Goal: Task Accomplishment & Management: Use online tool/utility

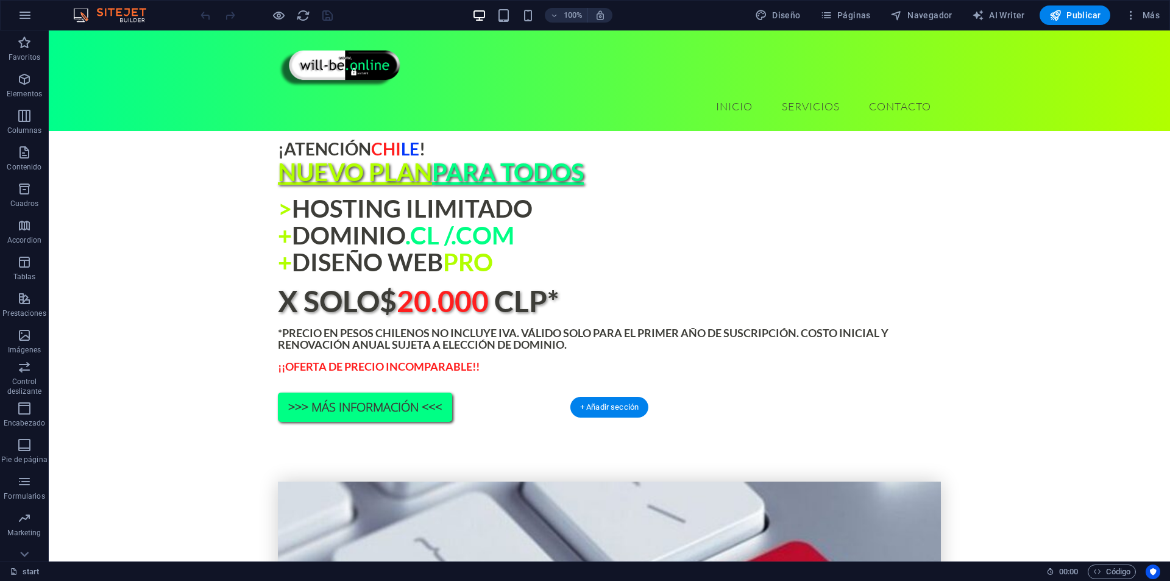
scroll to position [878, 0]
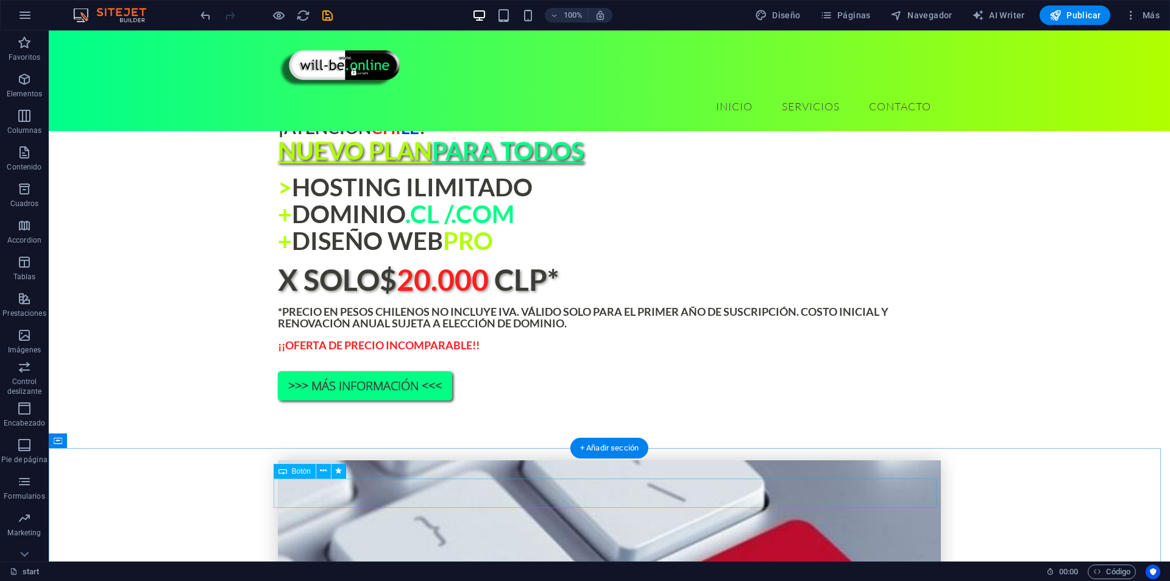
scroll to position [939, 0]
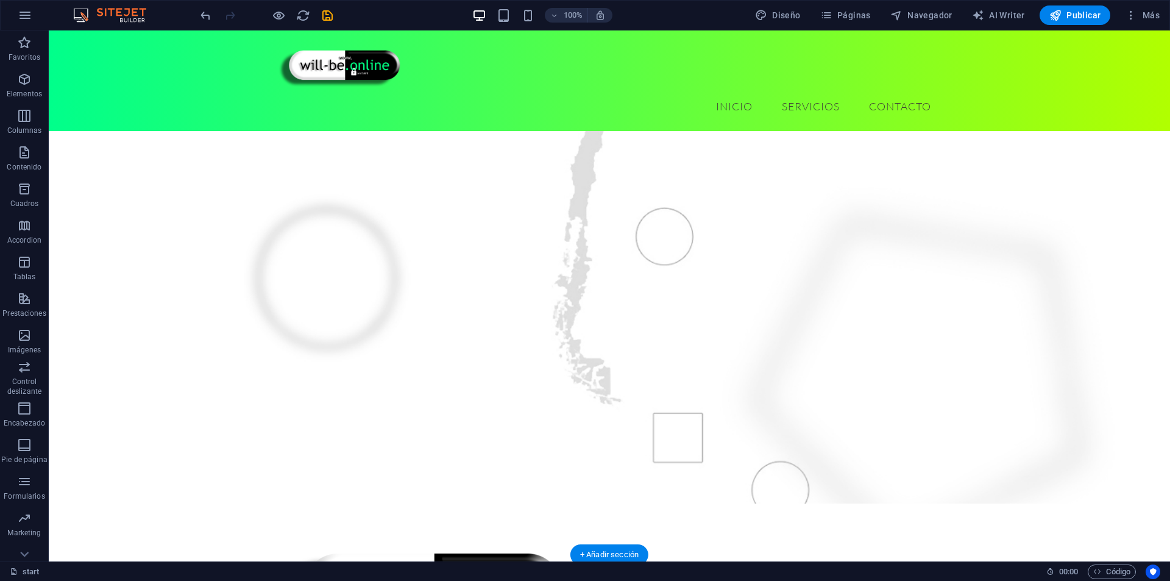
scroll to position [207, 0]
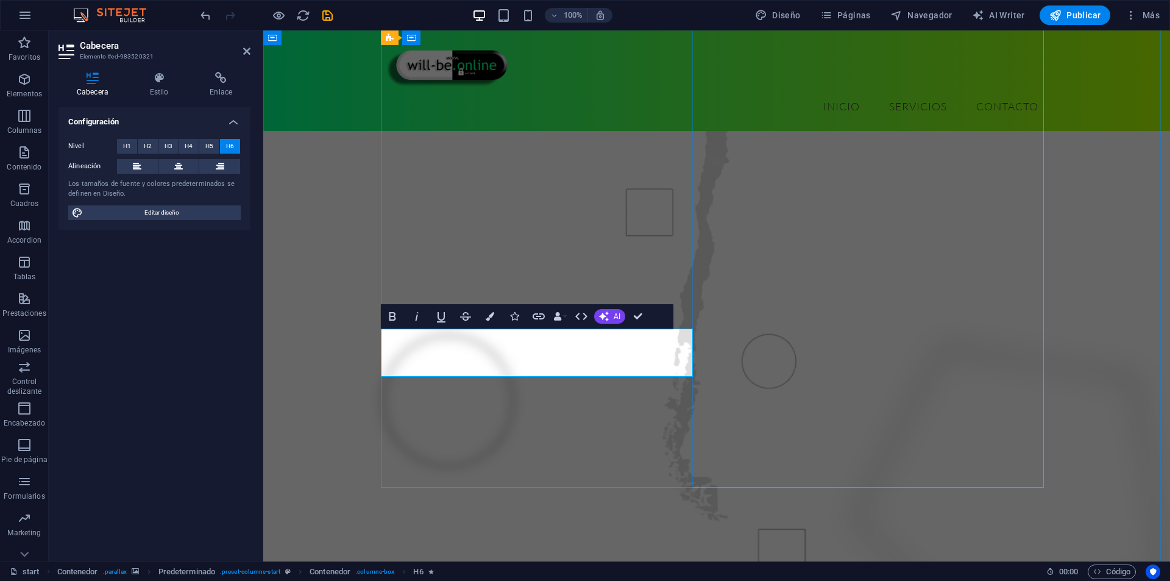
drag, startPoint x: 555, startPoint y: 336, endPoint x: 535, endPoint y: 335, distance: 19.5
drag, startPoint x: 536, startPoint y: 331, endPoint x: 619, endPoint y: 330, distance: 82.3
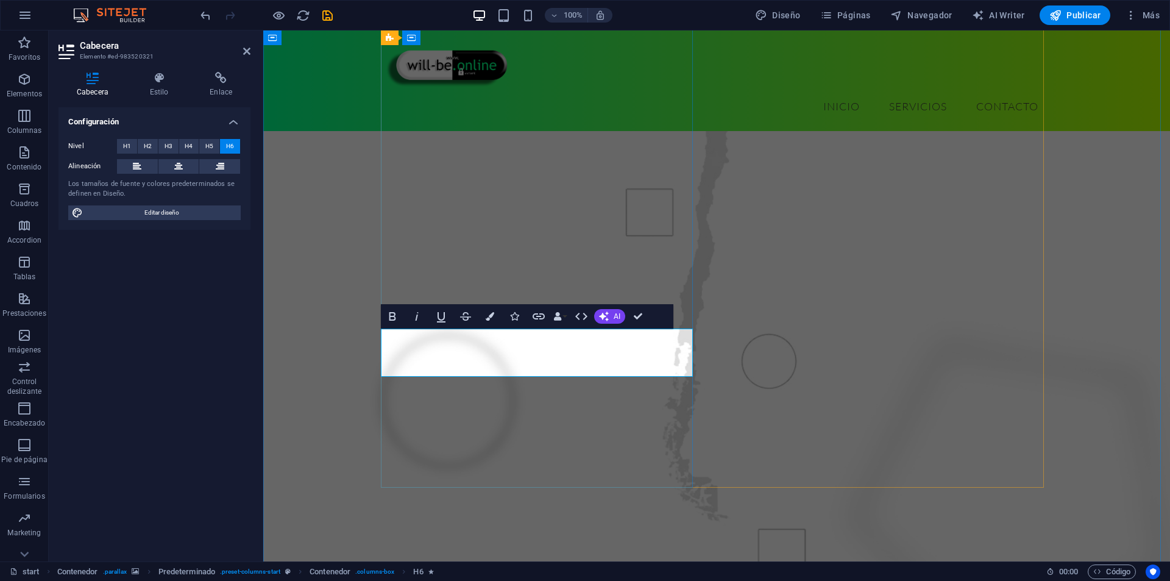
click at [488, 319] on icon "button" at bounding box center [490, 316] width 9 height 9
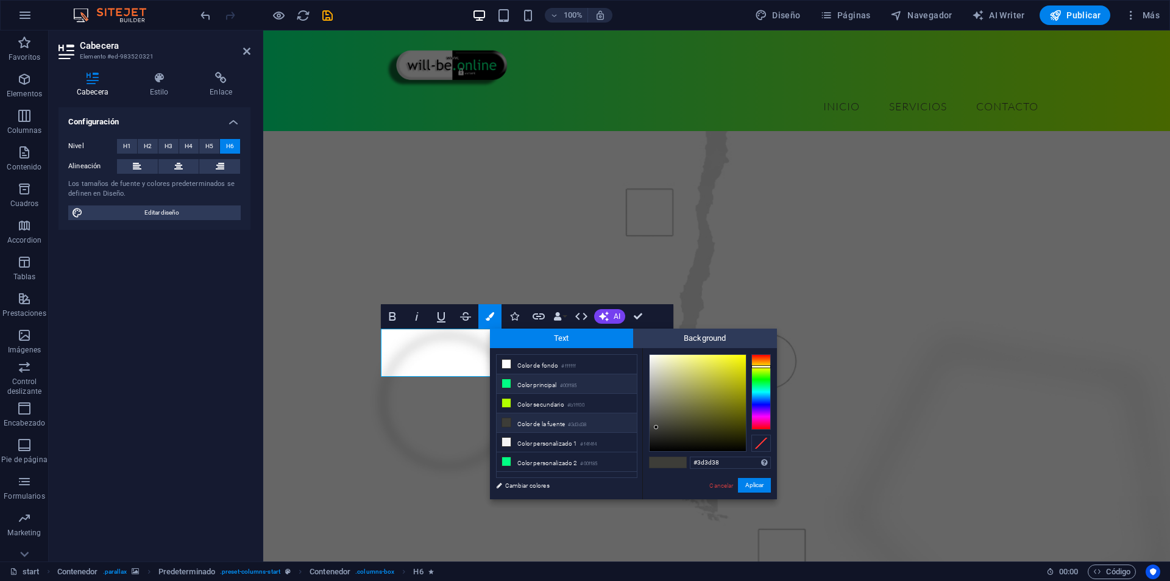
click at [533, 386] on li "Color principal #00ff85" at bounding box center [567, 384] width 140 height 20
type input "#00ff85"
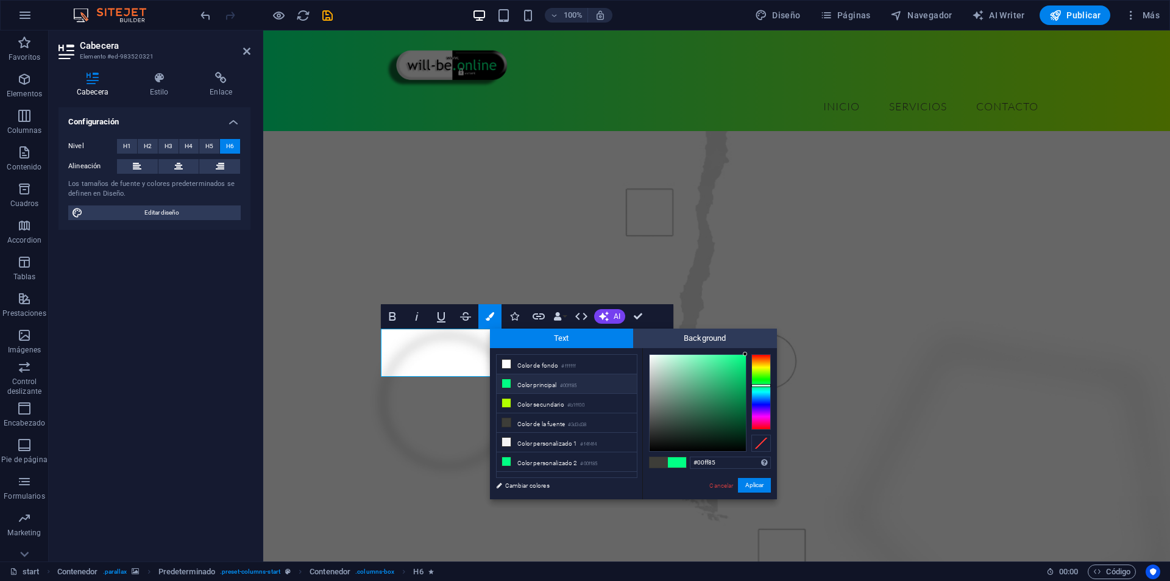
click at [539, 386] on li "Color principal #00ff85" at bounding box center [567, 384] width 140 height 20
drag, startPoint x: 747, startPoint y: 487, endPoint x: 480, endPoint y: 455, distance: 269.4
click at [747, 487] on button "Aplicar" at bounding box center [754, 485] width 33 height 15
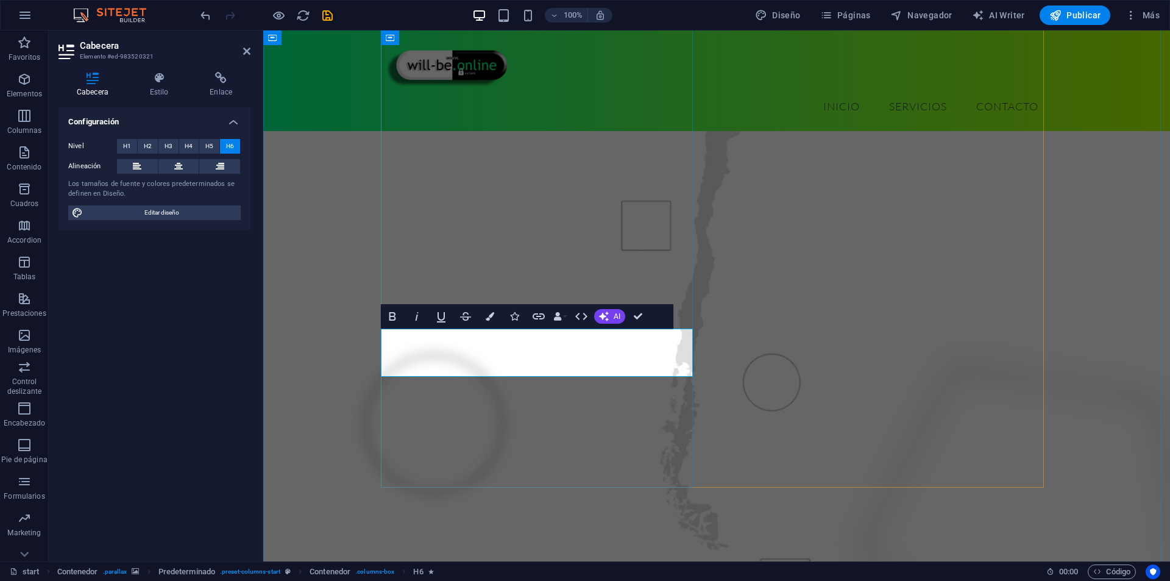
drag, startPoint x: 637, startPoint y: 319, endPoint x: 571, endPoint y: 294, distance: 70.4
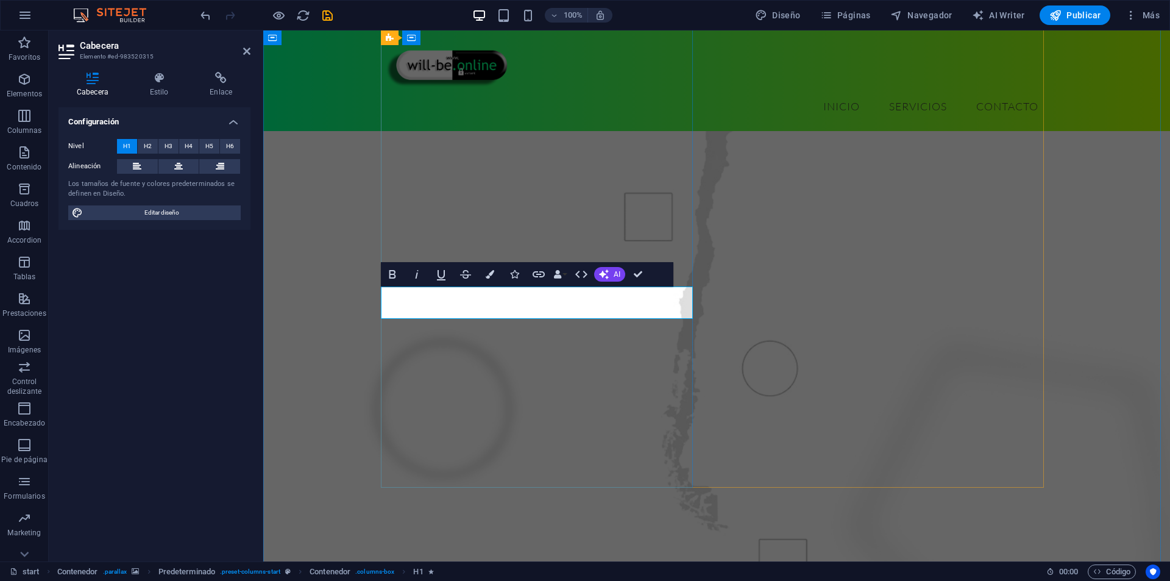
click at [481, 272] on button "Colors" at bounding box center [489, 274] width 23 height 24
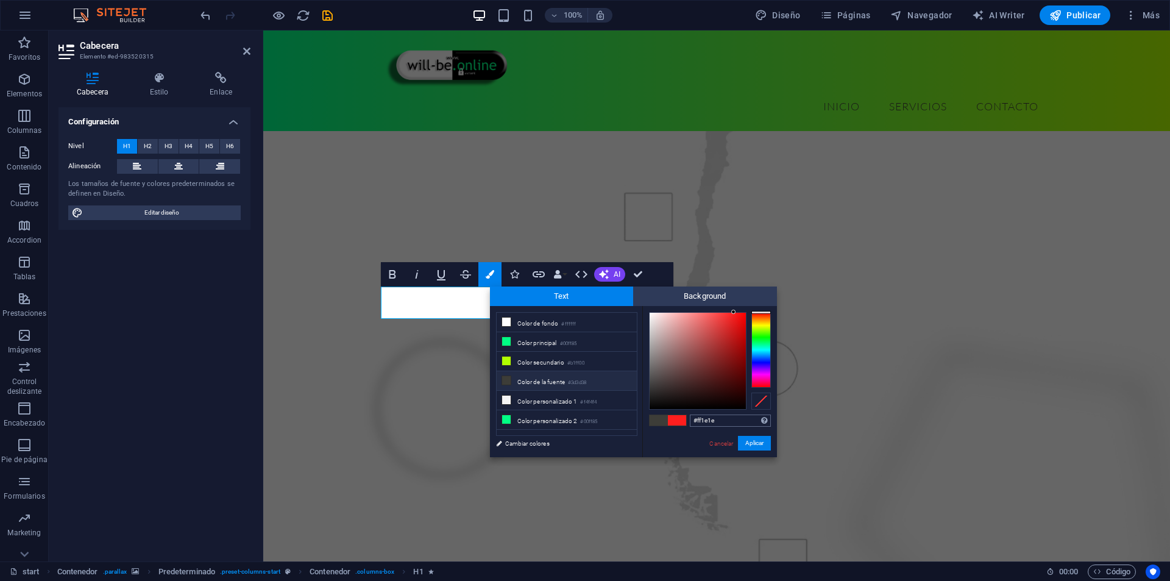
click at [704, 417] on input "#ff1e1e" at bounding box center [730, 420] width 81 height 12
click at [723, 445] on link "Cancelar" at bounding box center [721, 443] width 26 height 9
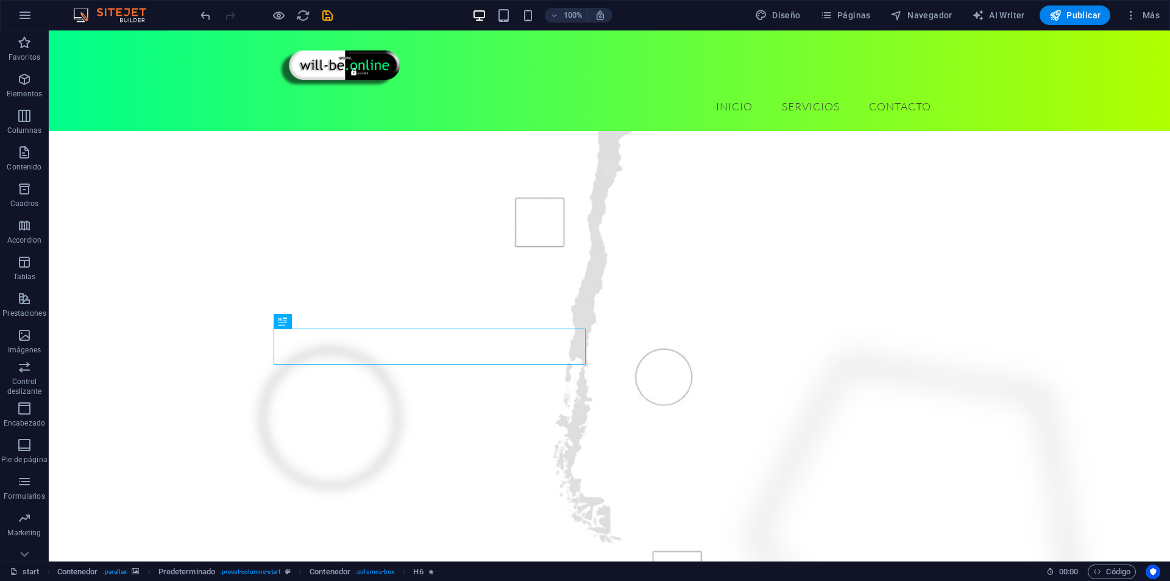
click at [122, 335] on figure at bounding box center [610, 298] width 1122 height 684
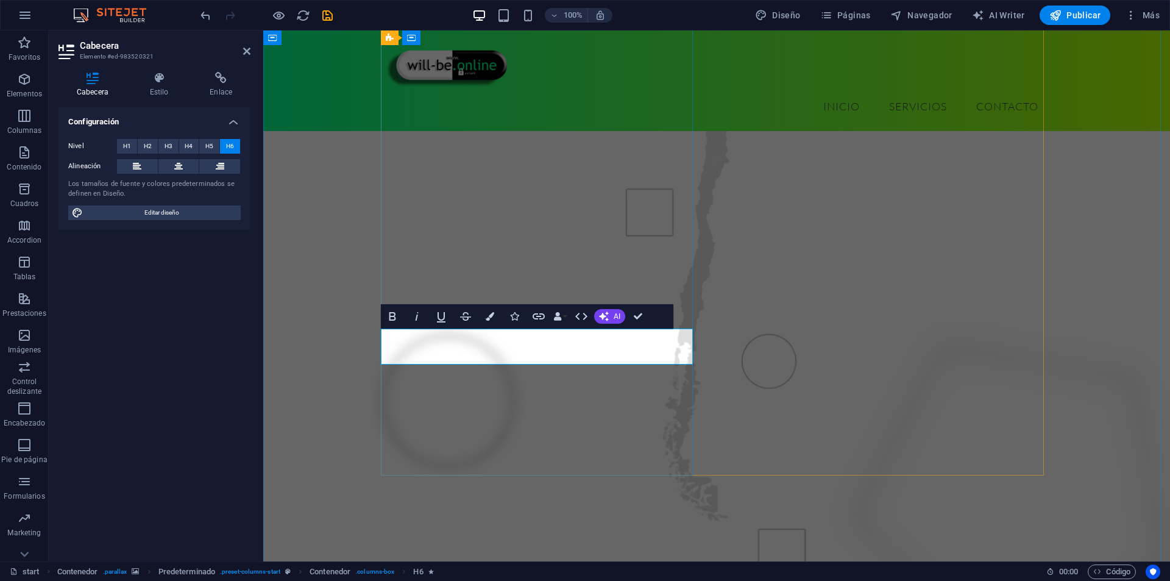
drag, startPoint x: 425, startPoint y: 344, endPoint x: 581, endPoint y: 350, distance: 156.1
click at [489, 313] on icon "button" at bounding box center [490, 316] width 9 height 9
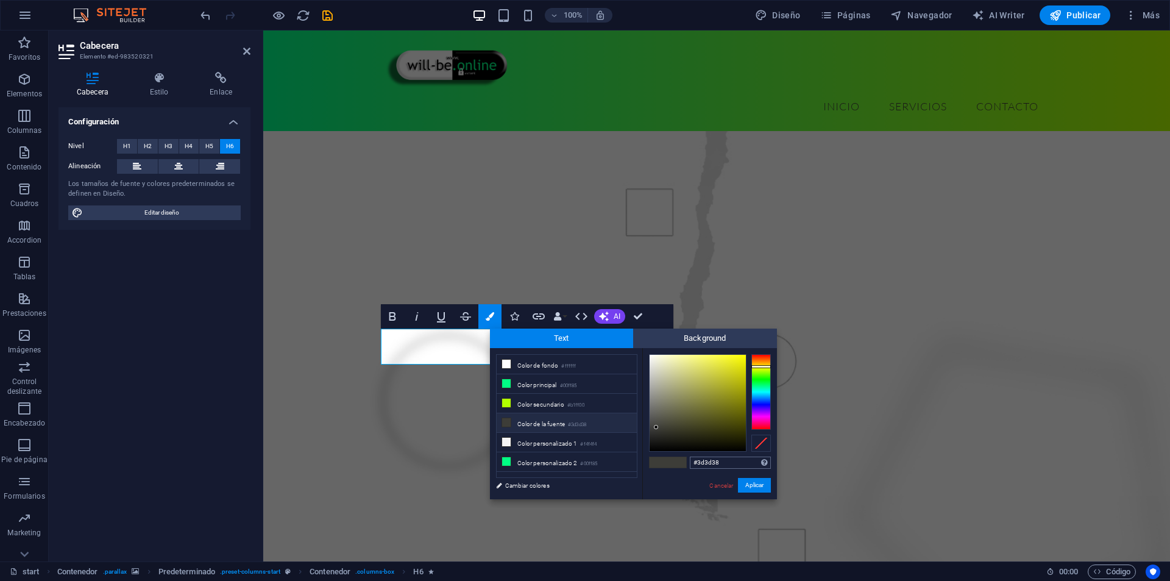
click at [699, 460] on input "#3d3d38" at bounding box center [730, 463] width 81 height 12
type input "#ff1e1e"
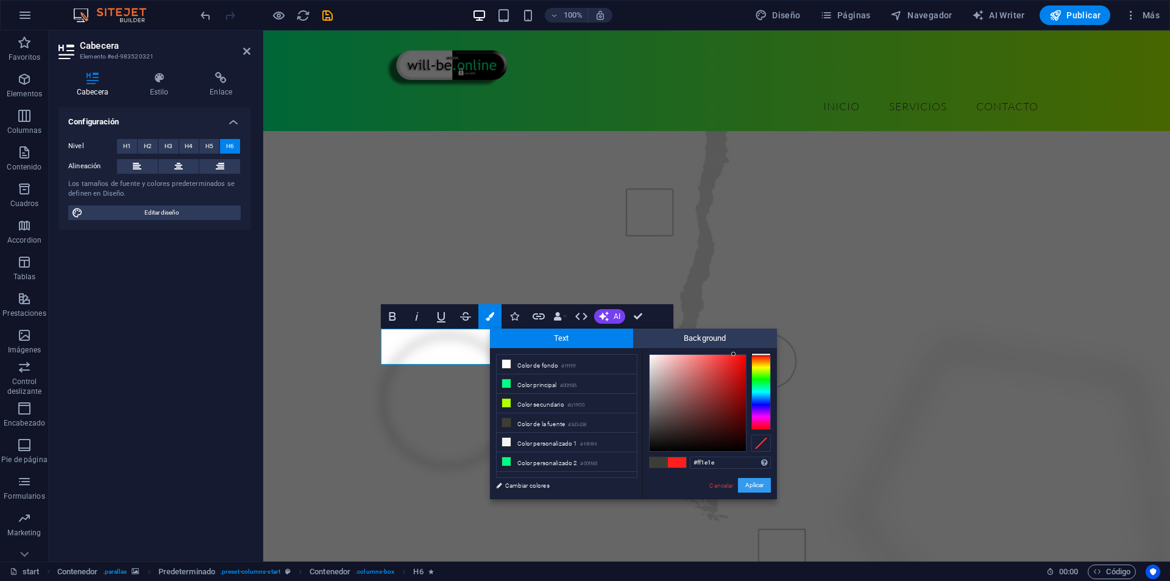
click at [744, 478] on button "Aplicar" at bounding box center [754, 485] width 33 height 15
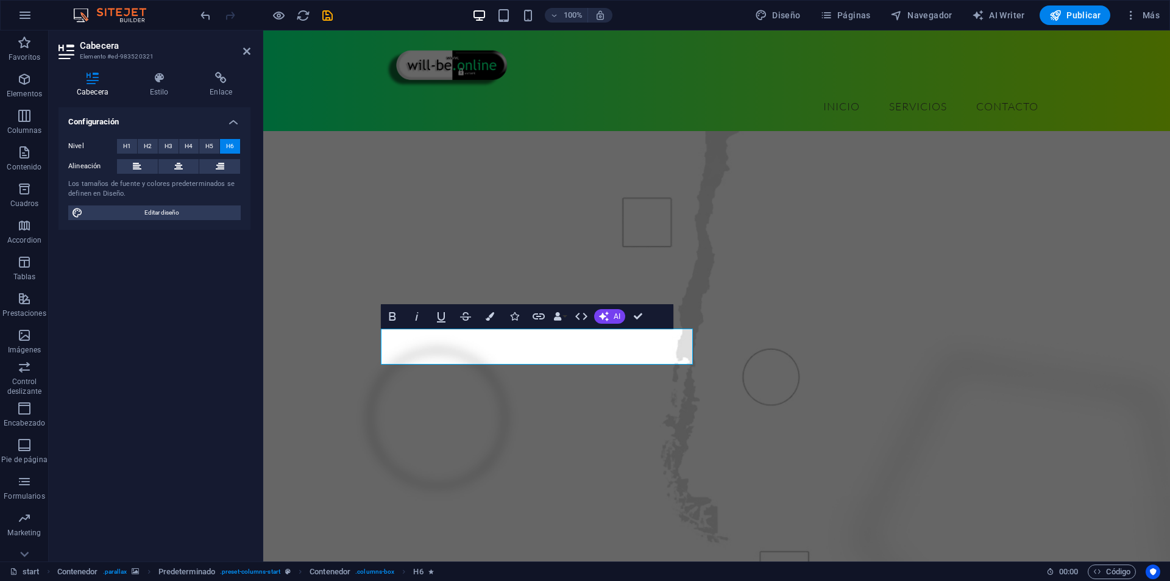
click at [352, 413] on figure at bounding box center [716, 298] width 907 height 684
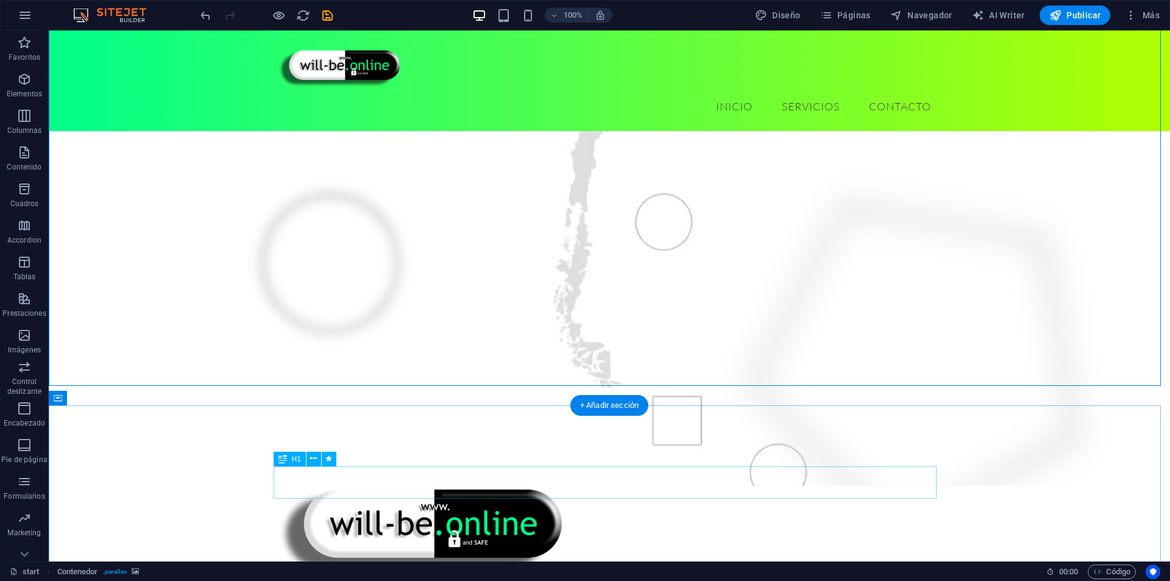
scroll to position [451, 0]
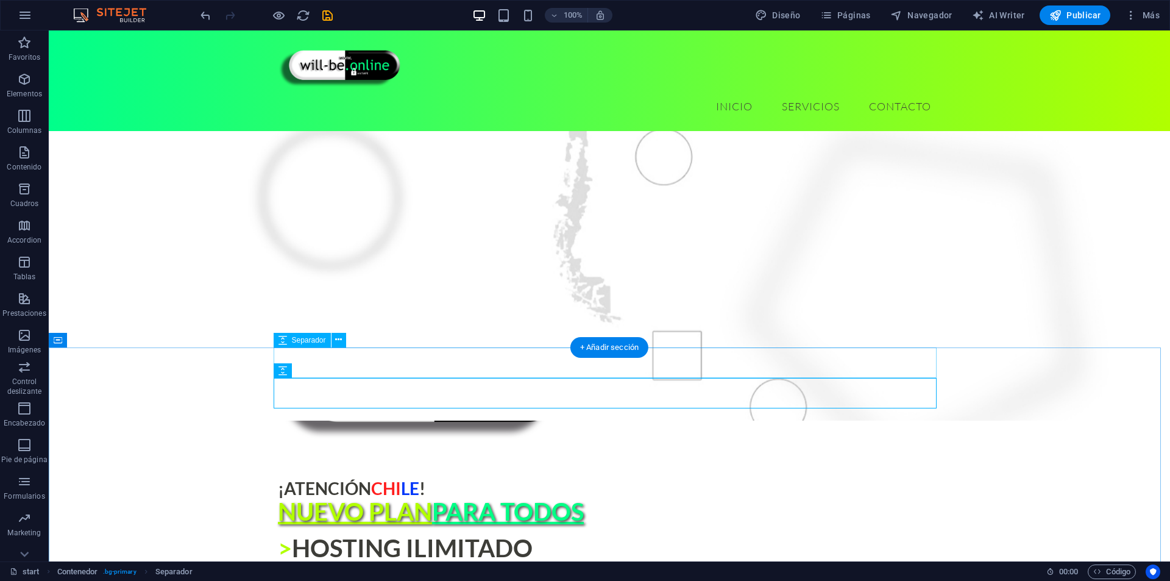
scroll to position [634, 0]
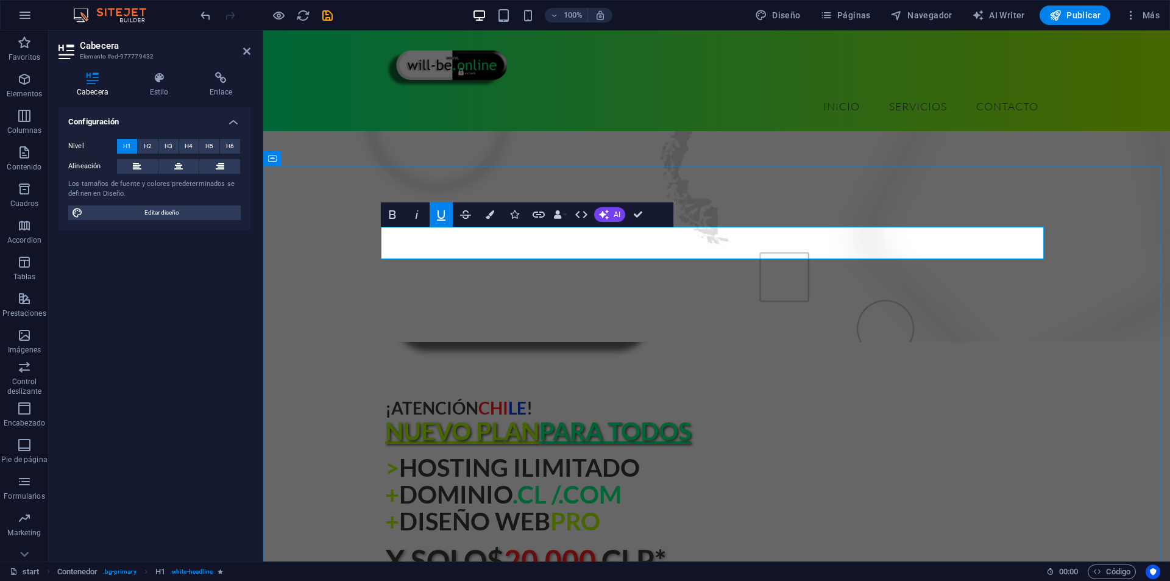
drag, startPoint x: 645, startPoint y: 247, endPoint x: 872, endPoint y: 244, distance: 226.8
click at [486, 216] on icon "button" at bounding box center [490, 214] width 9 height 9
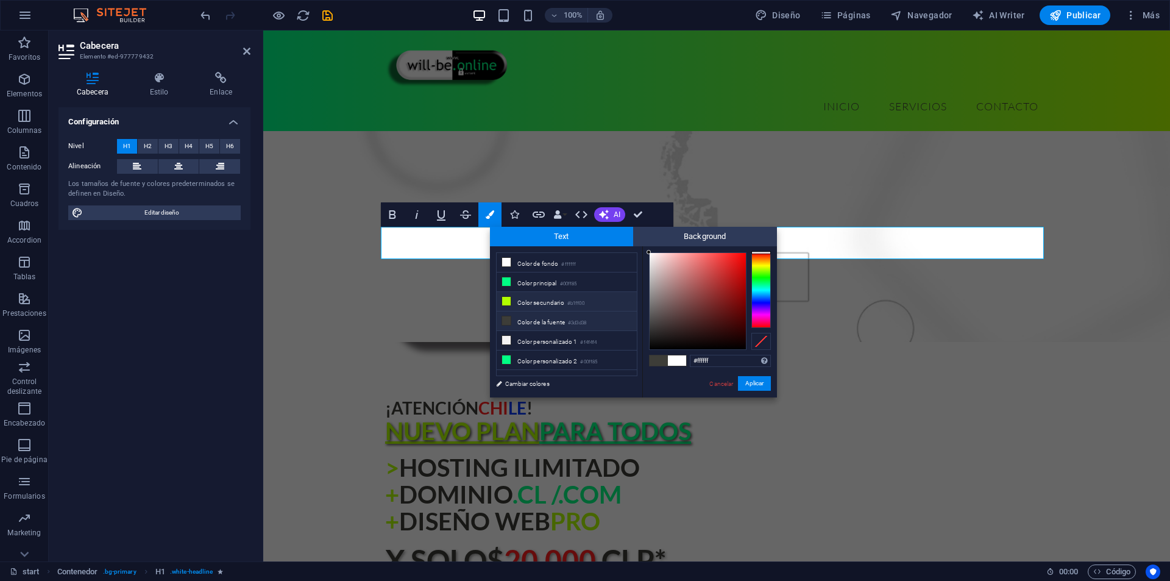
click at [512, 299] on li "Color secundario #b1ff00" at bounding box center [567, 302] width 140 height 20
type input "#b1ff00"
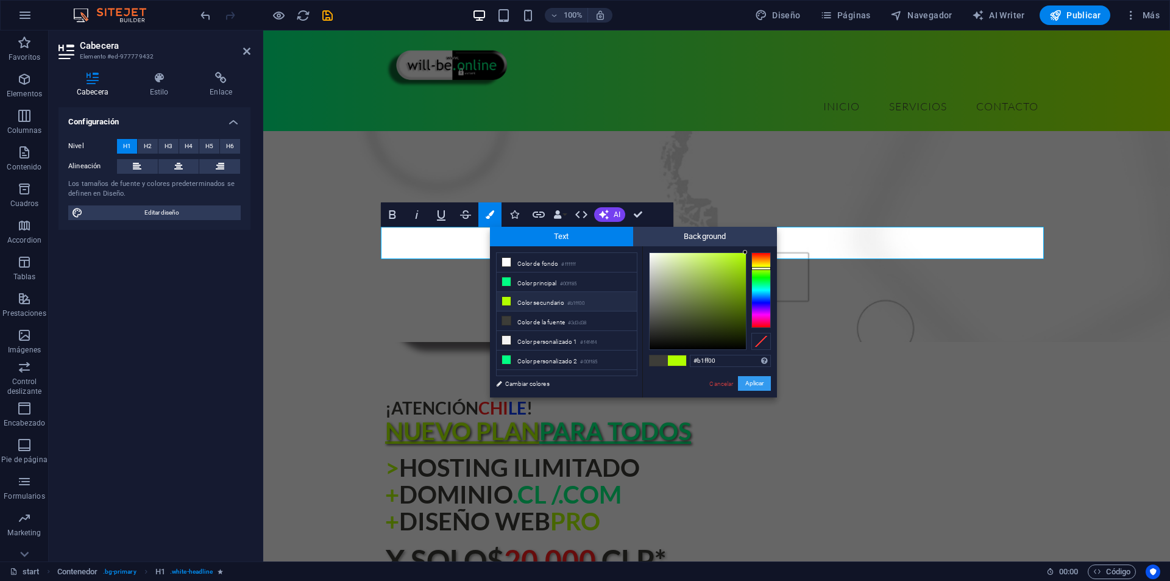
click at [758, 388] on button "Aplicar" at bounding box center [754, 383] width 33 height 15
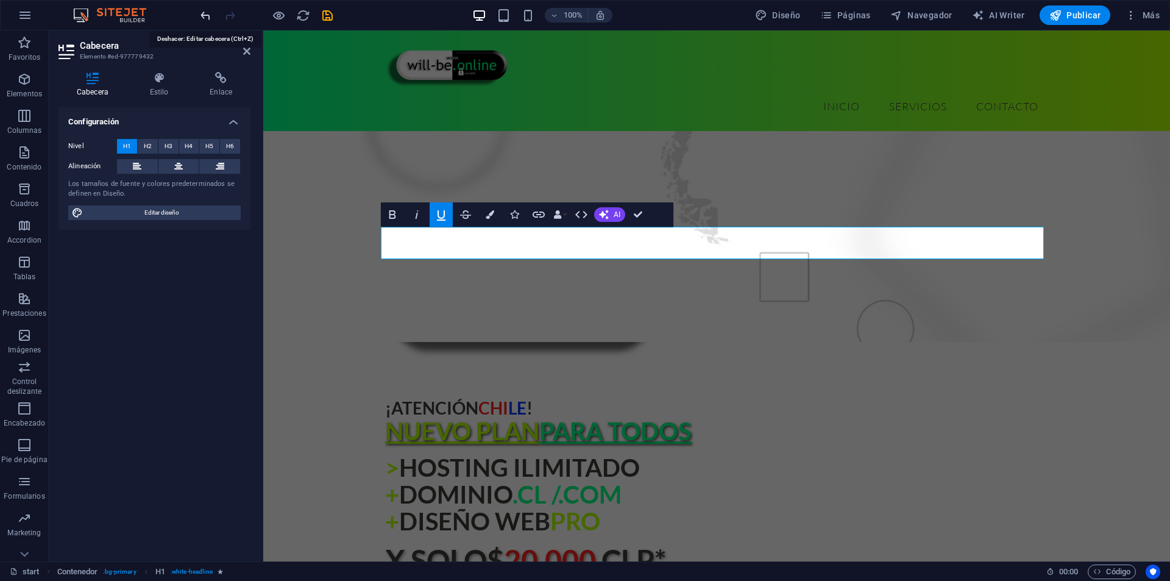
click at [204, 13] on icon "undo" at bounding box center [206, 16] width 14 height 14
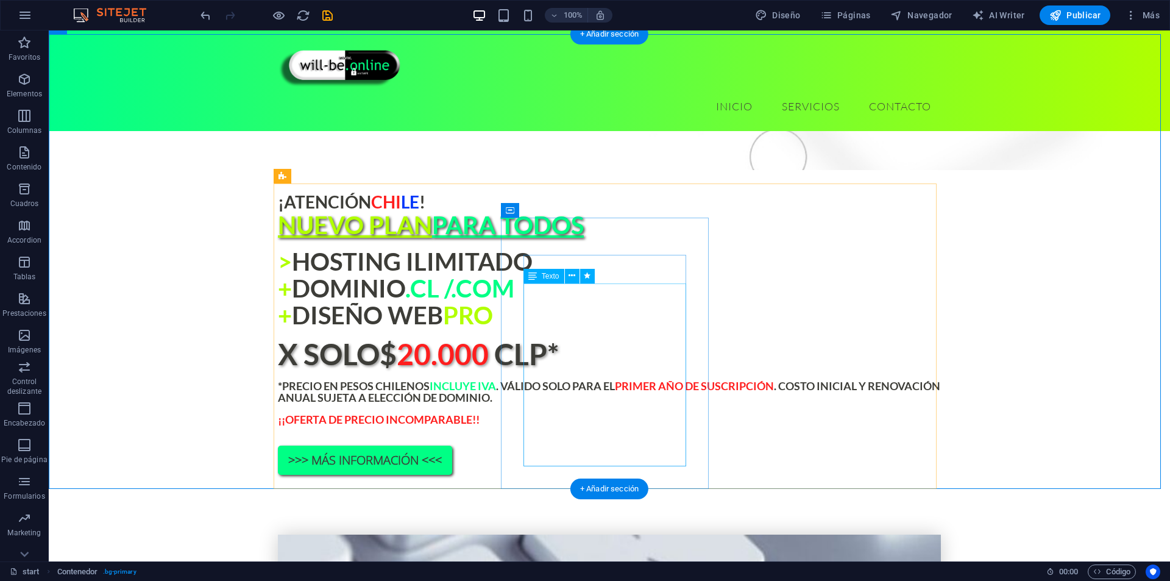
scroll to position [878, 0]
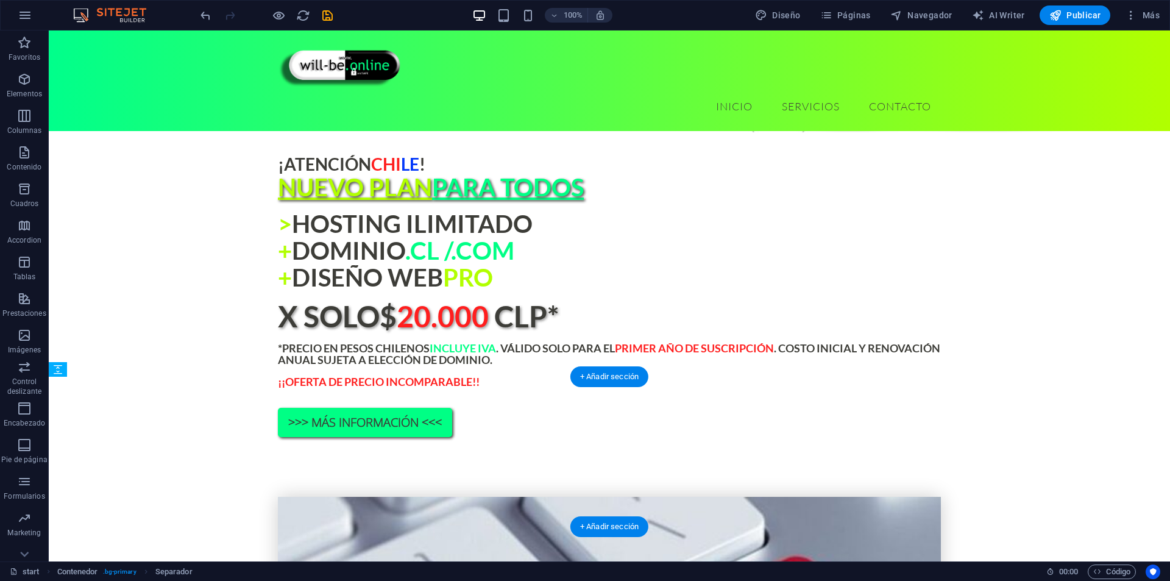
drag, startPoint x: 655, startPoint y: 489, endPoint x: 659, endPoint y: 456, distance: 33.2
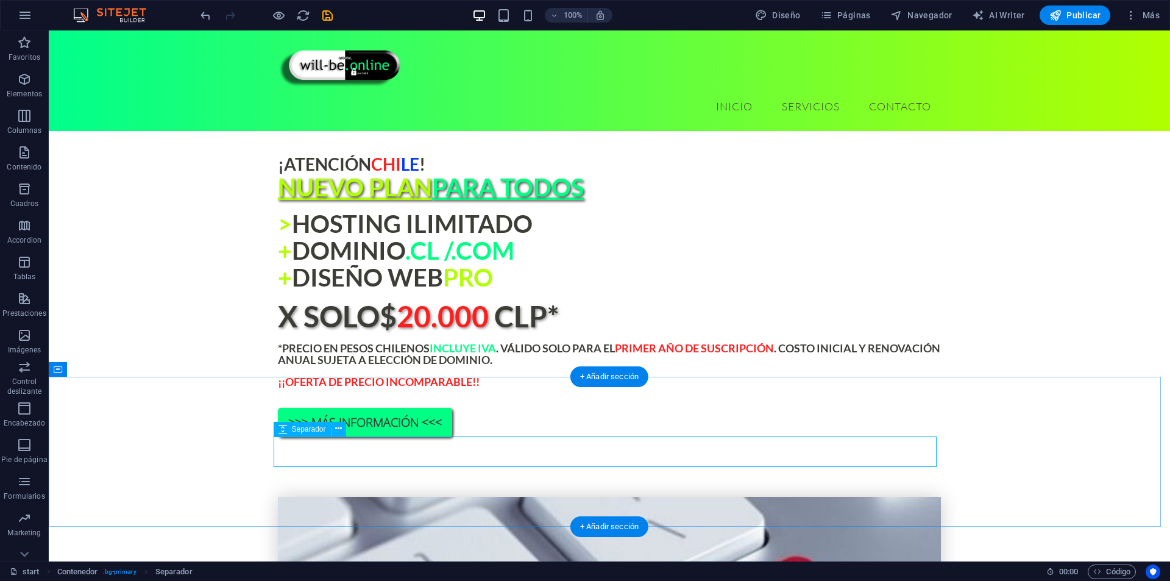
select select "px"
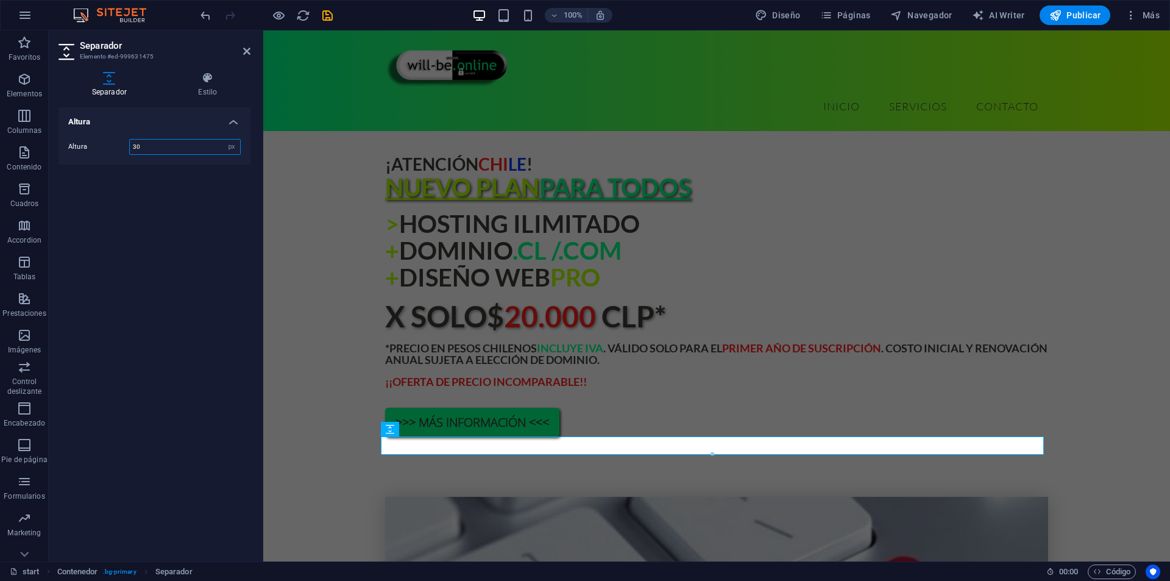
click at [147, 145] on input "30" at bounding box center [185, 147] width 110 height 15
type input "20"
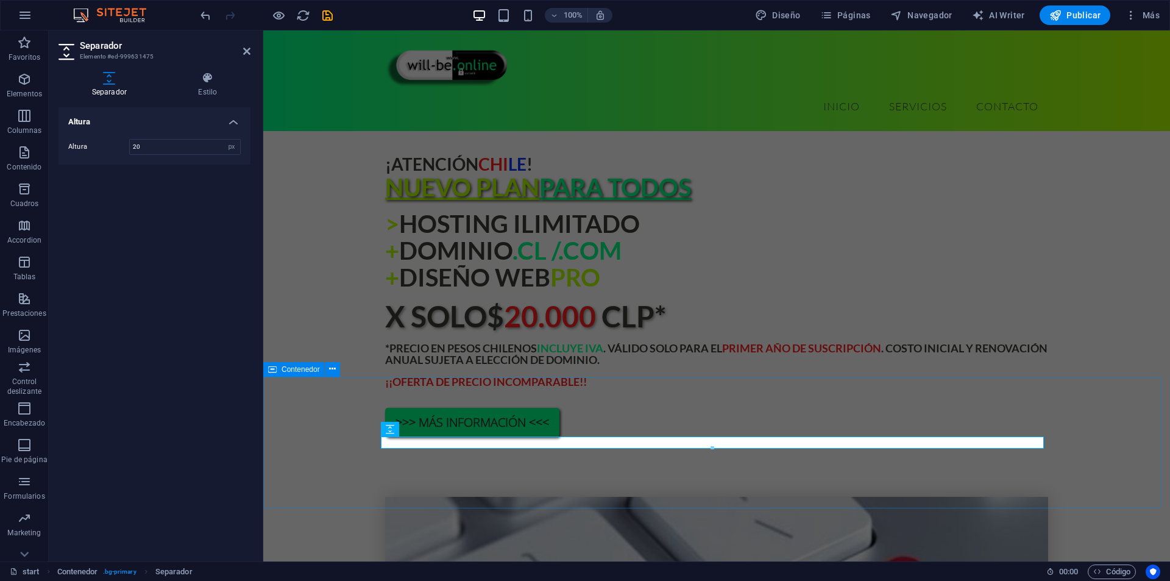
drag, startPoint x: 299, startPoint y: 421, endPoint x: 509, endPoint y: 427, distance: 209.8
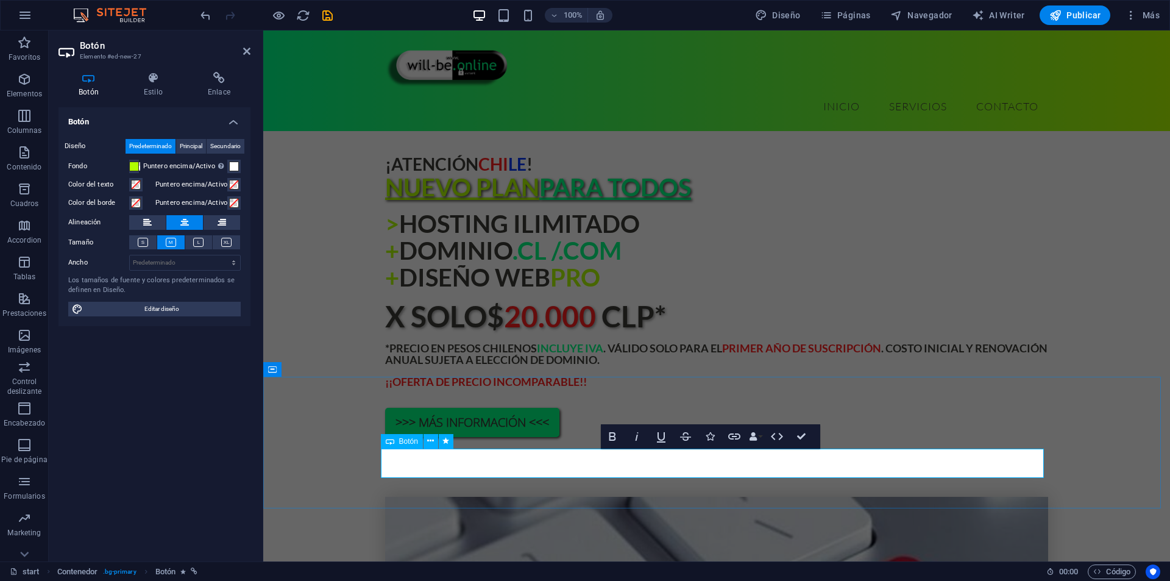
drag, startPoint x: 787, startPoint y: 466, endPoint x: 636, endPoint y: 475, distance: 150.8
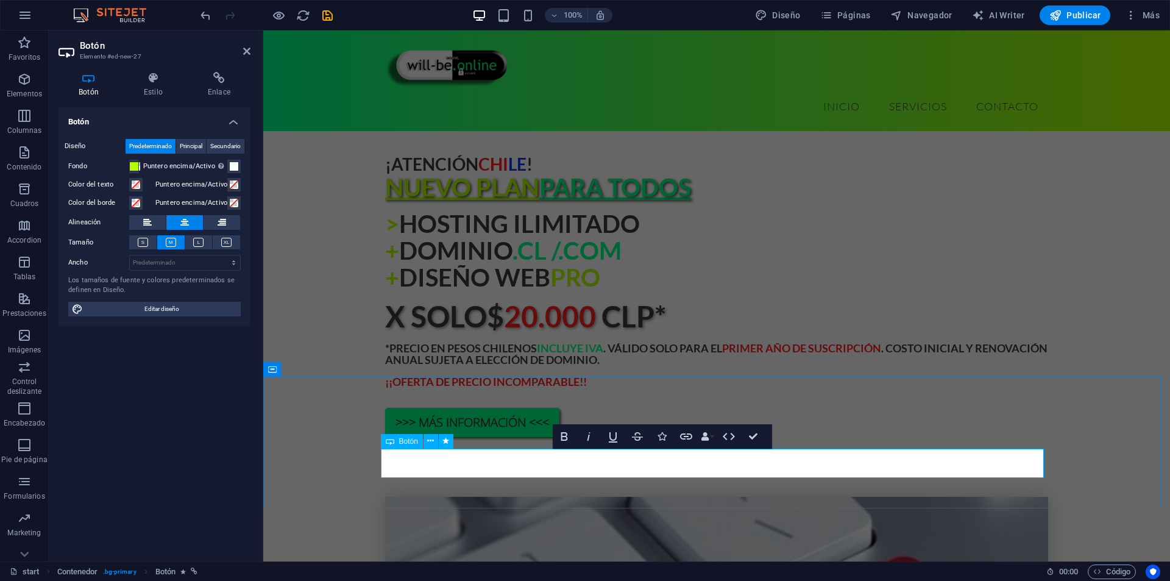
drag, startPoint x: 659, startPoint y: 462, endPoint x: 589, endPoint y: 470, distance: 69.9
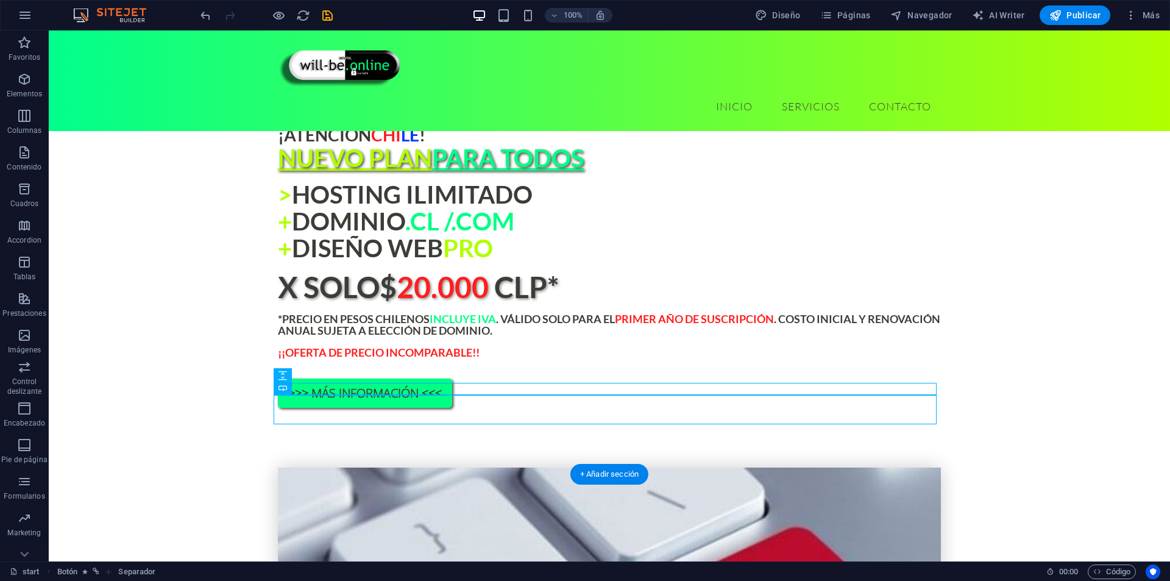
scroll to position [1000, 0]
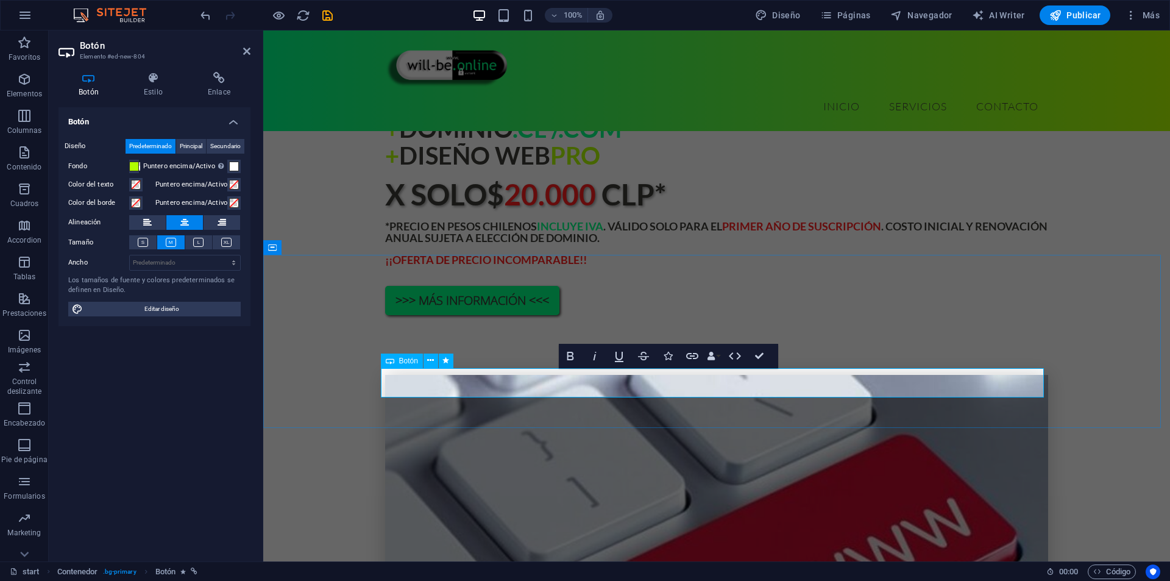
drag, startPoint x: 694, startPoint y: 382, endPoint x: 830, endPoint y: 396, distance: 136.7
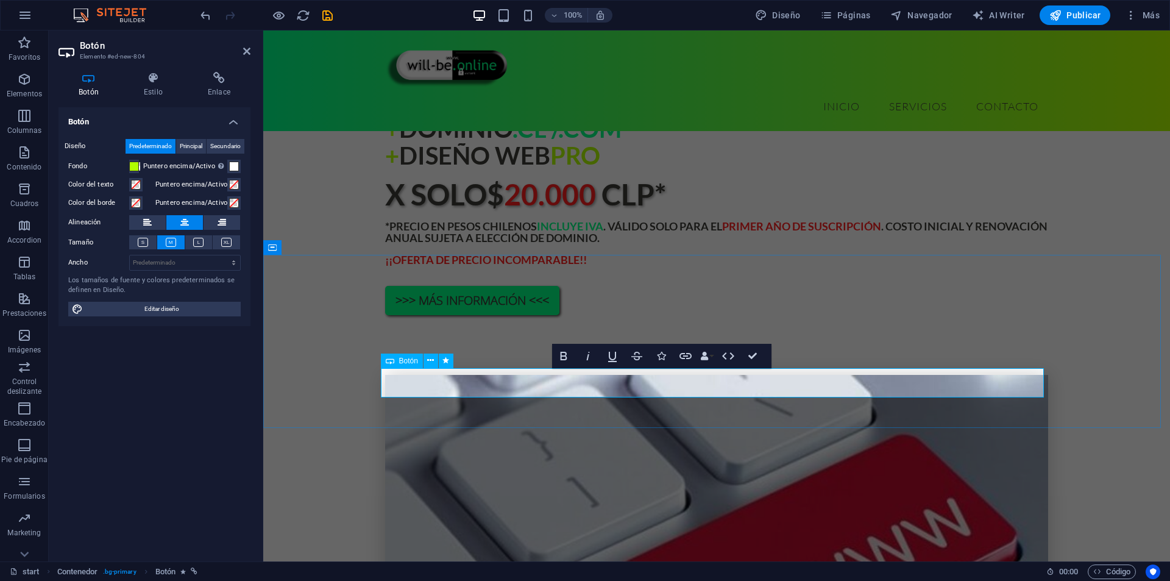
drag, startPoint x: 688, startPoint y: 380, endPoint x: 642, endPoint y: 388, distance: 45.8
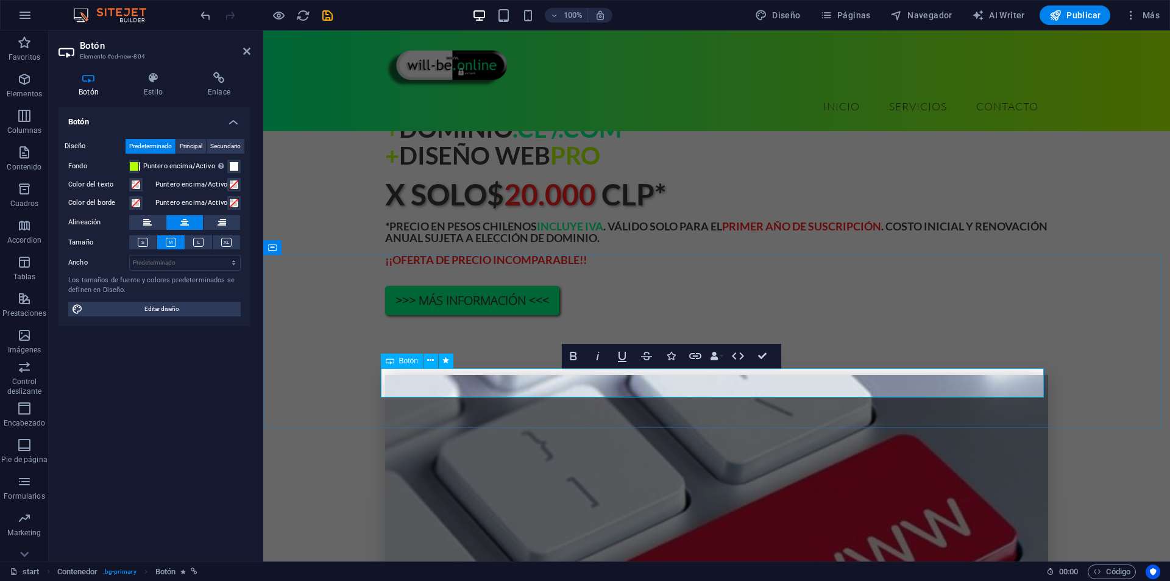
click at [256, 334] on div "Botón Estilo Enlace Botón Diseño Predeterminado Principal Secundario Fondo Punt…" at bounding box center [155, 311] width 212 height 499
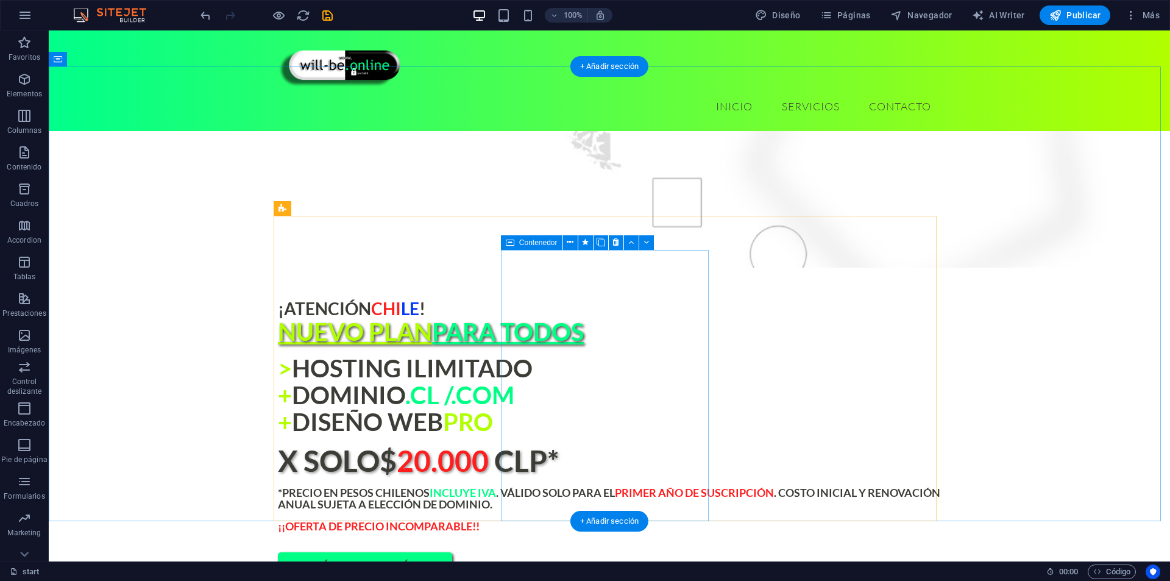
scroll to position [756, 0]
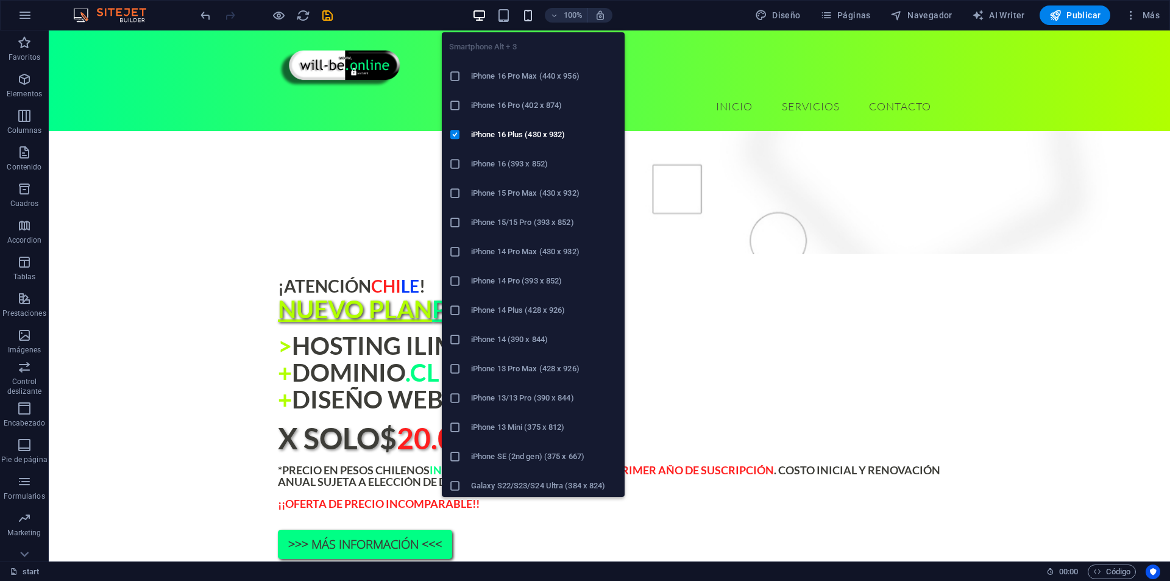
click at [528, 19] on icon "button" at bounding box center [528, 16] width 14 height 14
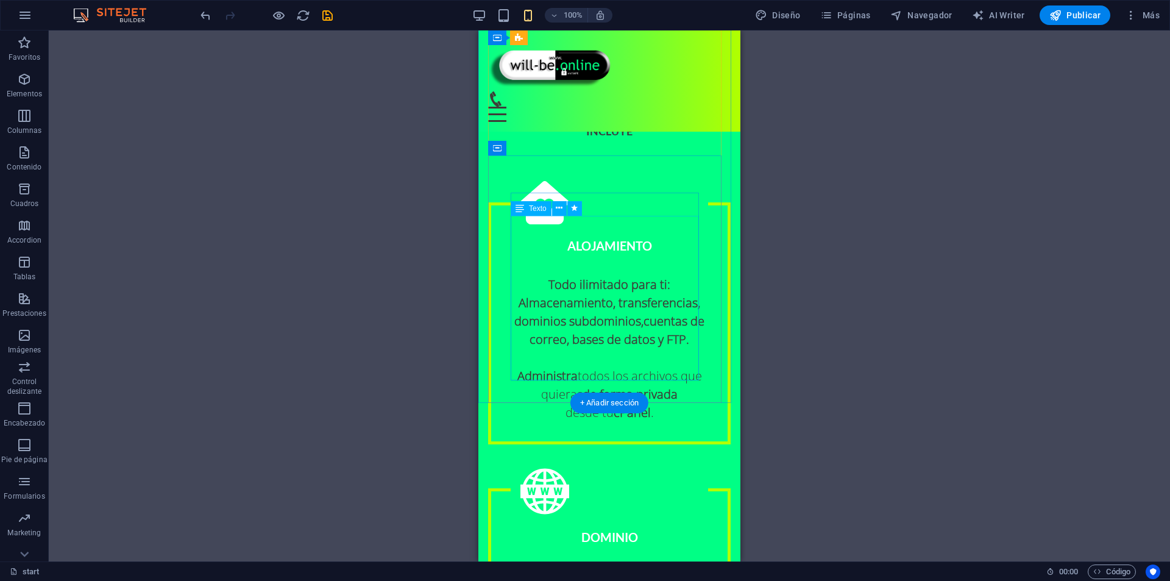
scroll to position [1557, 0]
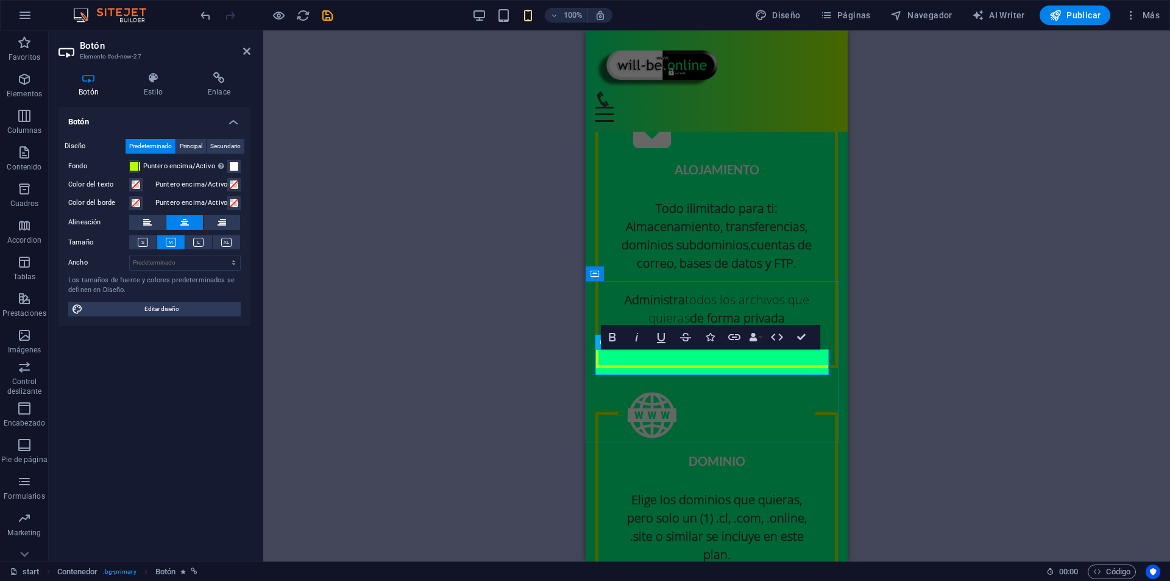
click at [998, 329] on div "H3 Contenedor Predeterminado Contenedor Contenedor Imagen Predeterminado HTML P…" at bounding box center [716, 295] width 907 height 531
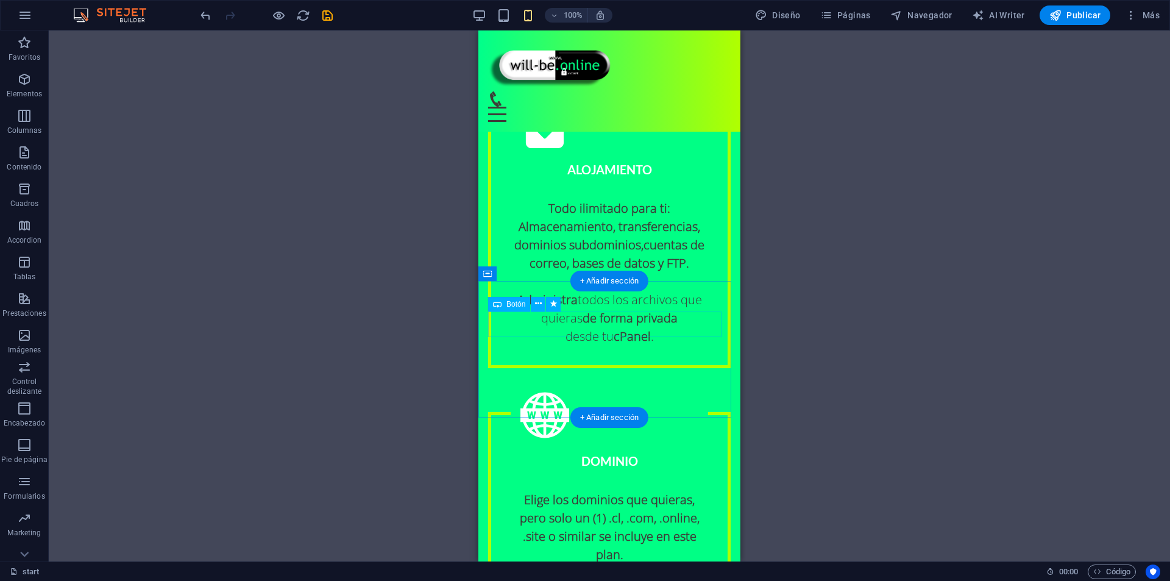
drag, startPoint x: 645, startPoint y: 349, endPoint x: 648, endPoint y: 372, distance: 23.3
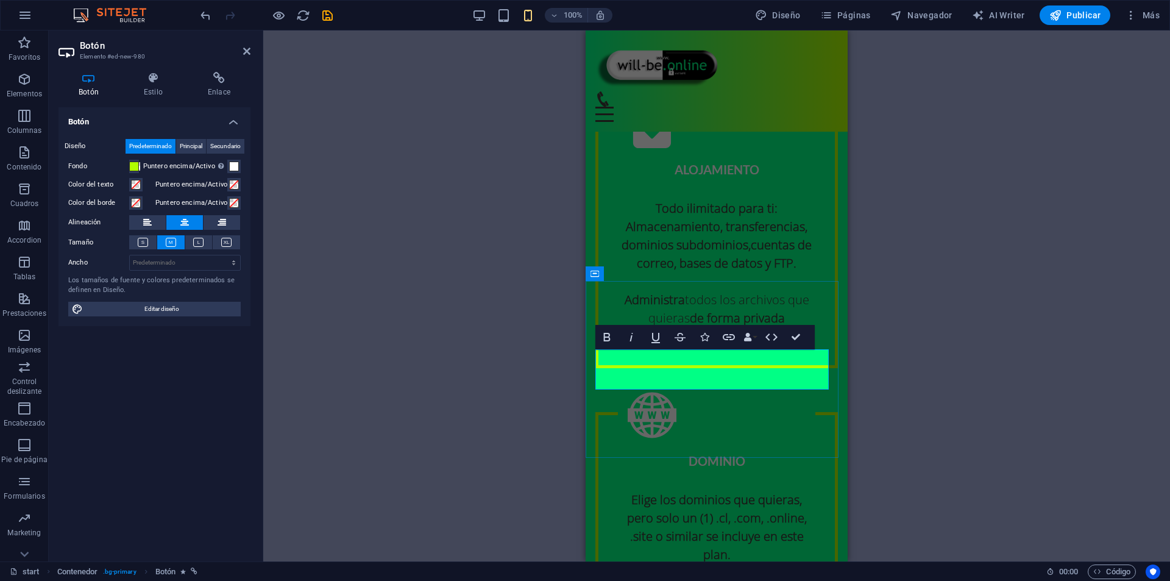
drag, startPoint x: 752, startPoint y: 385, endPoint x: 794, endPoint y: 368, distance: 46.0
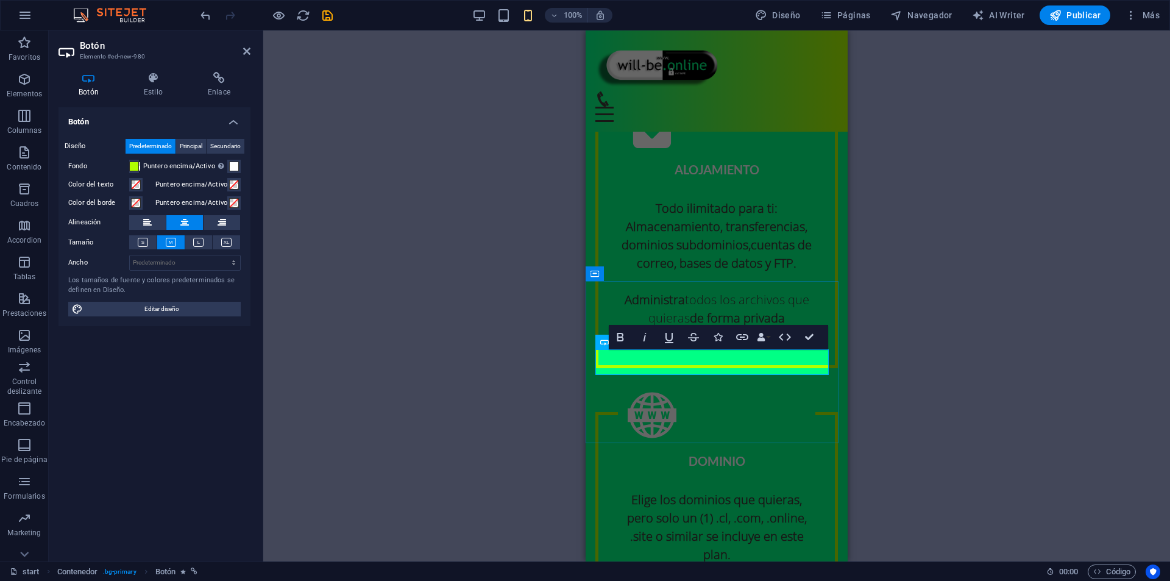
drag, startPoint x: 727, startPoint y: 361, endPoint x: 756, endPoint y: 368, distance: 30.0
click at [668, 334] on icon "button" at bounding box center [670, 337] width 15 height 15
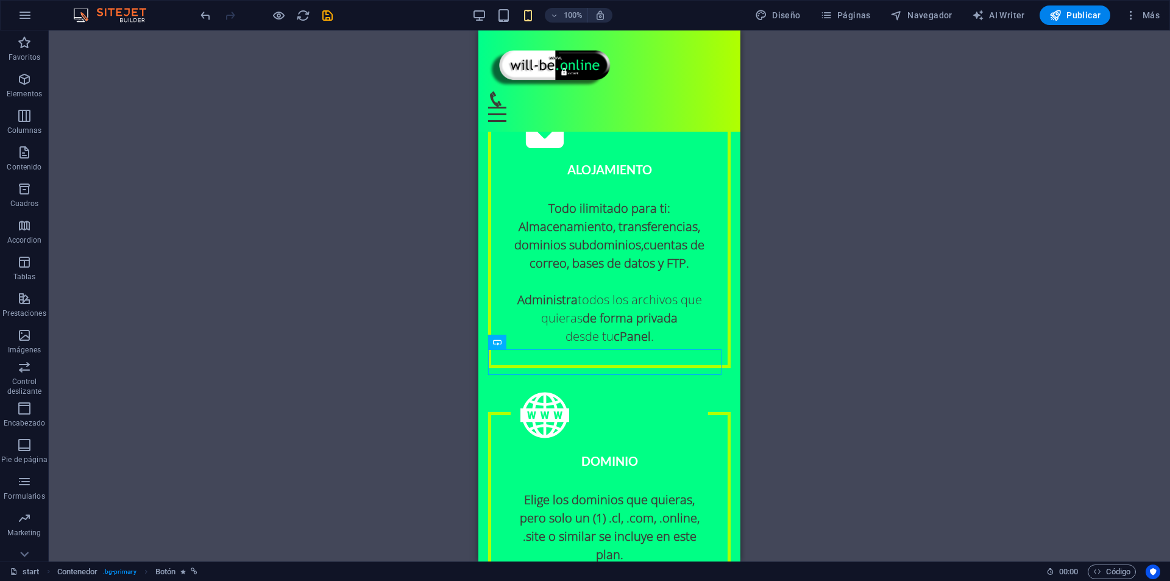
click at [791, 362] on div "H3 Contenedor Predeterminado Contenedor Contenedor Imagen Predeterminado HTML P…" at bounding box center [610, 295] width 1122 height 531
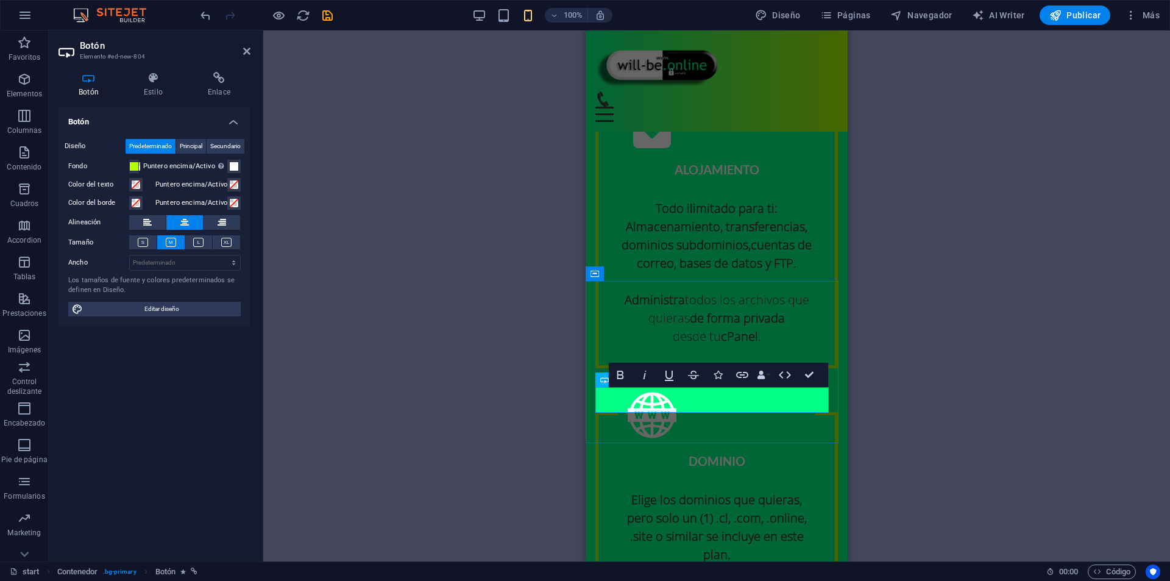
drag, startPoint x: 654, startPoint y: 400, endPoint x: 616, endPoint y: 407, distance: 38.3
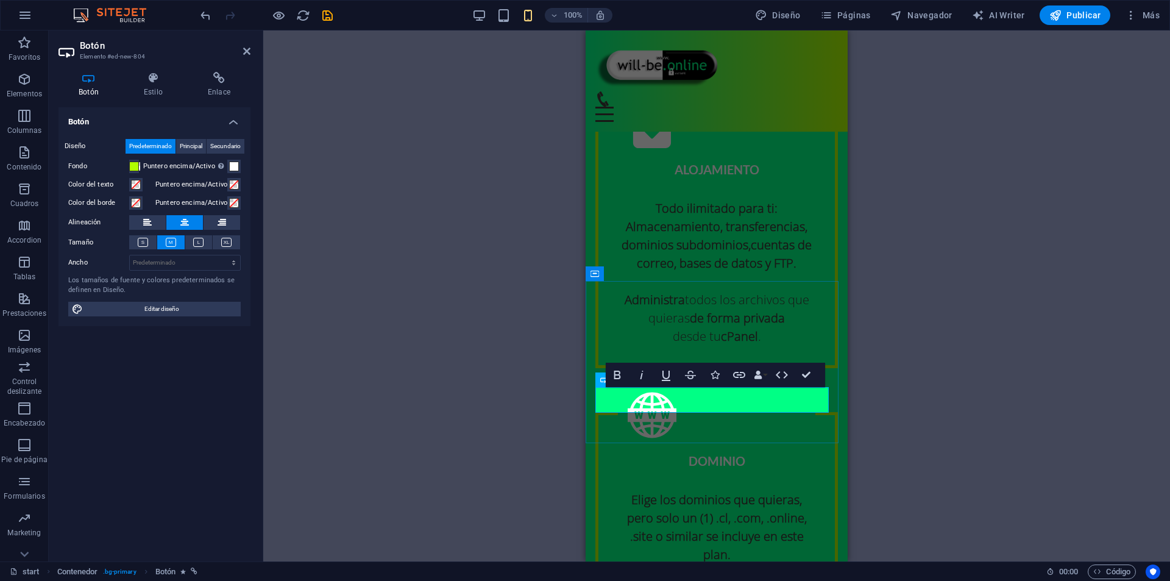
drag, startPoint x: 655, startPoint y: 400, endPoint x: 612, endPoint y: 401, distance: 42.7
drag, startPoint x: 680, startPoint y: 403, endPoint x: 699, endPoint y: 404, distance: 18.9
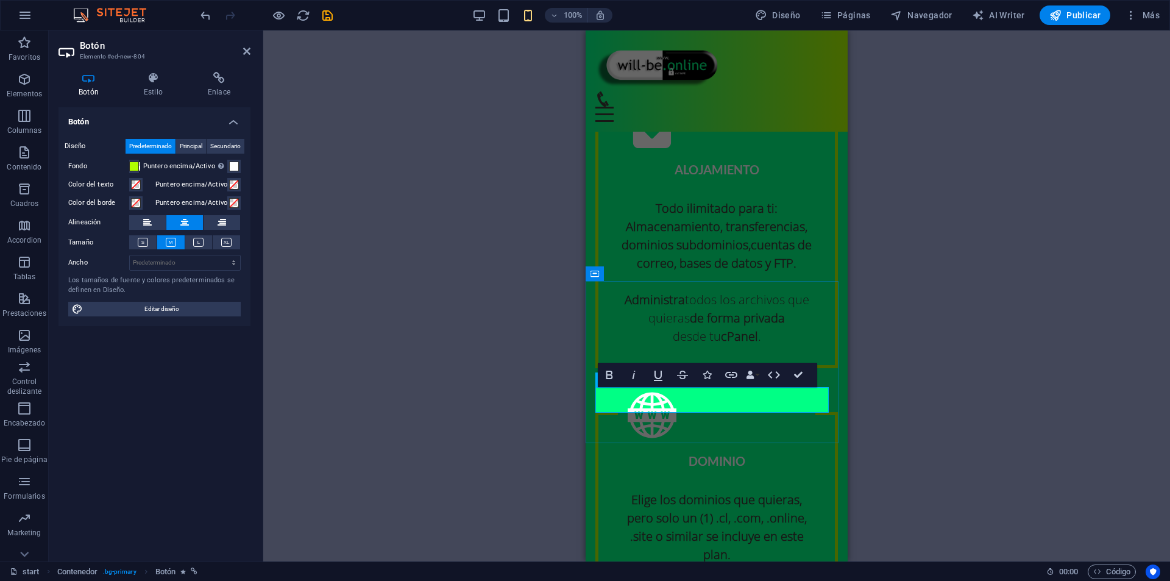
drag, startPoint x: 730, startPoint y: 401, endPoint x: 739, endPoint y: 408, distance: 10.9
drag, startPoint x: 741, startPoint y: 402, endPoint x: 732, endPoint y: 403, distance: 9.2
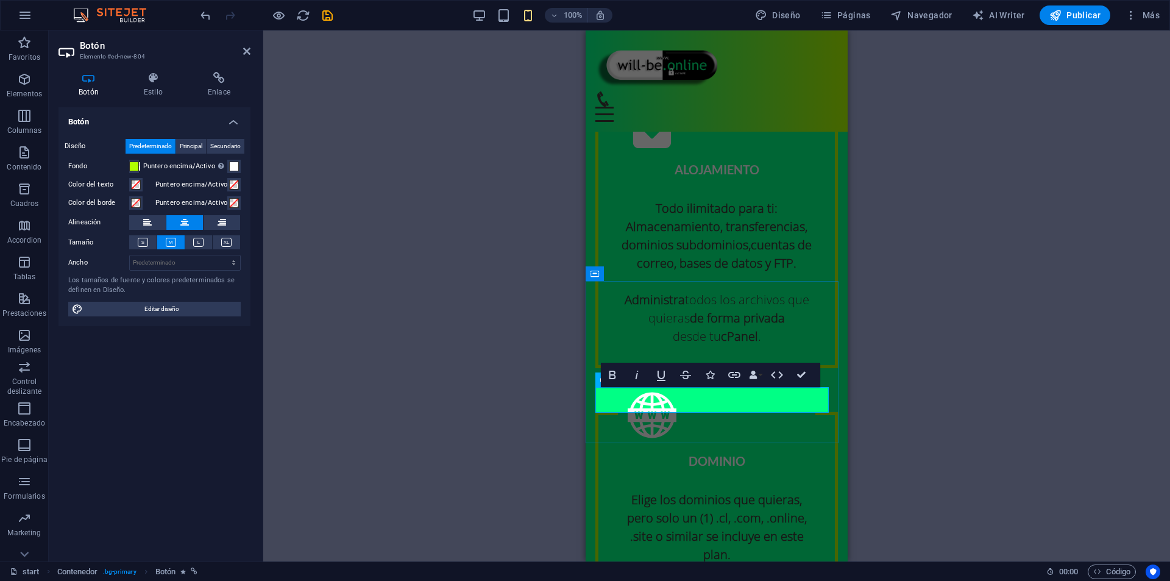
drag, startPoint x: 809, startPoint y: 400, endPoint x: 795, endPoint y: 403, distance: 14.2
drag, startPoint x: 815, startPoint y: 403, endPoint x: 783, endPoint y: 410, distance: 33.1
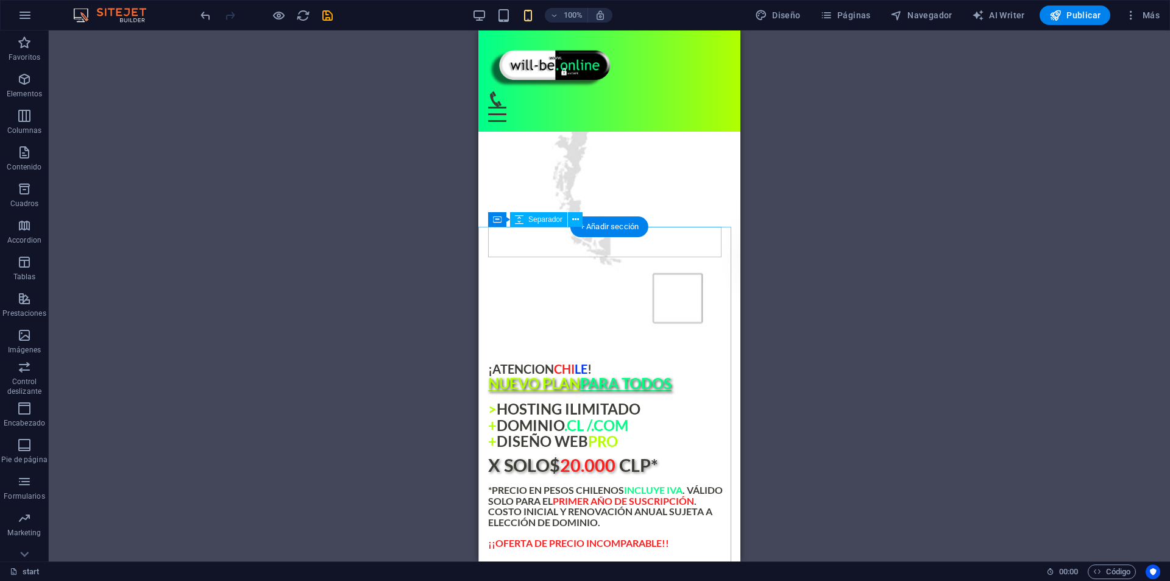
scroll to position [643, 0]
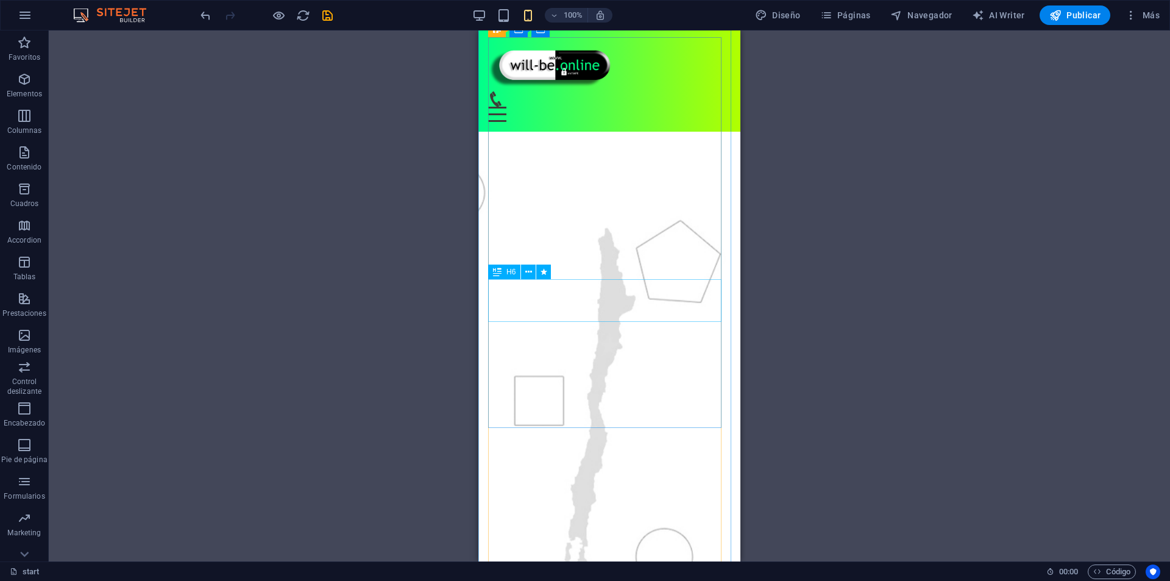
scroll to position [0, 0]
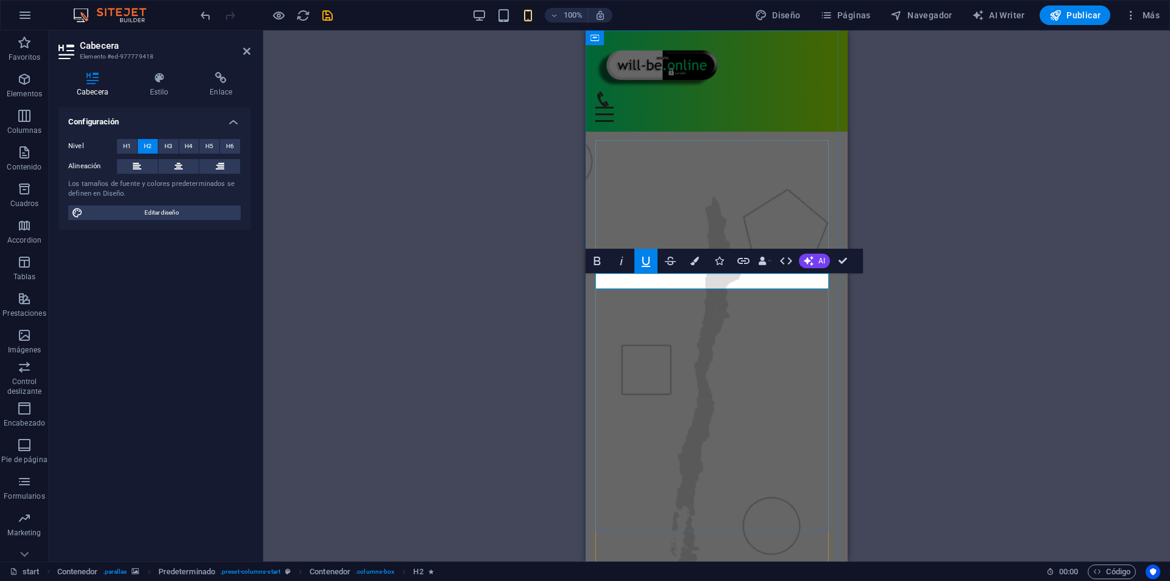
drag, startPoint x: 692, startPoint y: 283, endPoint x: 789, endPoint y: 307, distance: 99.8
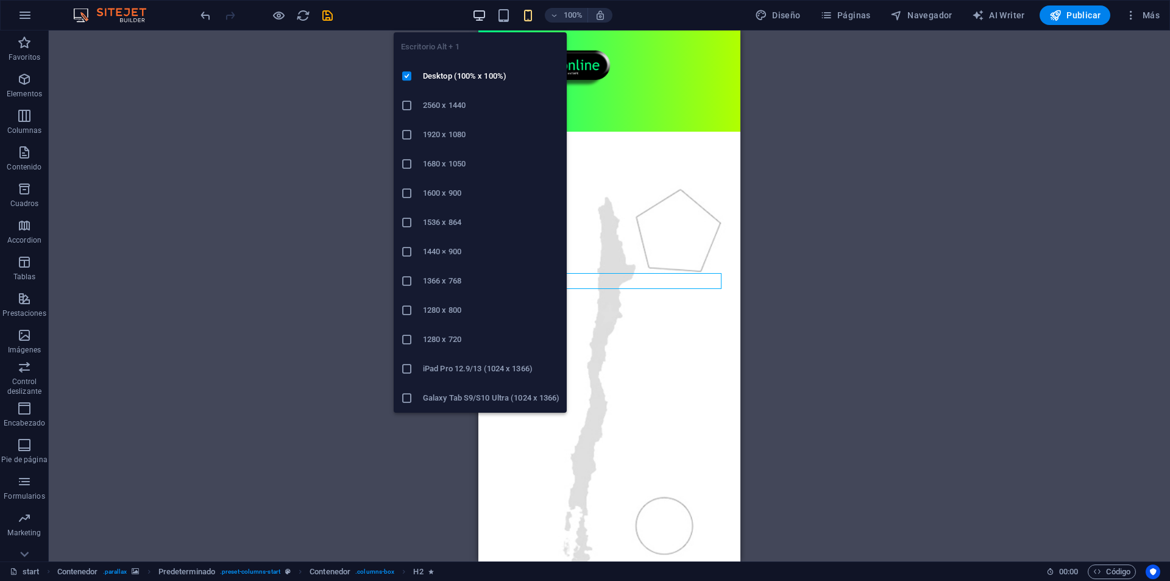
click at [477, 18] on icon "button" at bounding box center [479, 16] width 14 height 14
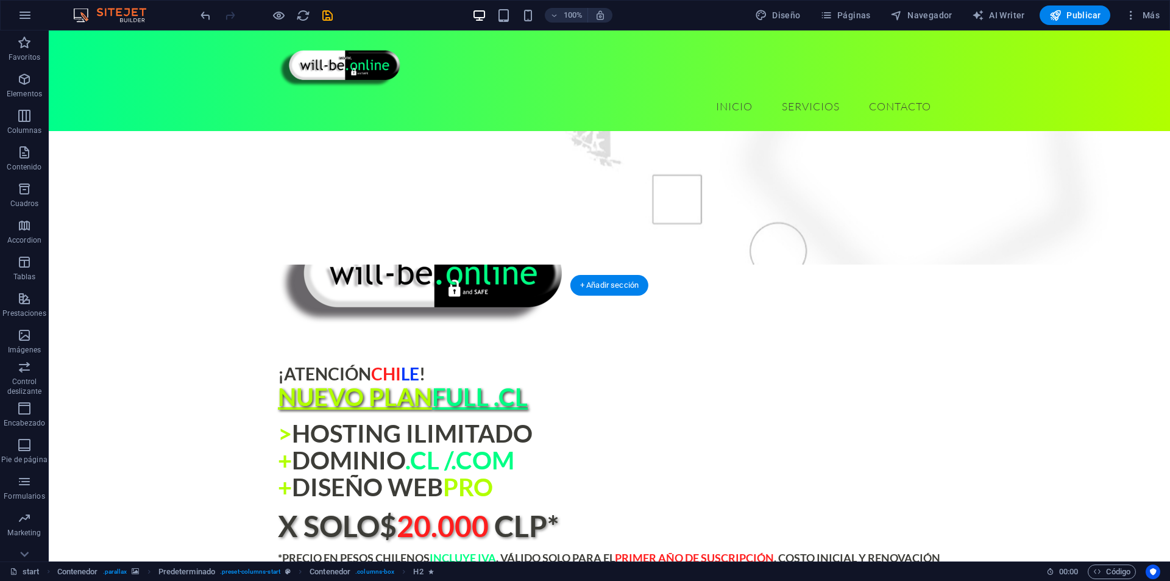
scroll to position [670, 0]
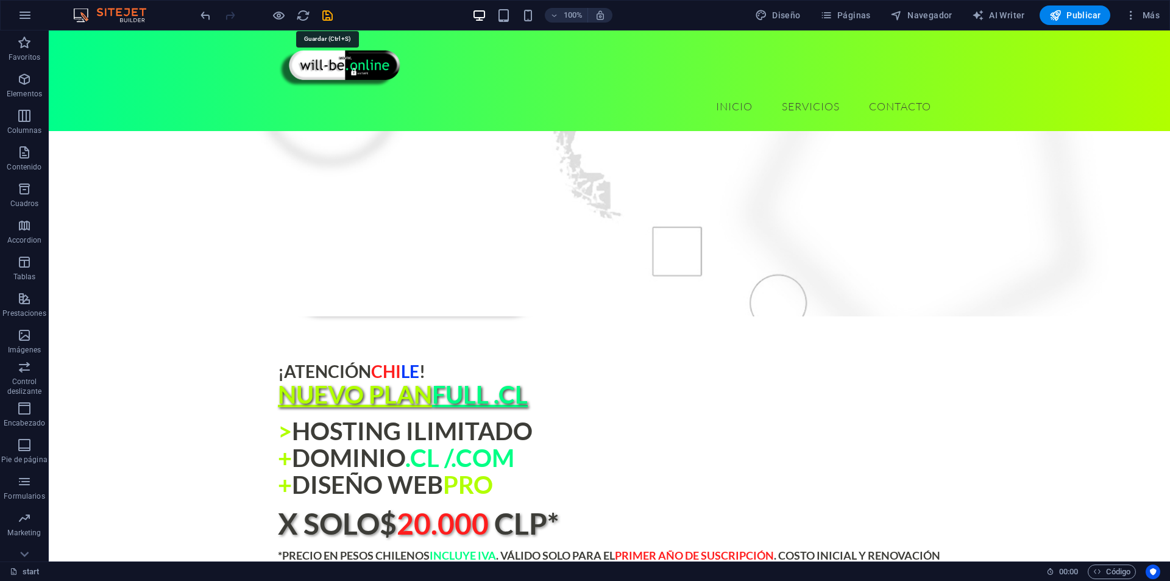
click at [326, 15] on icon "save" at bounding box center [328, 16] width 14 height 14
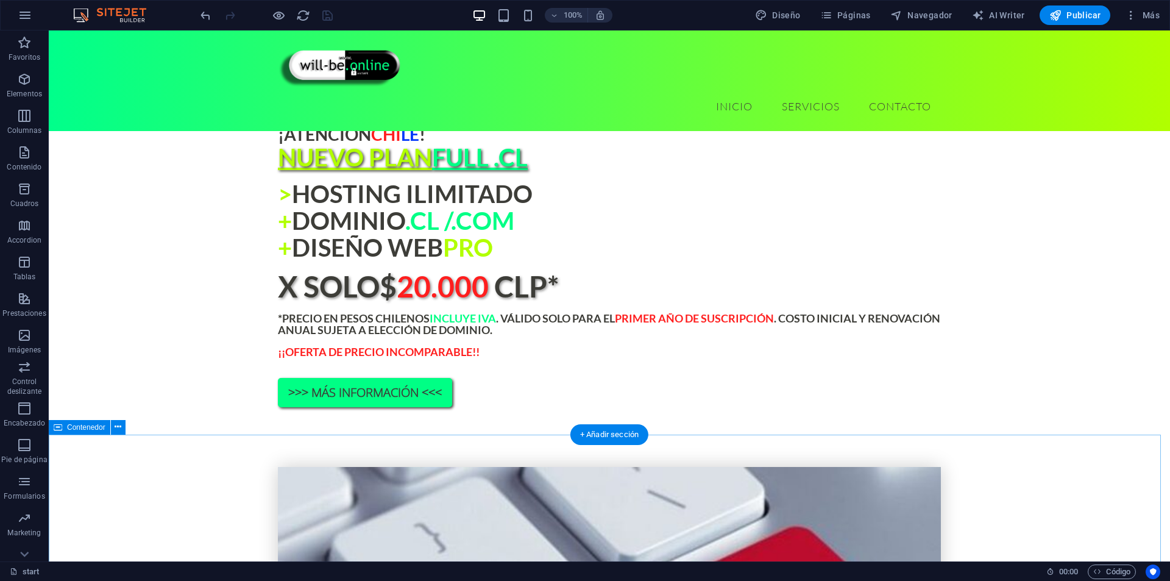
scroll to position [914, 0]
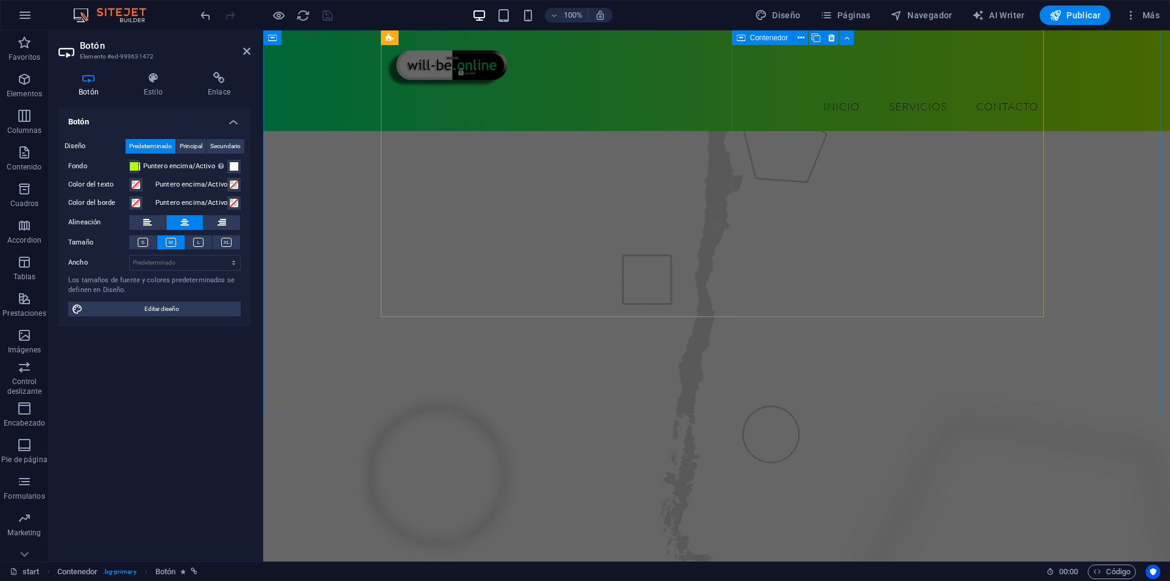
scroll to position [122, 0]
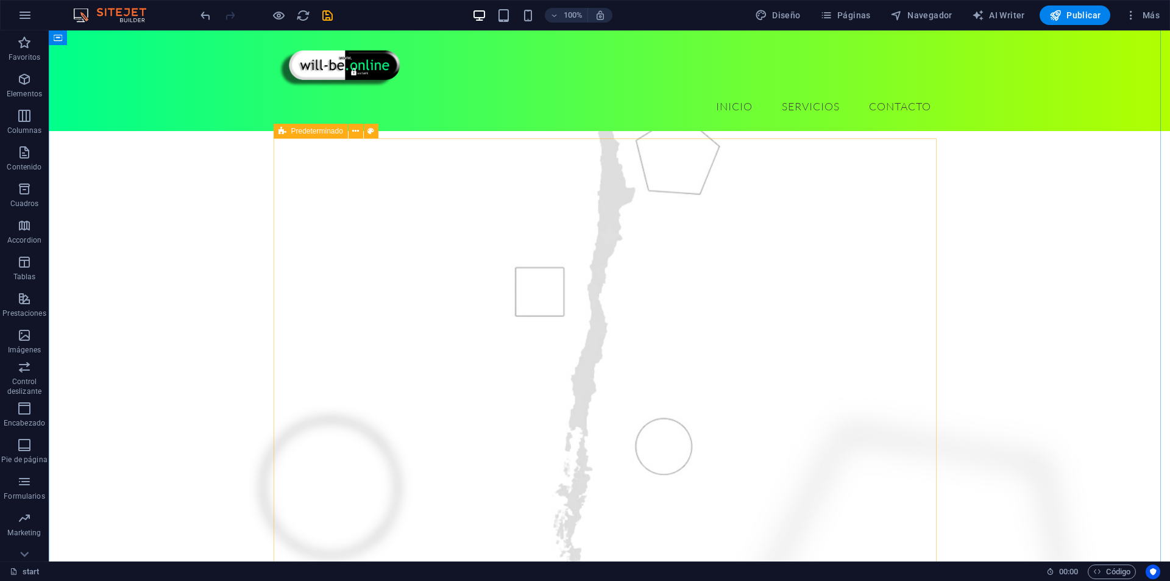
scroll to position [60, 0]
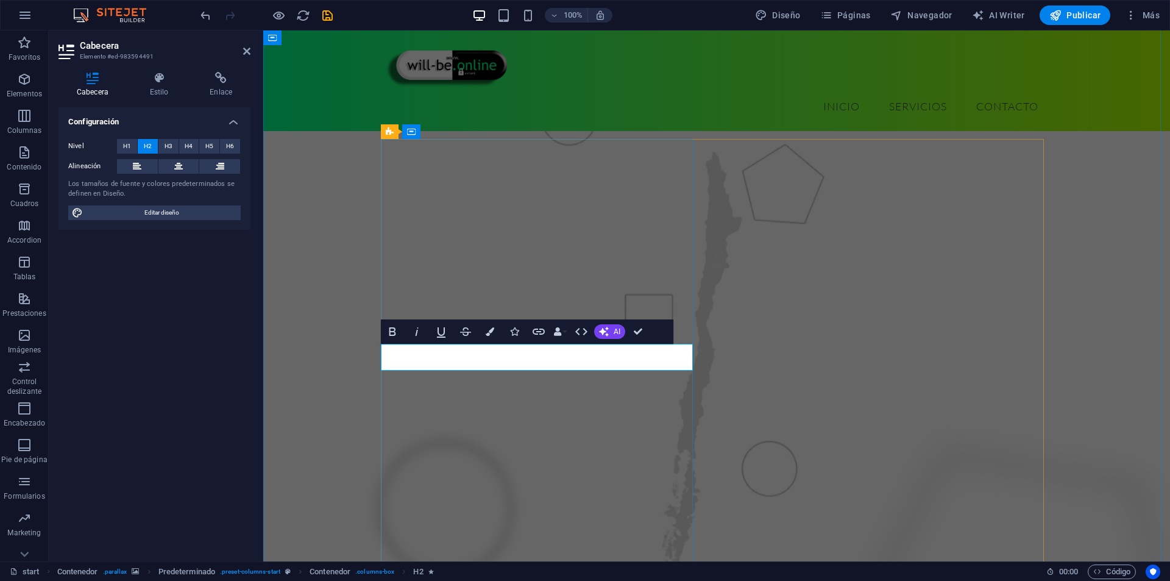
drag, startPoint x: 504, startPoint y: 361, endPoint x: 402, endPoint y: 365, distance: 102.5
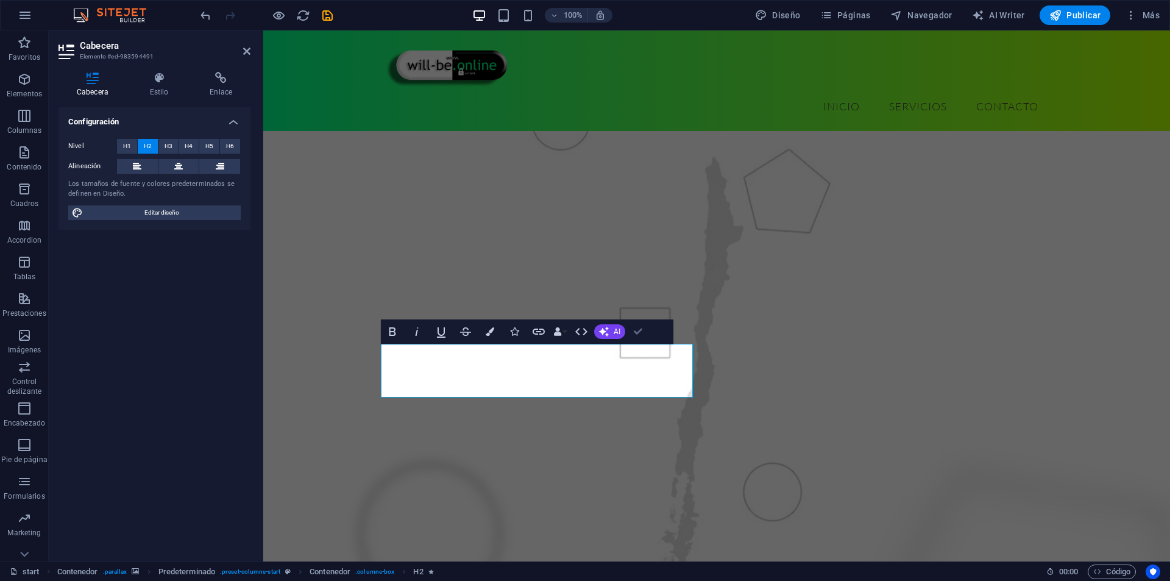
drag, startPoint x: 643, startPoint y: 336, endPoint x: 598, endPoint y: 305, distance: 54.4
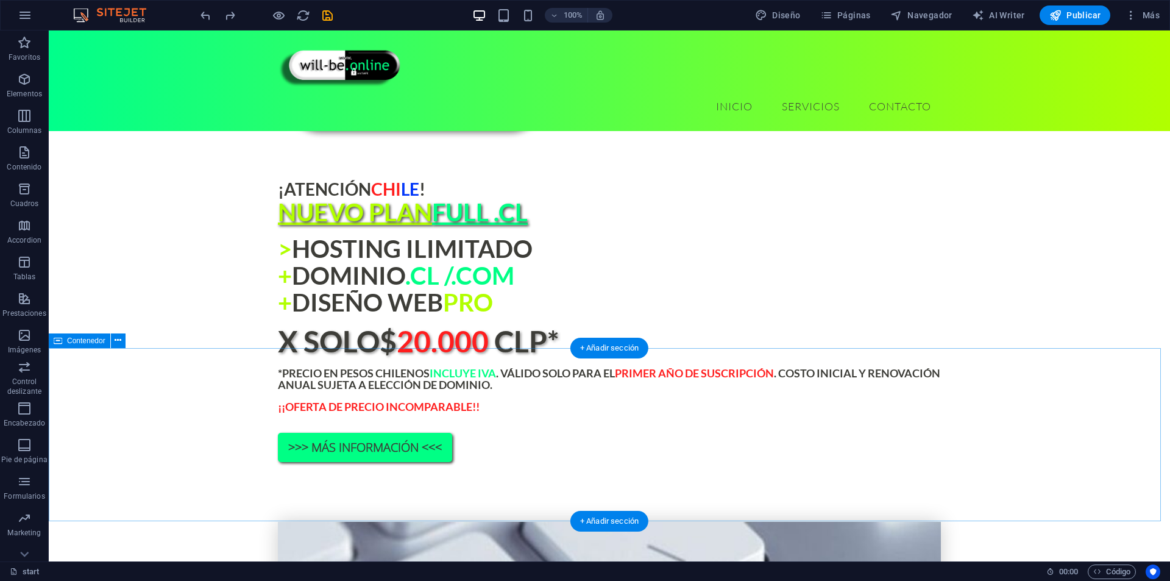
scroll to position [852, 0]
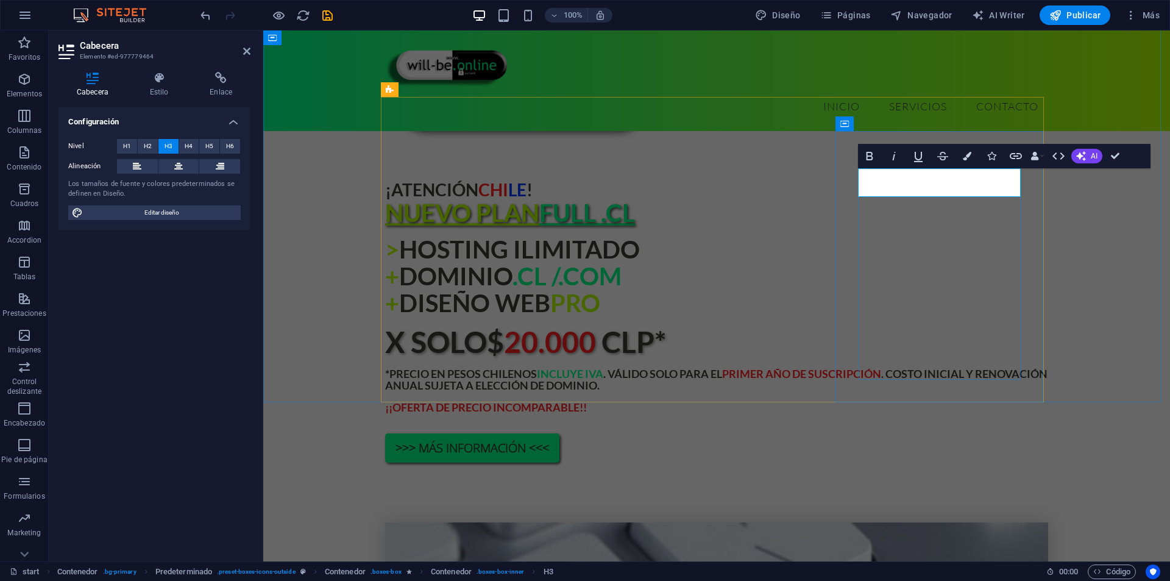
drag, startPoint x: 936, startPoint y: 182, endPoint x: 889, endPoint y: 184, distance: 47.6
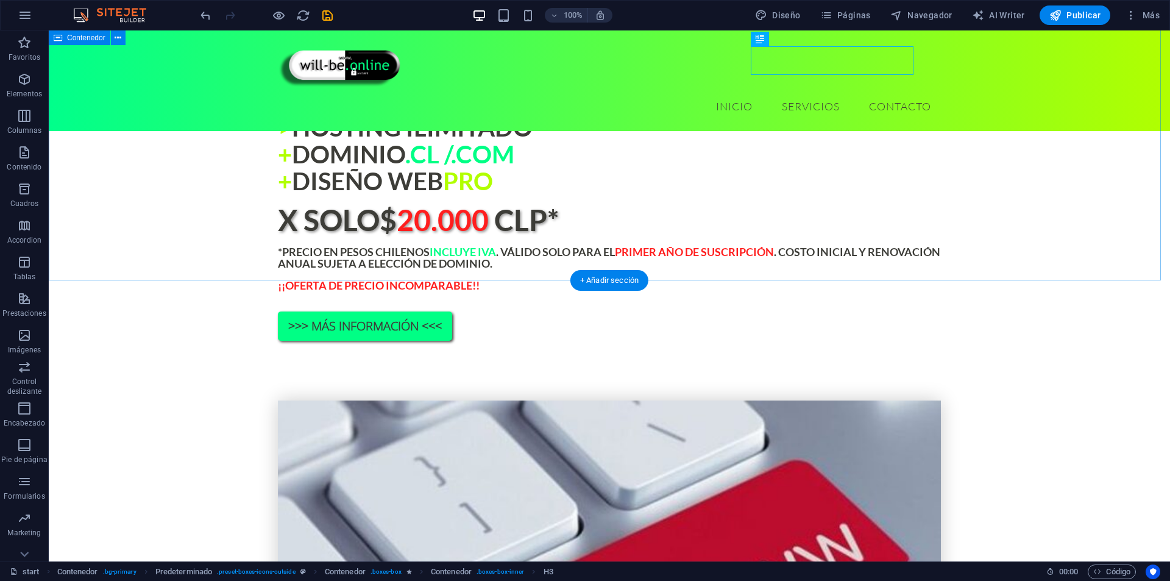
scroll to position [913, 0]
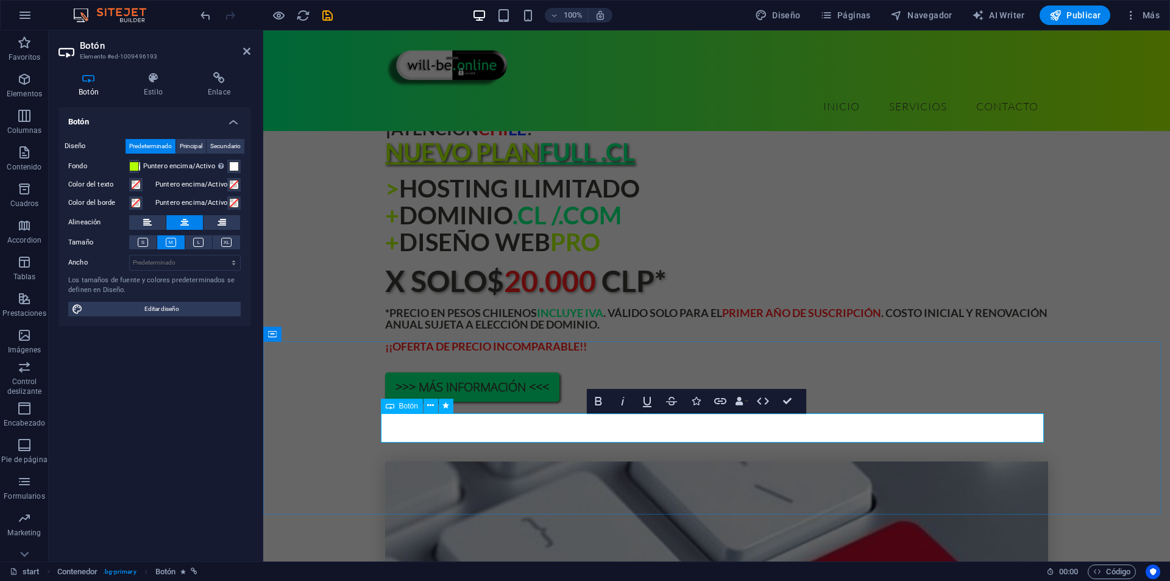
drag, startPoint x: 766, startPoint y: 427, endPoint x: 727, endPoint y: 433, distance: 38.9
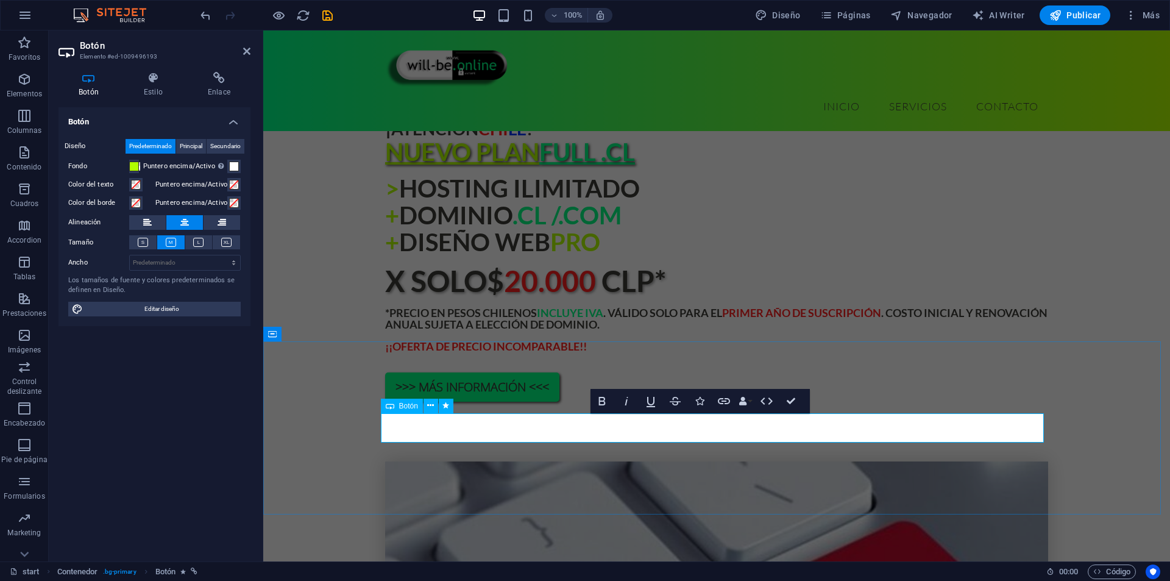
drag, startPoint x: 786, startPoint y: 409, endPoint x: 769, endPoint y: 378, distance: 35.8
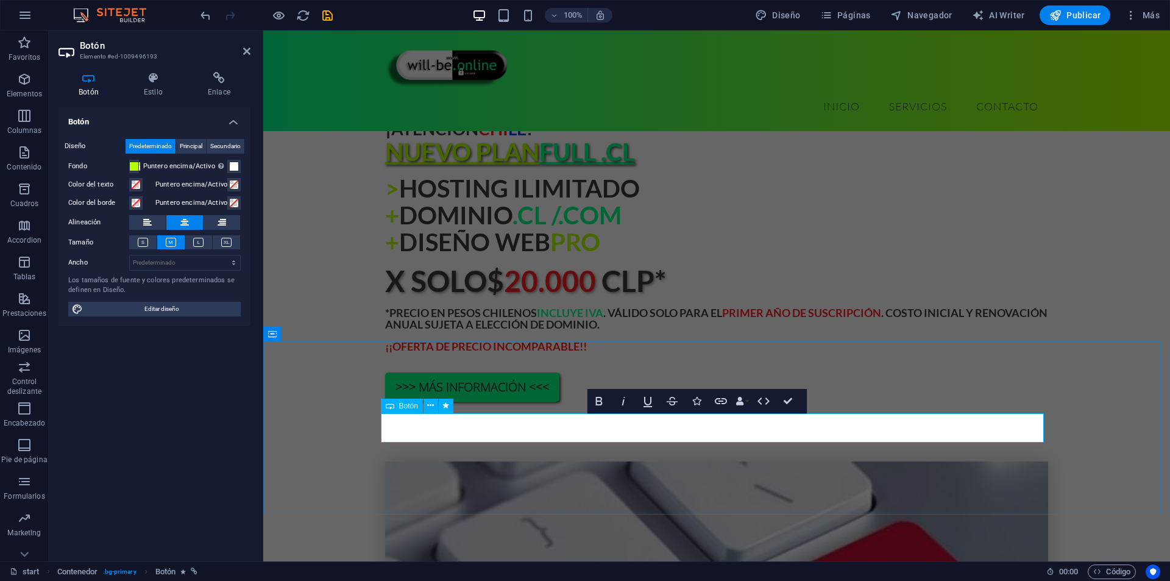
drag, startPoint x: 737, startPoint y: 422, endPoint x: 753, endPoint y: 424, distance: 16.6
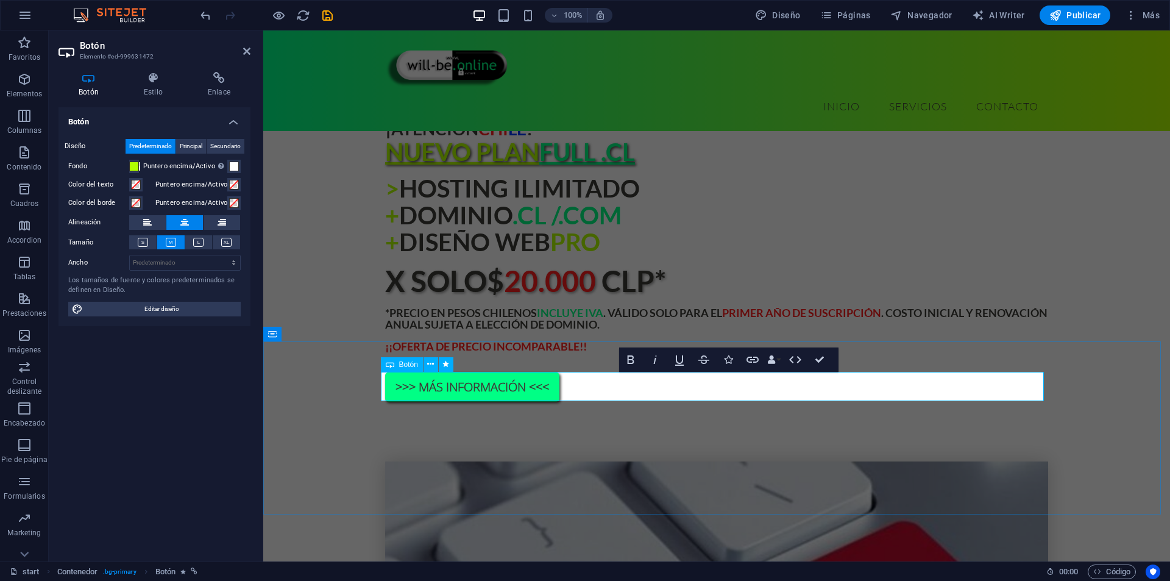
drag, startPoint x: 733, startPoint y: 388, endPoint x: 706, endPoint y: 396, distance: 27.8
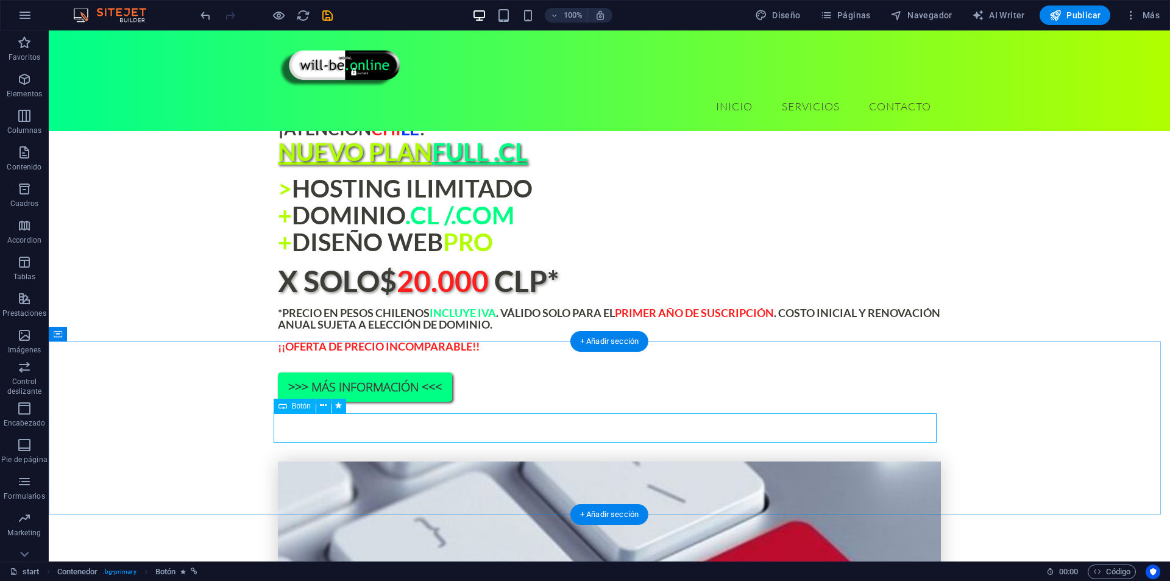
drag, startPoint x: 651, startPoint y: 432, endPoint x: 633, endPoint y: 419, distance: 22.7
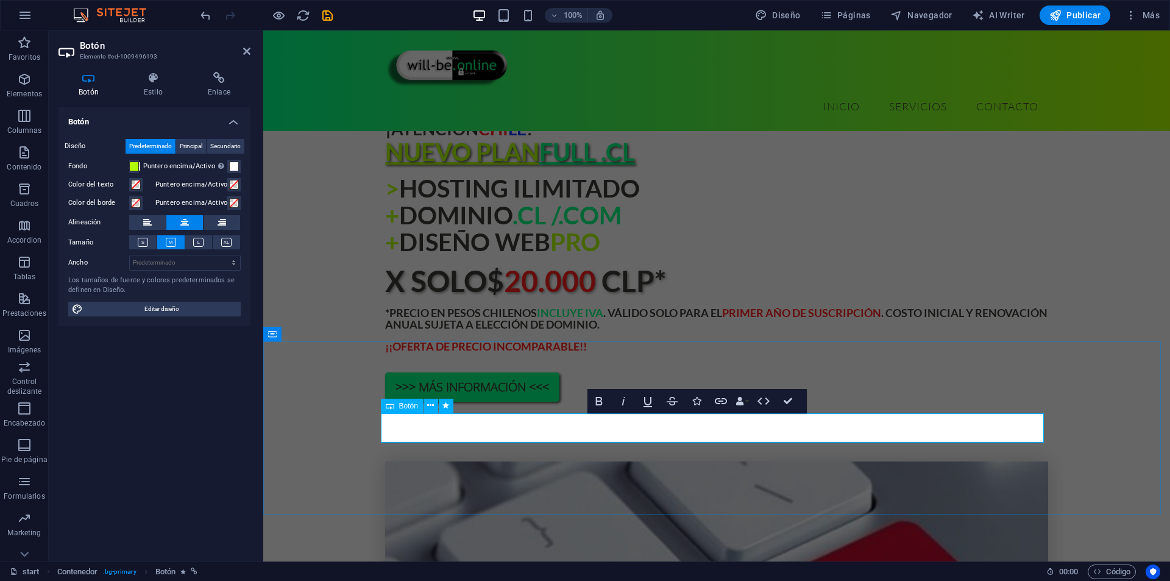
drag, startPoint x: 767, startPoint y: 430, endPoint x: 739, endPoint y: 438, distance: 29.7
click at [636, 402] on icon "button" at bounding box center [639, 402] width 9 height 10
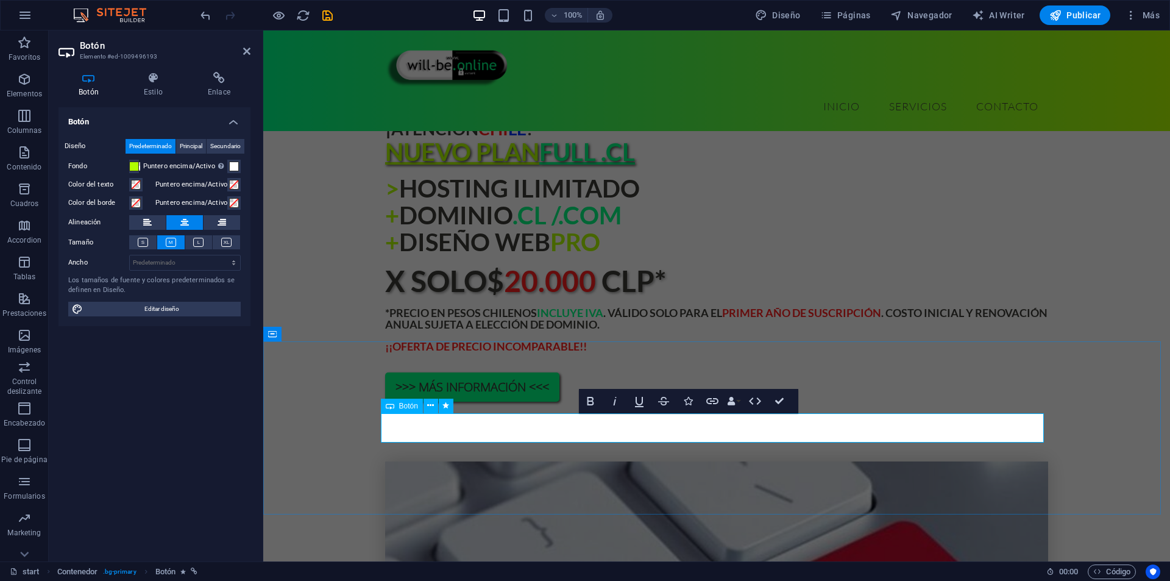
drag, startPoint x: 834, startPoint y: 433, endPoint x: 794, endPoint y: 437, distance: 40.5
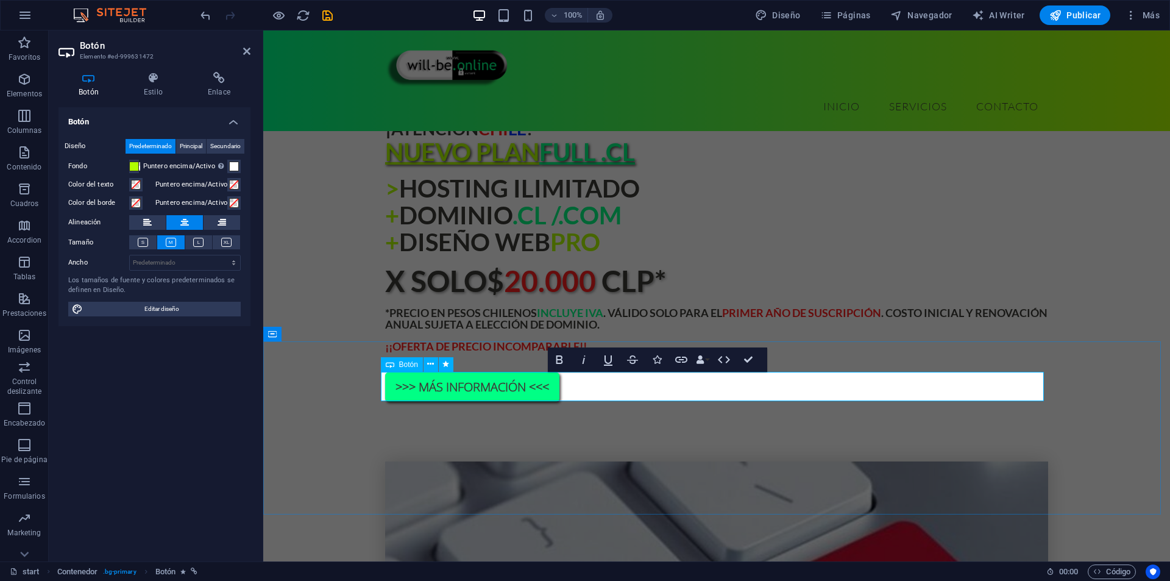
drag, startPoint x: 672, startPoint y: 388, endPoint x: 591, endPoint y: 399, distance: 82.4
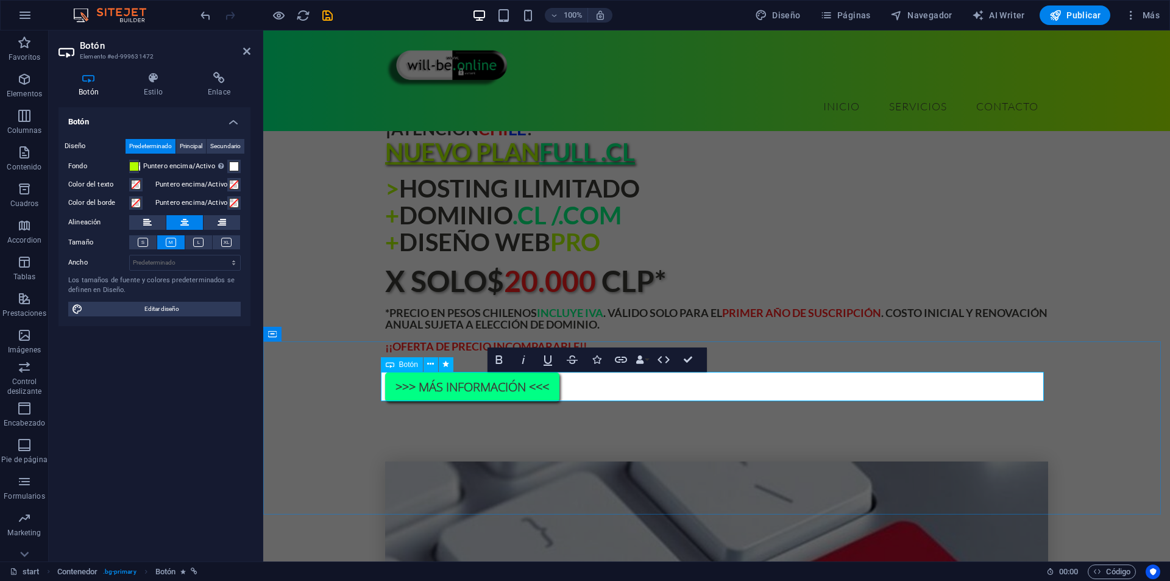
drag, startPoint x: 533, startPoint y: 389, endPoint x: 498, endPoint y: 399, distance: 35.9
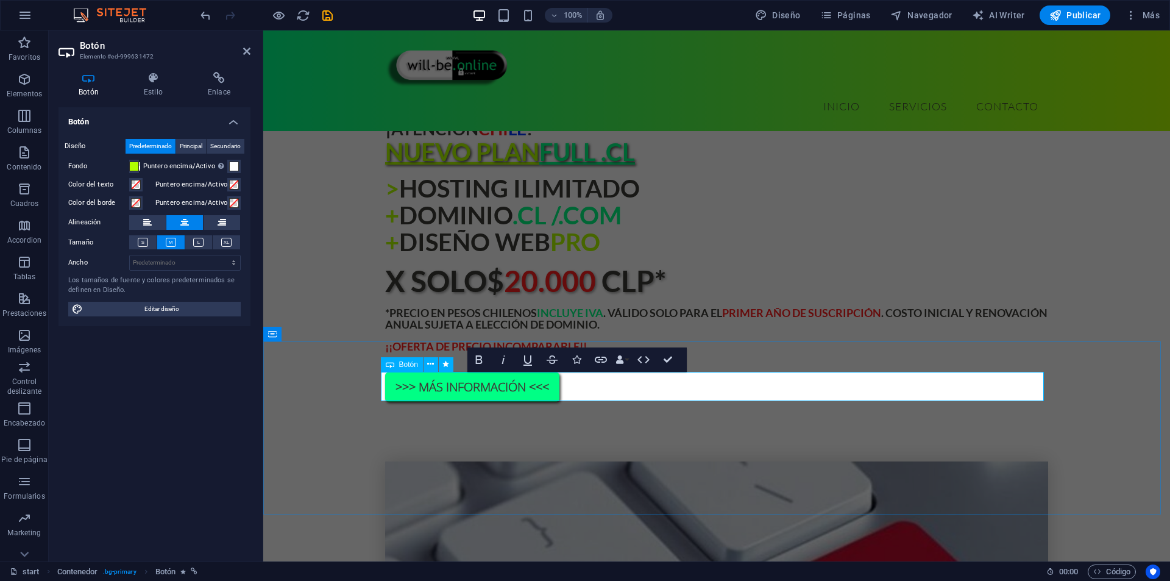
drag, startPoint x: 652, startPoint y: 361, endPoint x: 597, endPoint y: 333, distance: 61.3
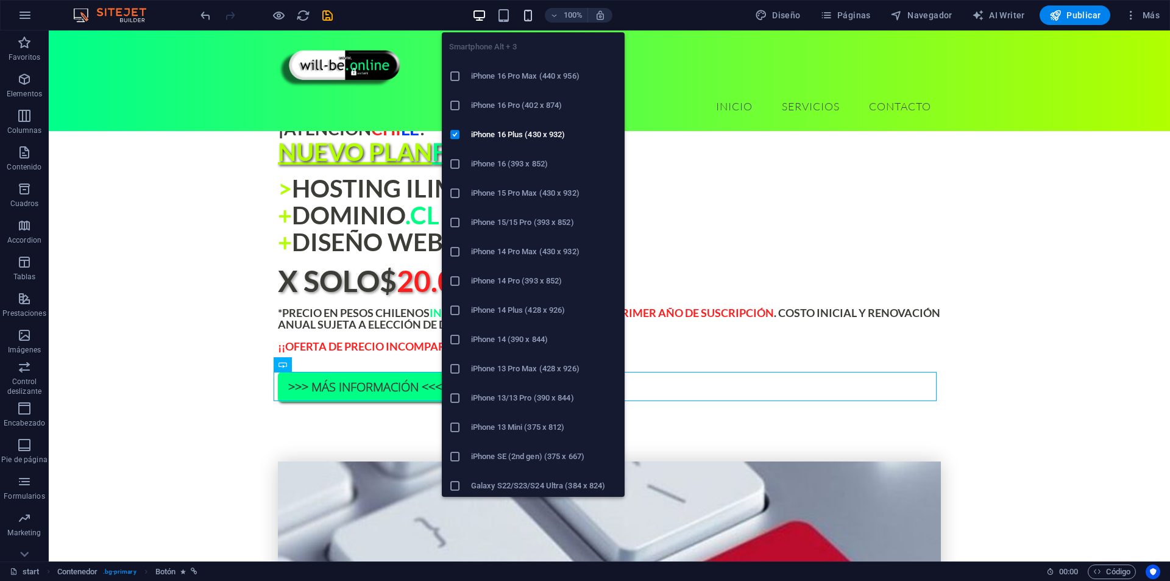
click at [529, 16] on icon "button" at bounding box center [528, 16] width 14 height 14
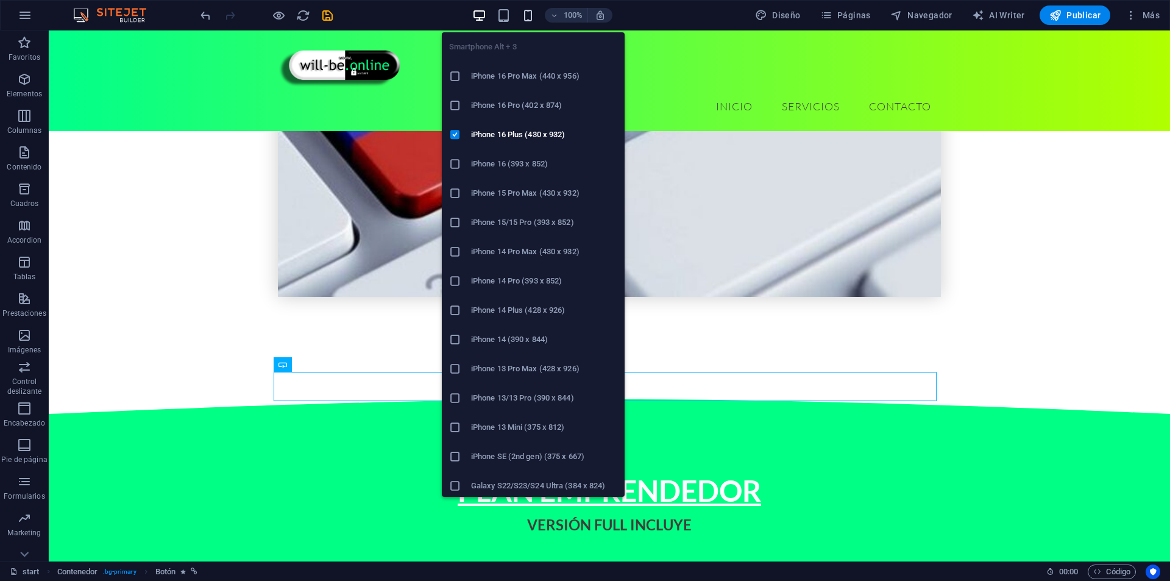
scroll to position [1596, 0]
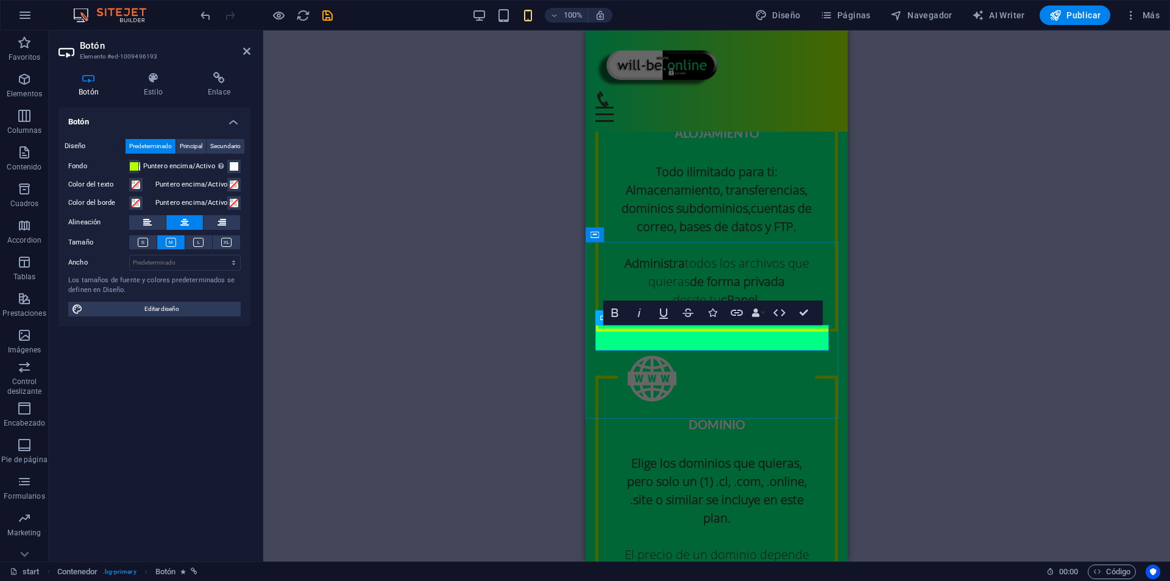
drag, startPoint x: 760, startPoint y: 341, endPoint x: 731, endPoint y: 349, distance: 30.3
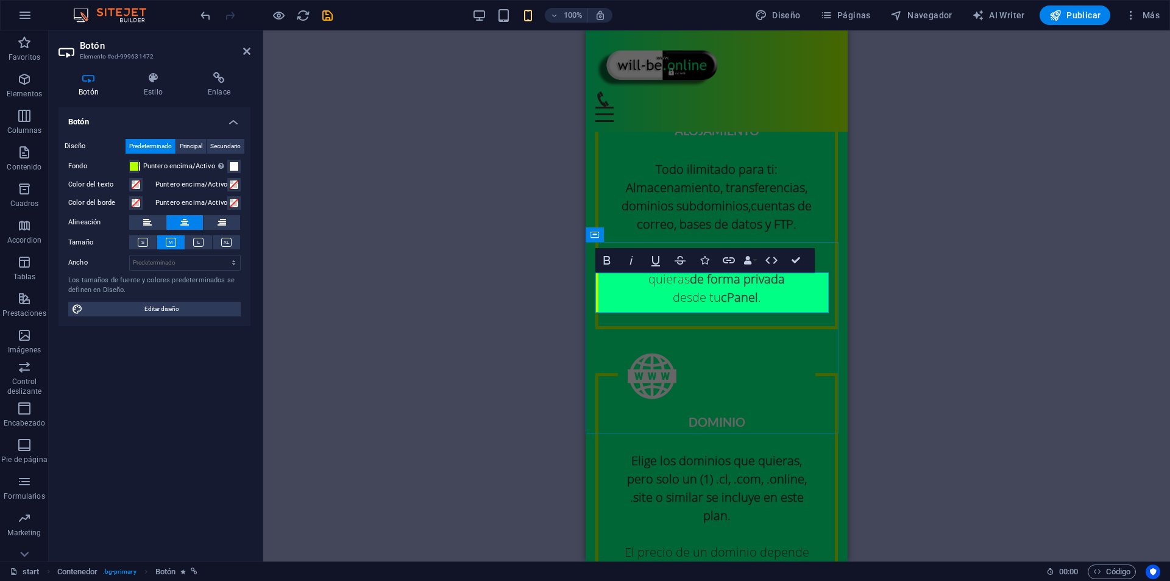
drag, startPoint x: 744, startPoint y: 289, endPoint x: 694, endPoint y: 285, distance: 50.2
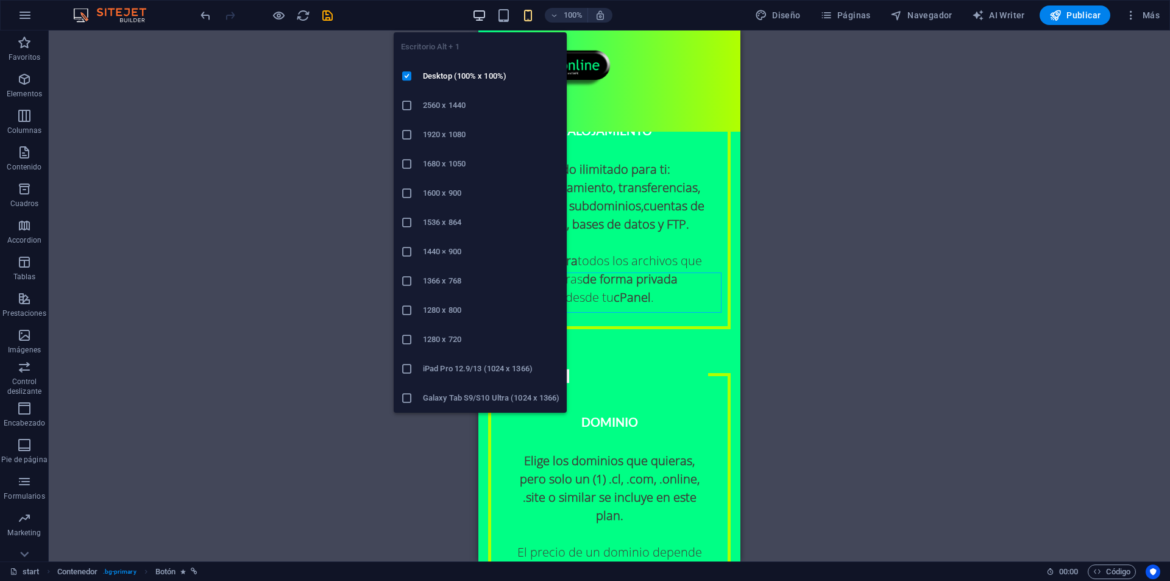
click at [484, 18] on icon "button" at bounding box center [479, 16] width 14 height 14
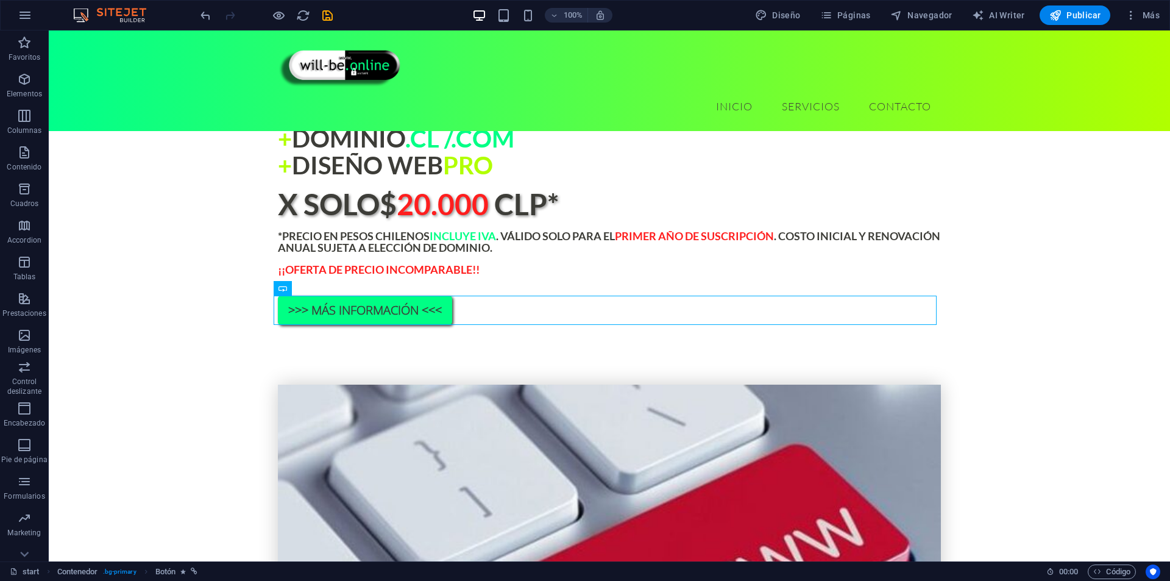
scroll to position [989, 0]
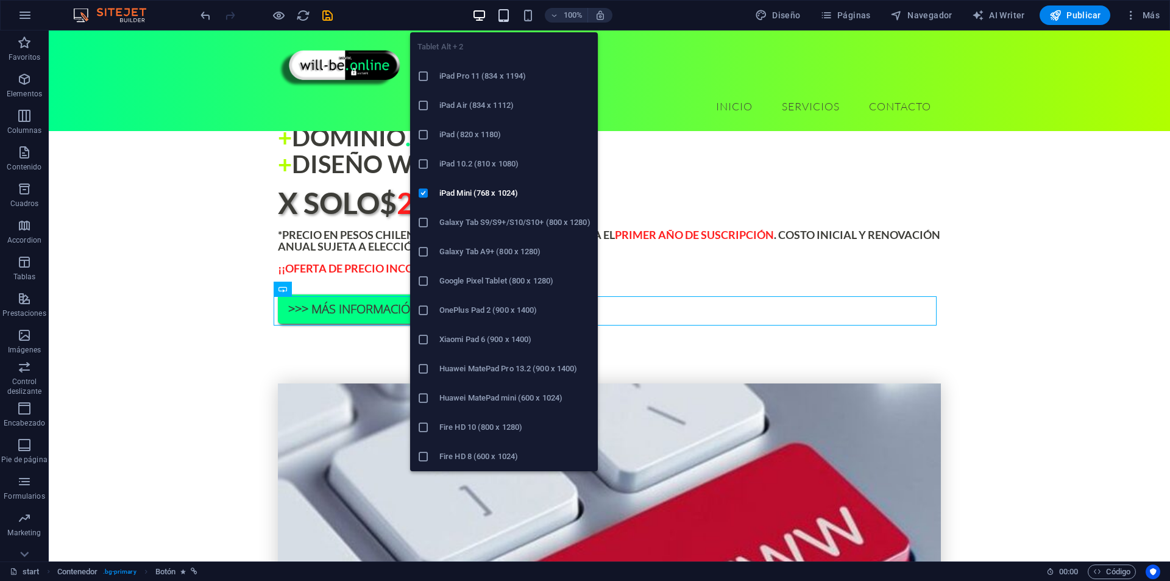
click at [505, 14] on icon "button" at bounding box center [504, 16] width 14 height 14
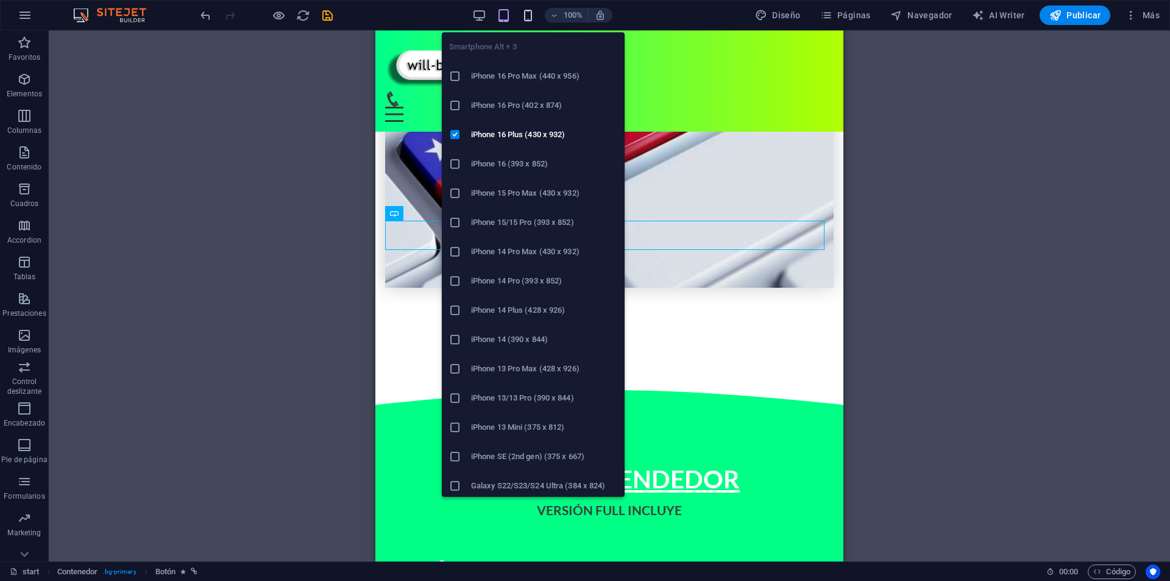
click at [527, 20] on icon "button" at bounding box center [528, 16] width 14 height 14
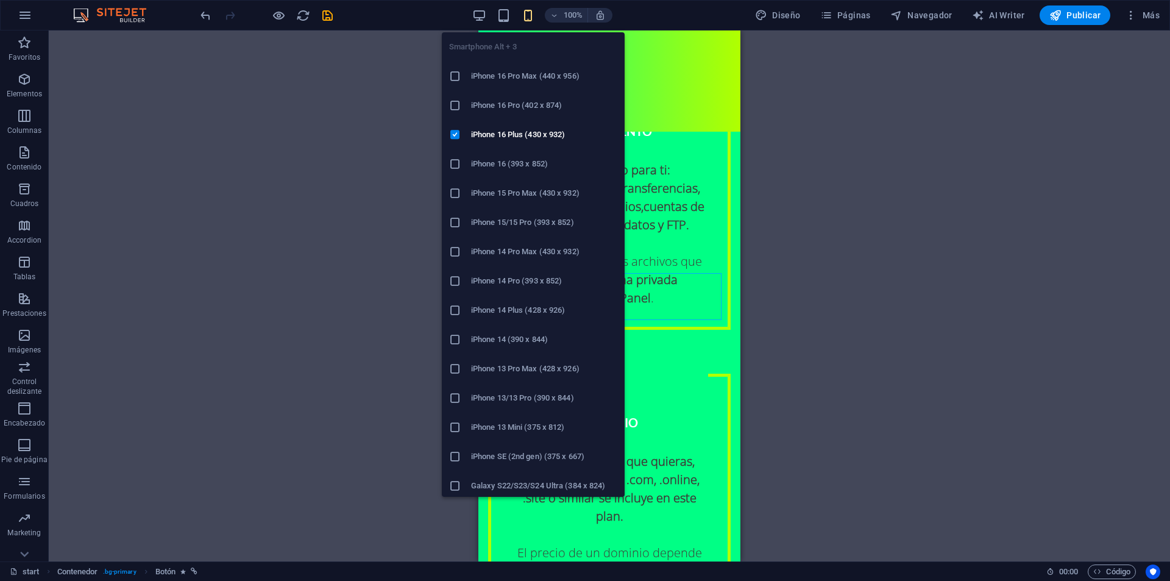
scroll to position [1596, 0]
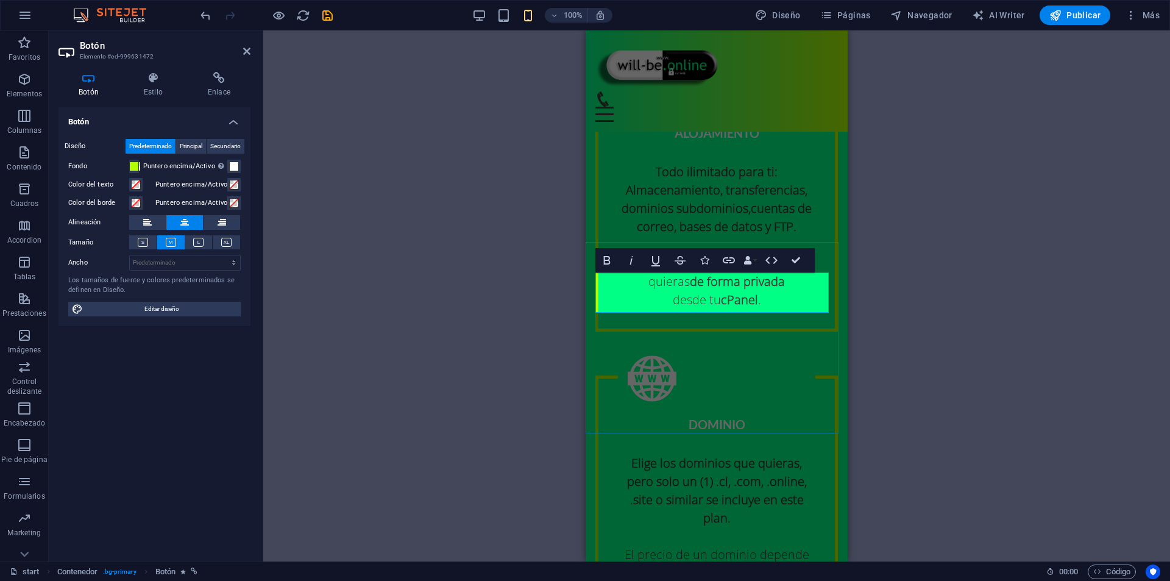
drag, startPoint x: 723, startPoint y: 299, endPoint x: 712, endPoint y: 302, distance: 11.4
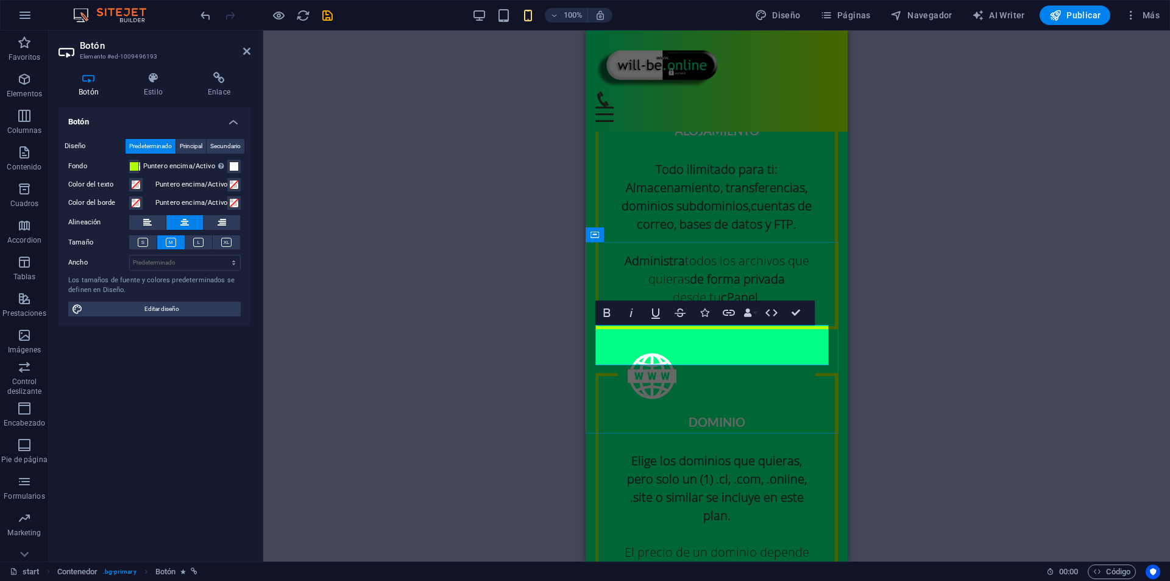
drag, startPoint x: 732, startPoint y: 338, endPoint x: 713, endPoint y: 342, distance: 19.2
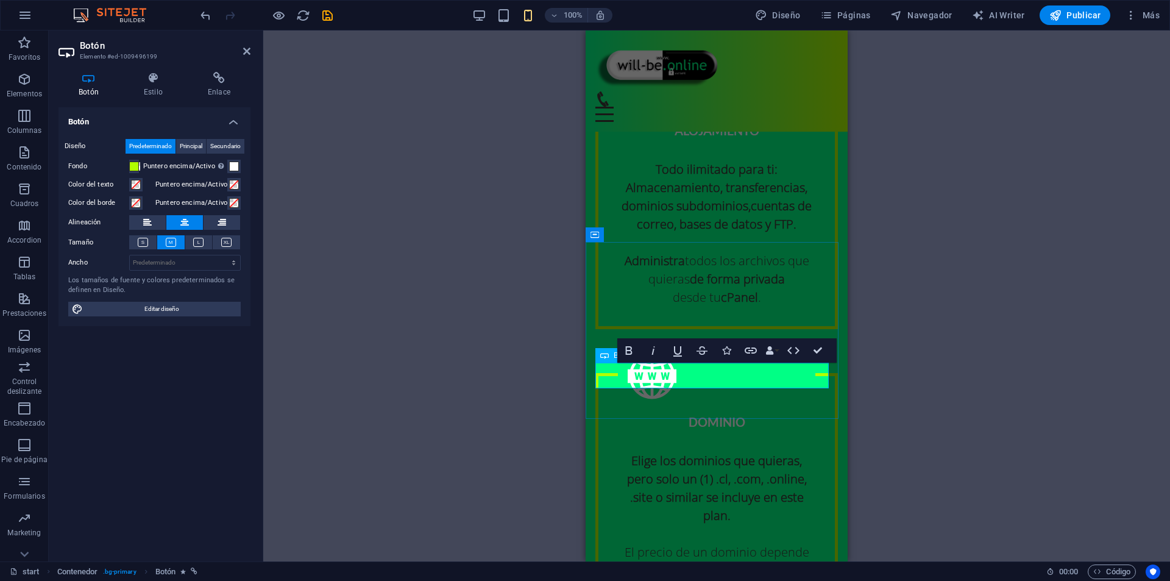
drag, startPoint x: 776, startPoint y: 377, endPoint x: 750, endPoint y: 386, distance: 27.6
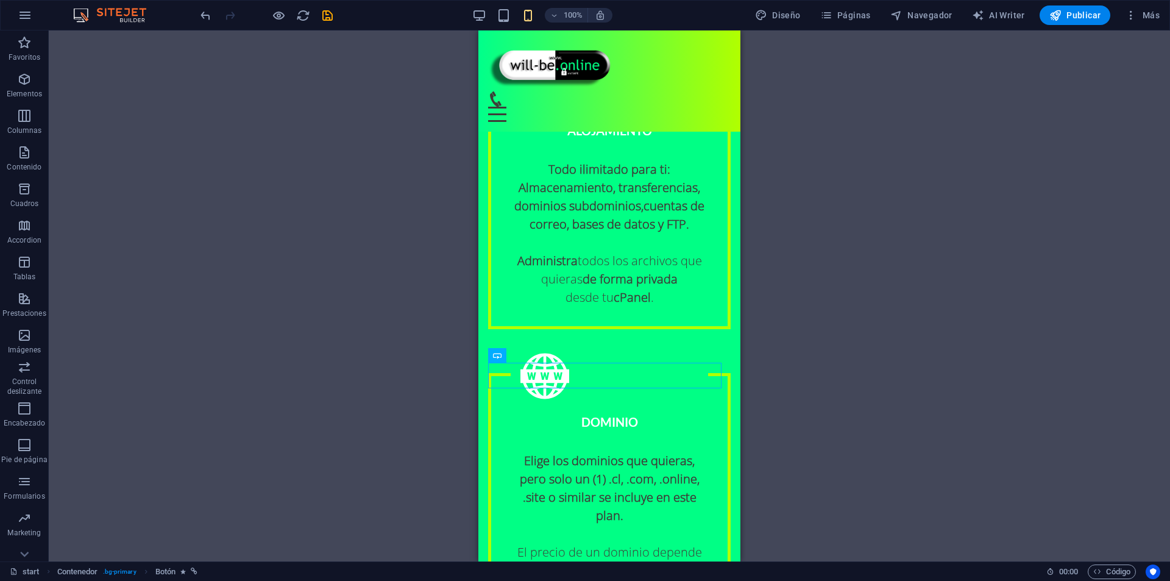
click at [270, 238] on div "H3 Contenedor Predeterminado Predeterminado Contenedor Contenedor Imagen Predet…" at bounding box center [610, 295] width 1122 height 531
click at [230, 309] on div "H3 Contenedor Predeterminado Predeterminado Contenedor Contenedor Imagen Predet…" at bounding box center [610, 295] width 1122 height 531
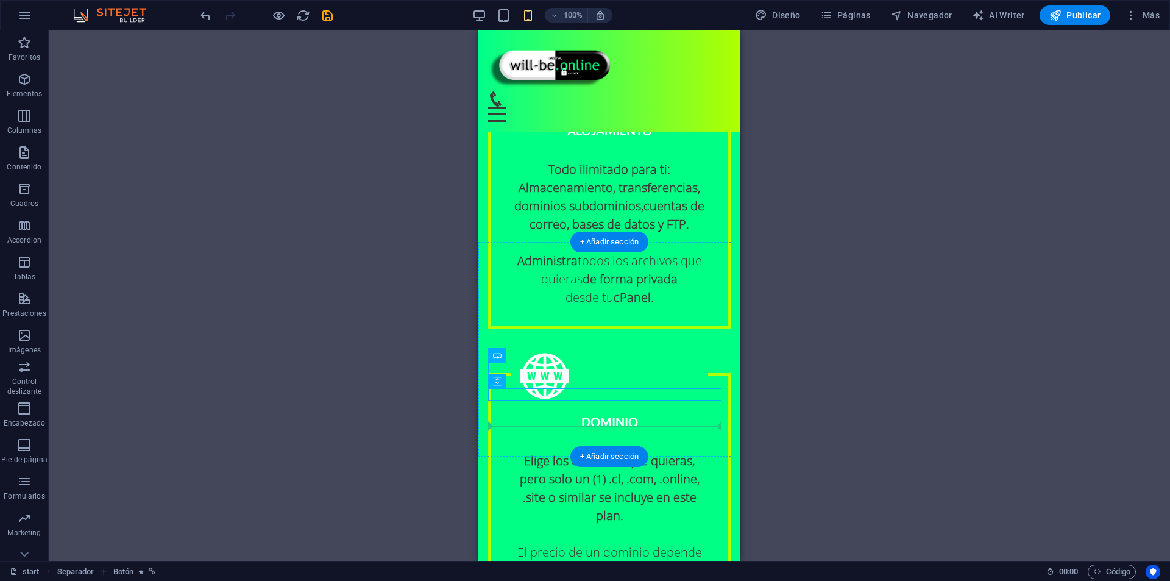
drag, startPoint x: 636, startPoint y: 375, endPoint x: 643, endPoint y: 439, distance: 65.0
drag, startPoint x: 644, startPoint y: 420, endPoint x: 651, endPoint y: 383, distance: 37.8
drag, startPoint x: 640, startPoint y: 422, endPoint x: 645, endPoint y: 400, distance: 21.9
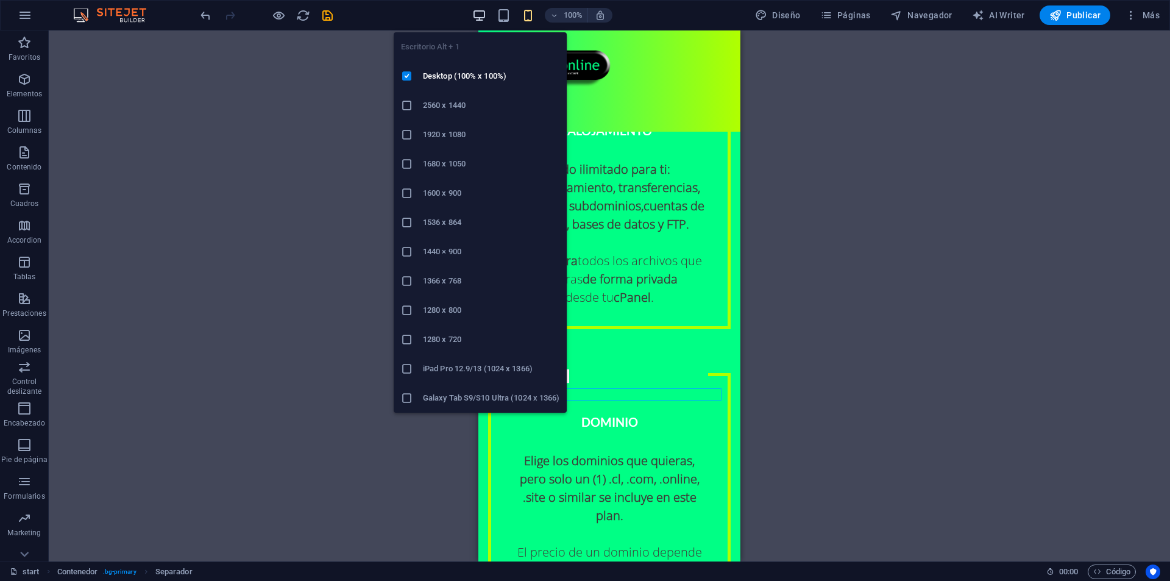
click at [486, 19] on icon "button" at bounding box center [479, 16] width 14 height 14
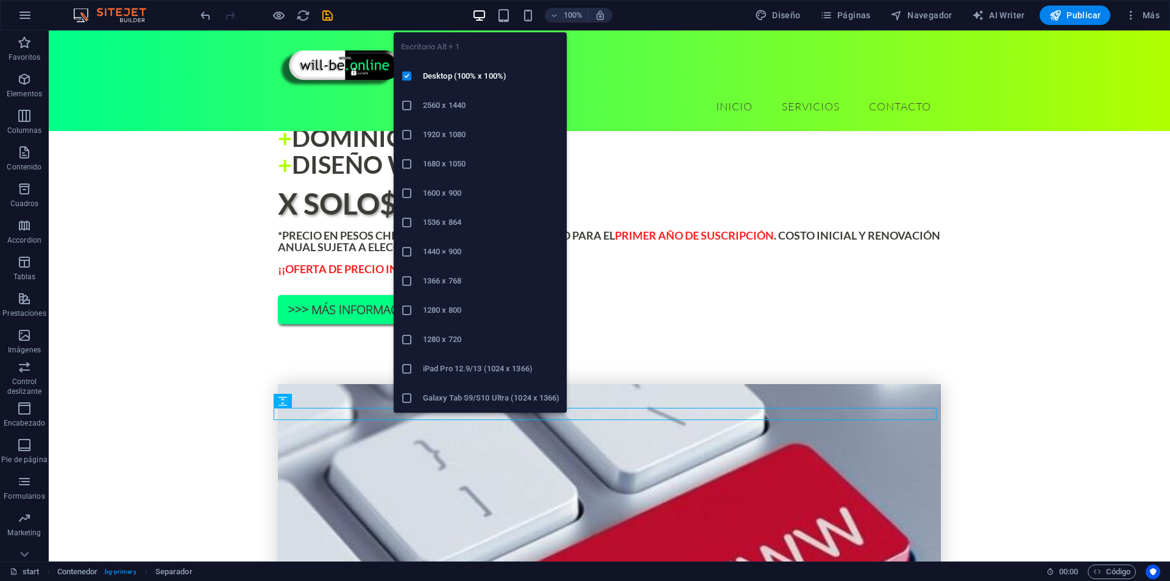
scroll to position [989, 0]
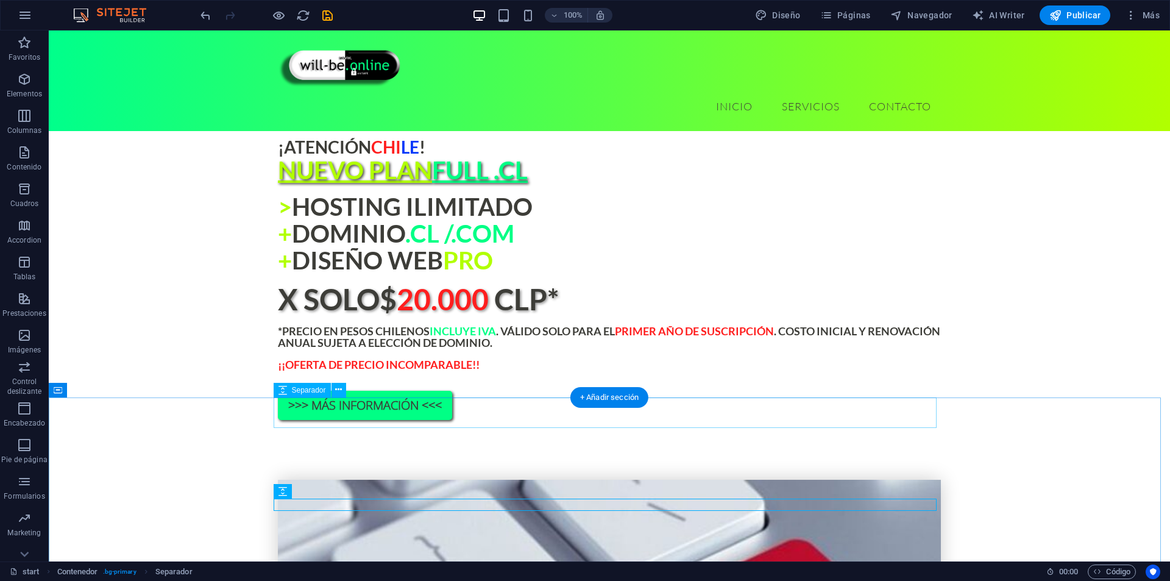
scroll to position [928, 0]
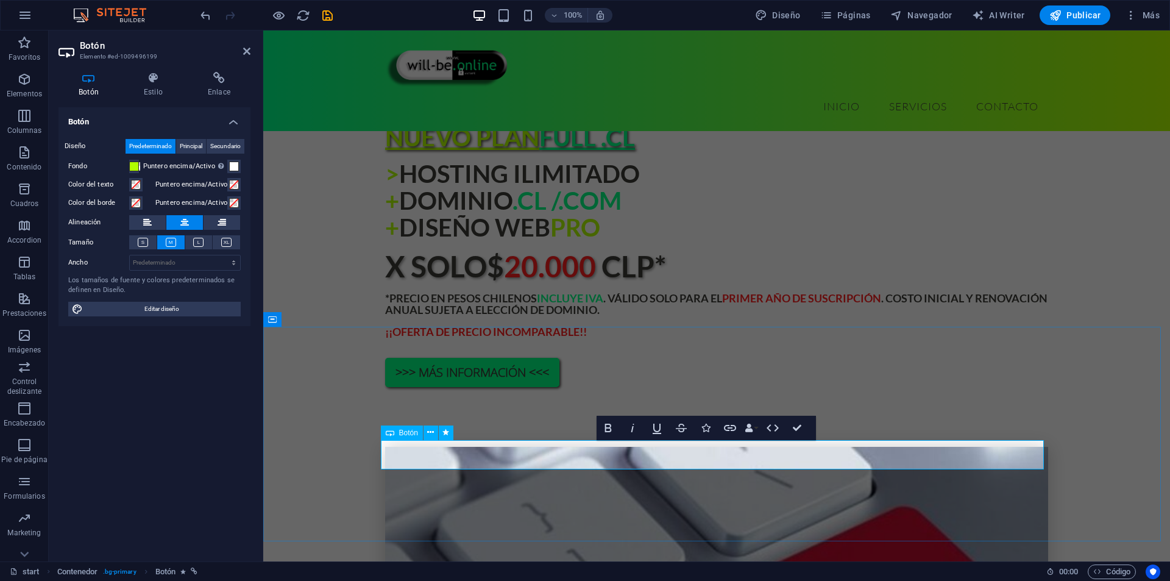
drag, startPoint x: 703, startPoint y: 454, endPoint x: 684, endPoint y: 459, distance: 19.5
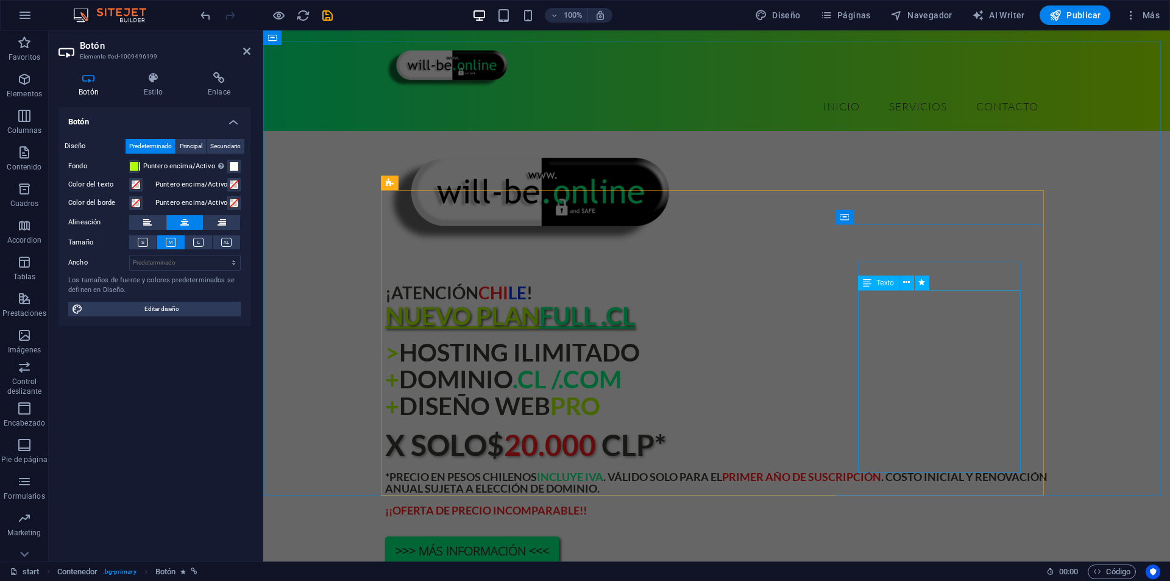
scroll to position [745, 0]
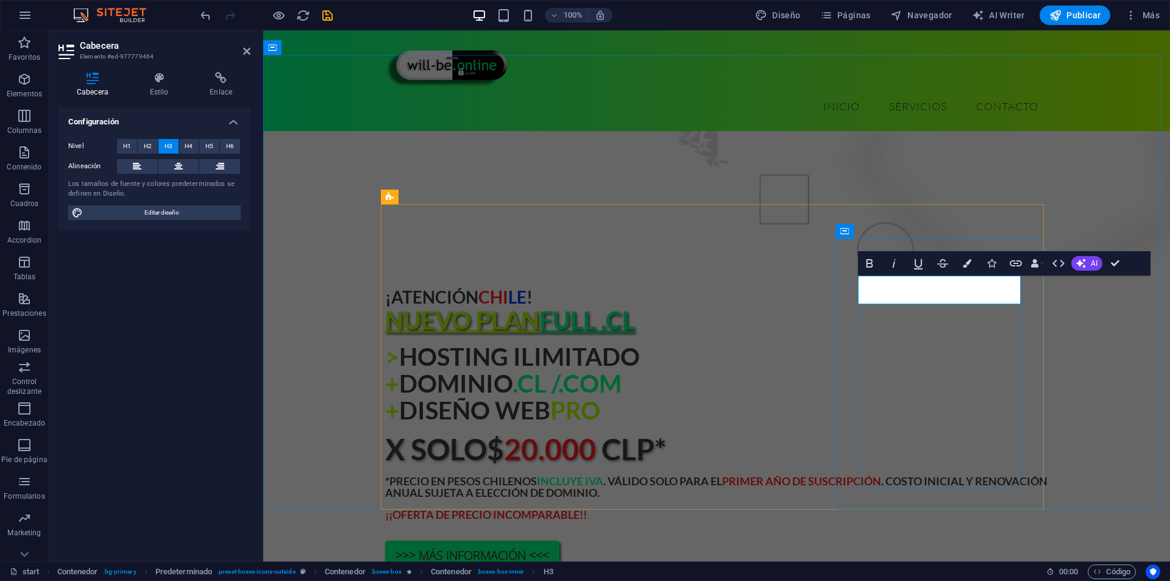
drag, startPoint x: 948, startPoint y: 290, endPoint x: 890, endPoint y: 292, distance: 58.6
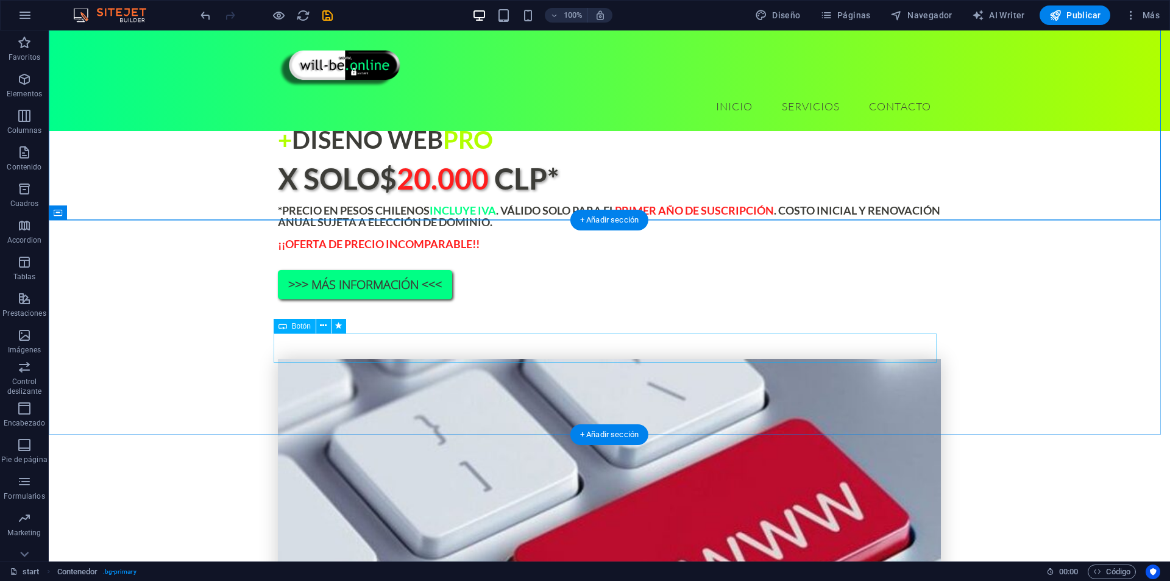
scroll to position [1050, 0]
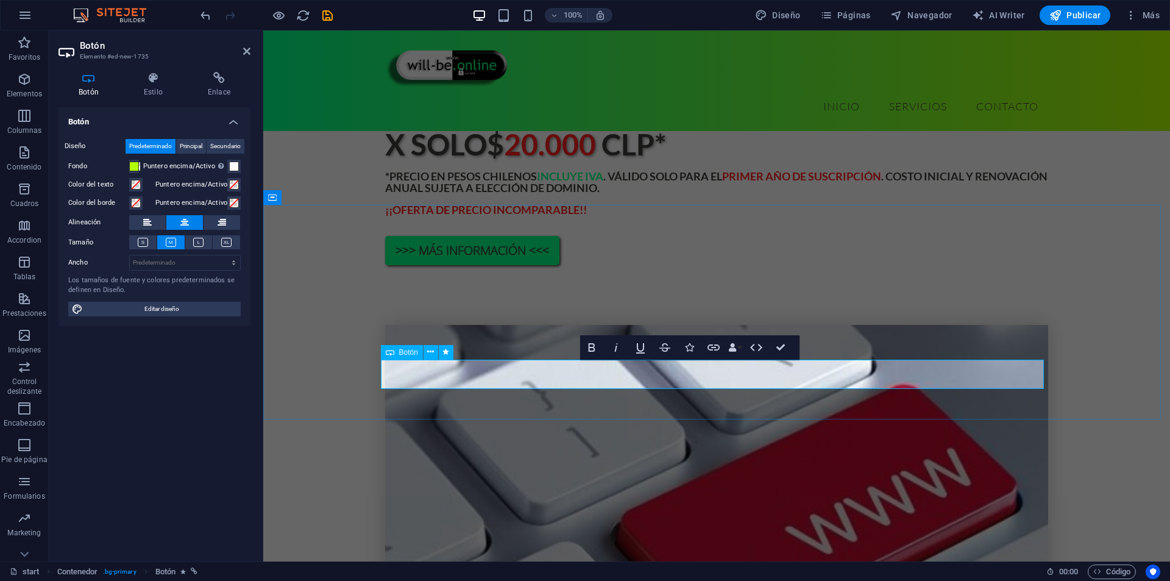
drag, startPoint x: 836, startPoint y: 375, endPoint x: 594, endPoint y: 377, distance: 242.6
drag, startPoint x: 715, startPoint y: 377, endPoint x: 730, endPoint y: 377, distance: 14.6
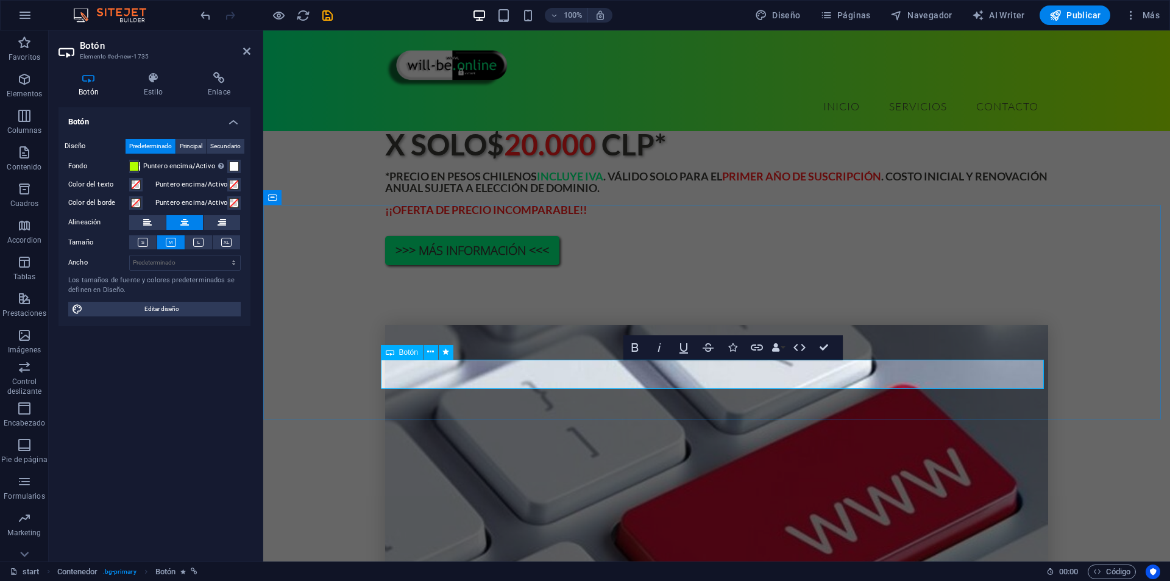
drag, startPoint x: 769, startPoint y: 374, endPoint x: 744, endPoint y: 382, distance: 26.2
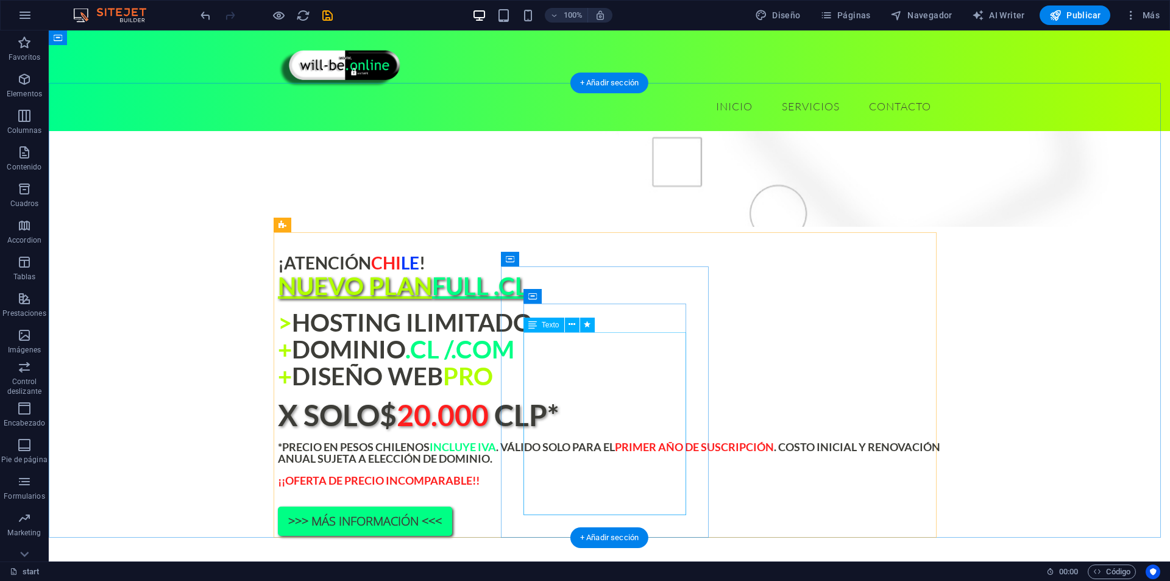
scroll to position [684, 0]
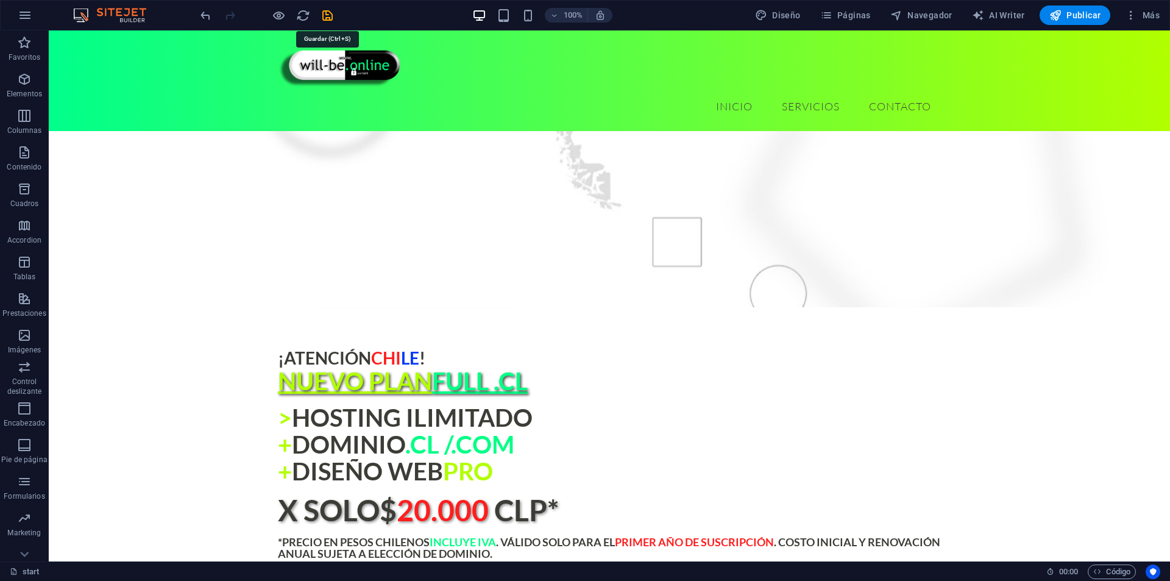
click at [329, 20] on icon "save" at bounding box center [328, 16] width 14 height 14
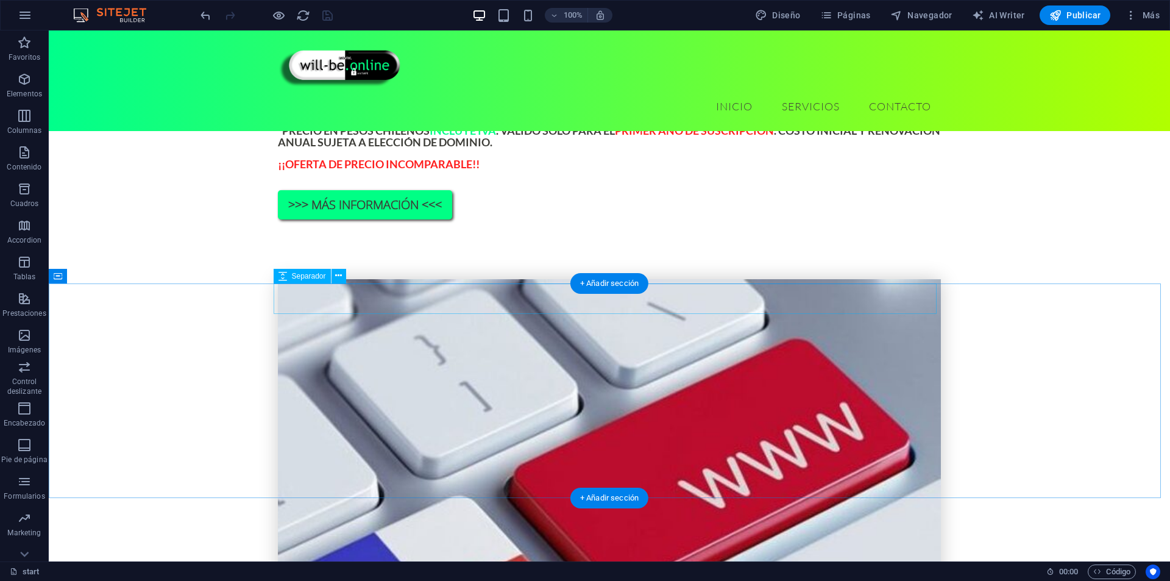
scroll to position [1097, 0]
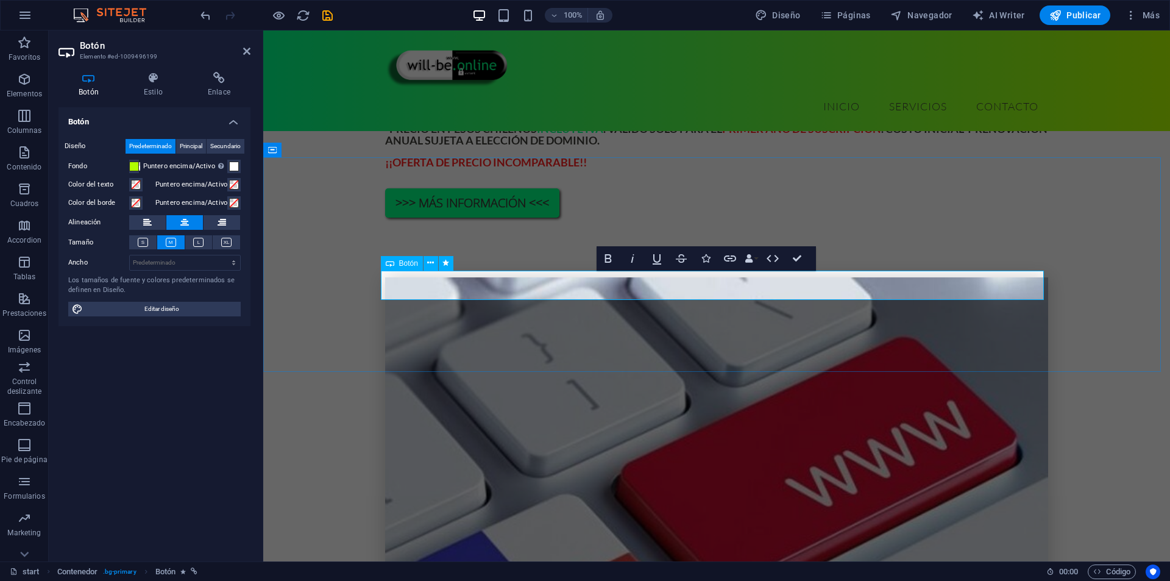
drag, startPoint x: 697, startPoint y: 284, endPoint x: 703, endPoint y: 297, distance: 13.9
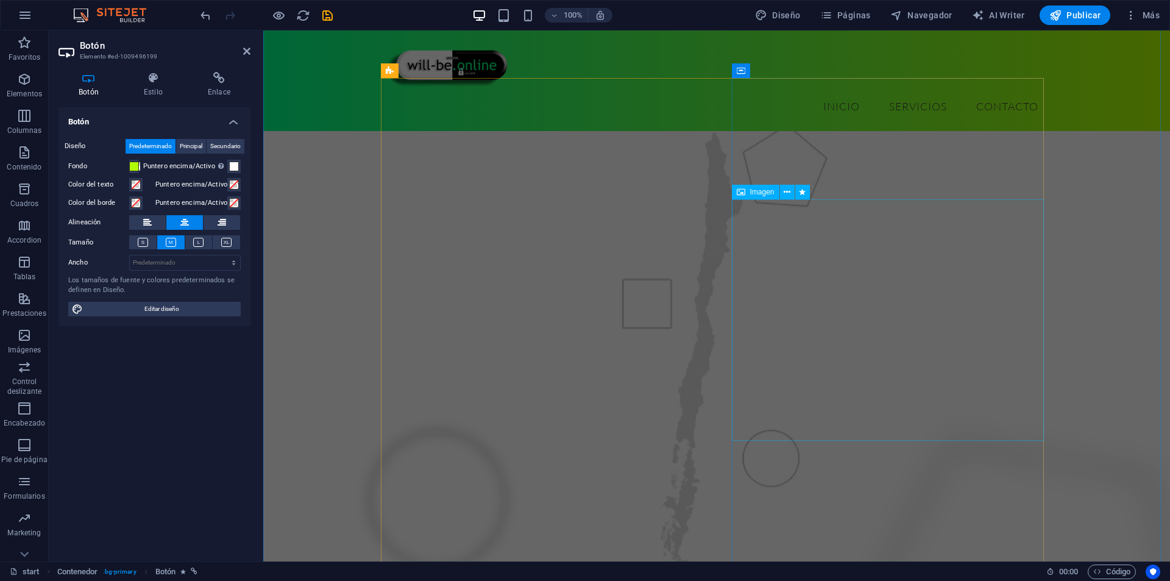
scroll to position [122, 0]
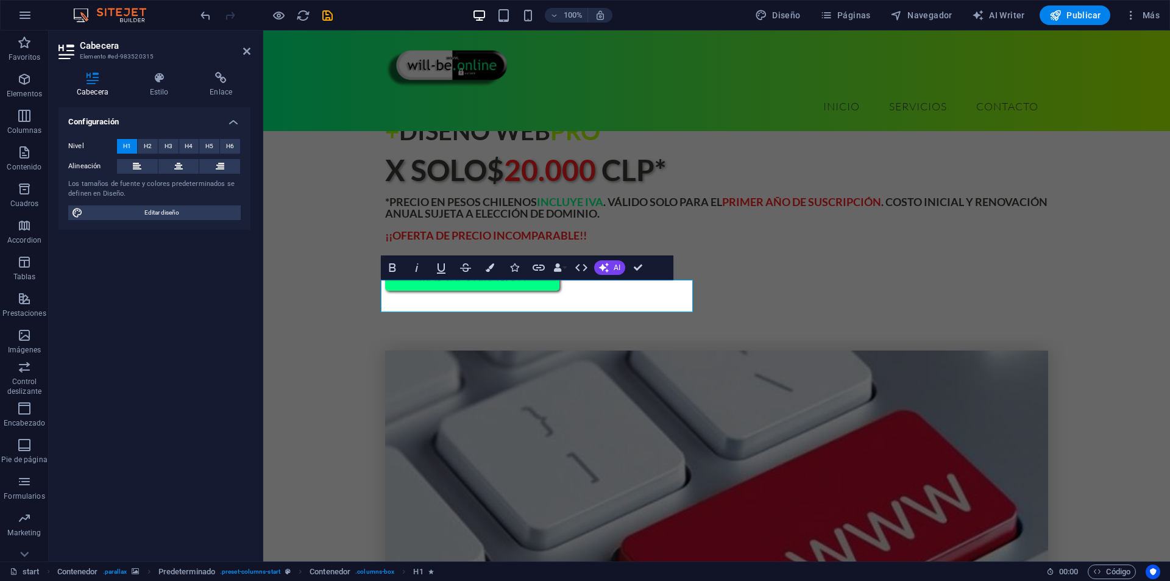
scroll to position [214, 0]
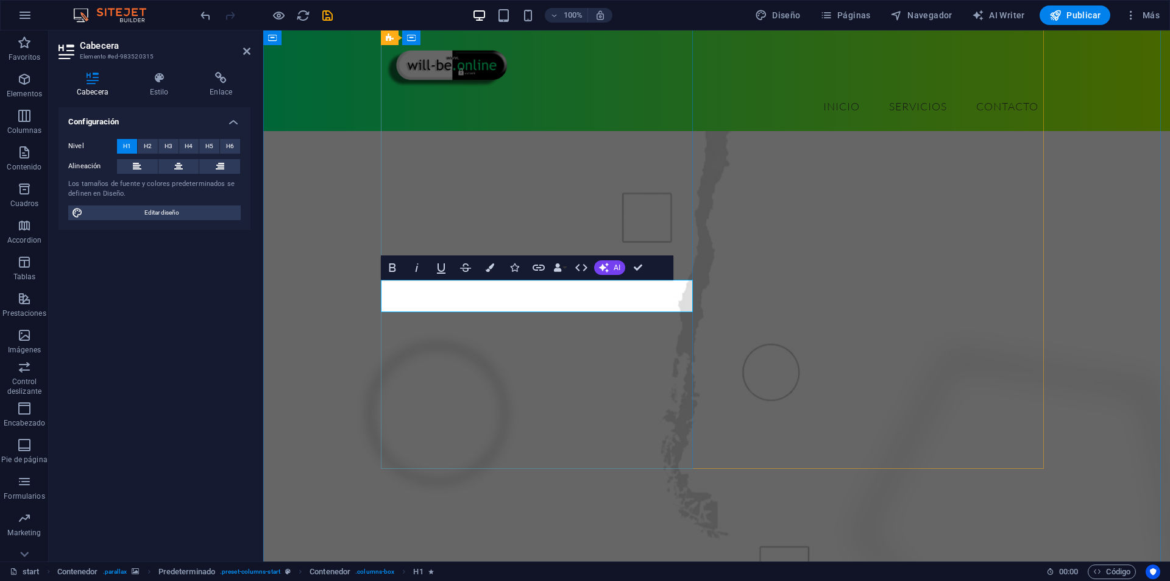
drag, startPoint x: 534, startPoint y: 293, endPoint x: 503, endPoint y: 299, distance: 31.1
drag, startPoint x: 551, startPoint y: 299, endPoint x: 572, endPoint y: 298, distance: 21.3
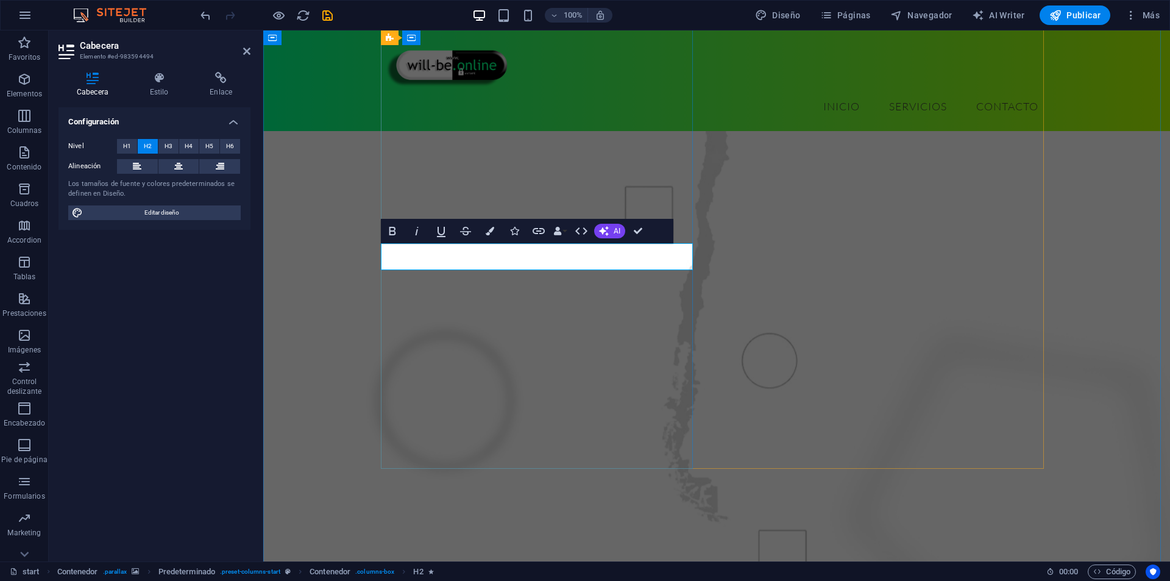
drag, startPoint x: 601, startPoint y: 258, endPoint x: 556, endPoint y: 263, distance: 44.7
drag, startPoint x: 637, startPoint y: 228, endPoint x: 577, endPoint y: 209, distance: 63.2
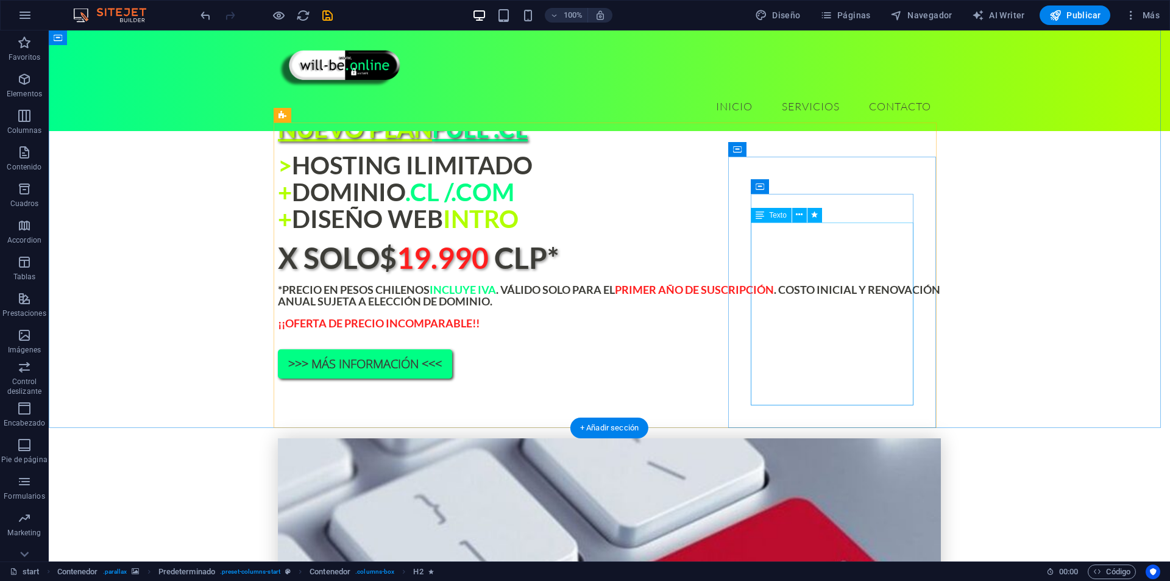
scroll to position [1006, 0]
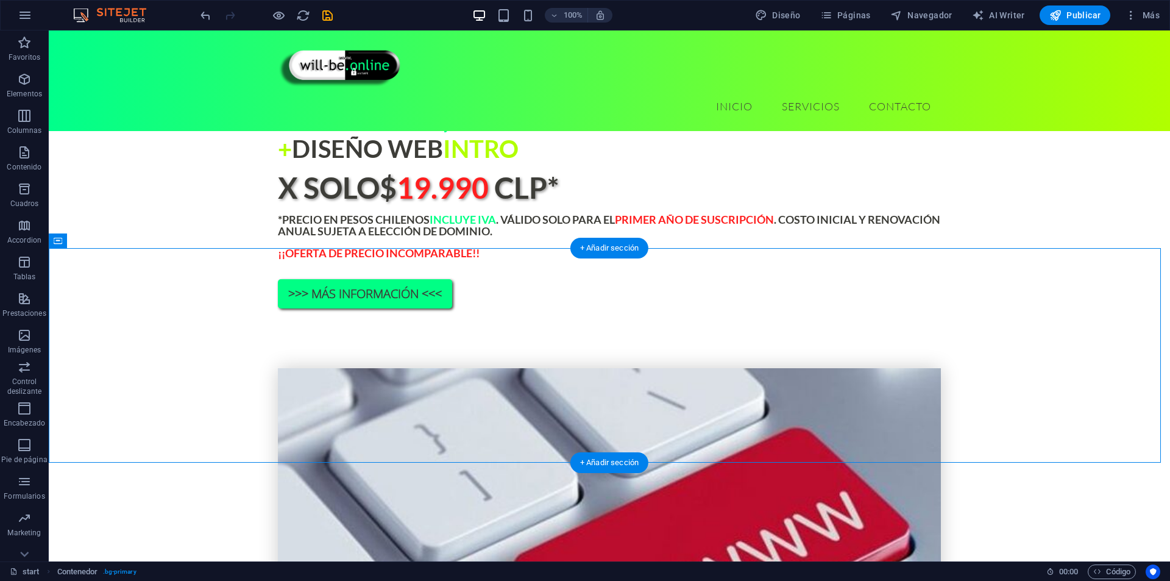
drag, startPoint x: 676, startPoint y: 298, endPoint x: 621, endPoint y: 285, distance: 56.5
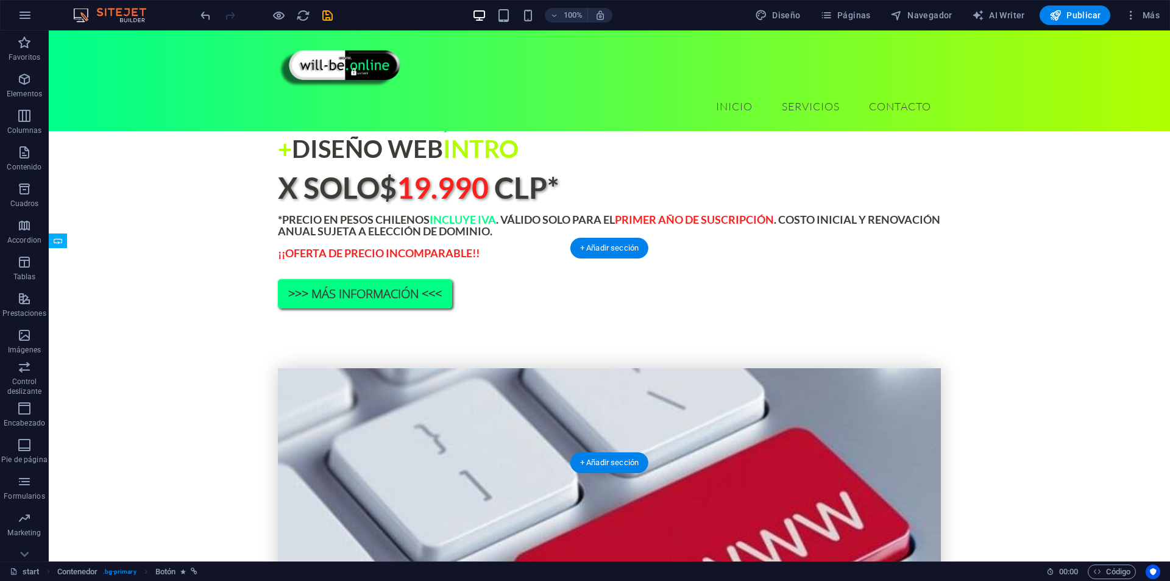
drag, startPoint x: 624, startPoint y: 291, endPoint x: 623, endPoint y: 407, distance: 116.4
drag, startPoint x: 617, startPoint y: 281, endPoint x: 624, endPoint y: 396, distance: 114.8
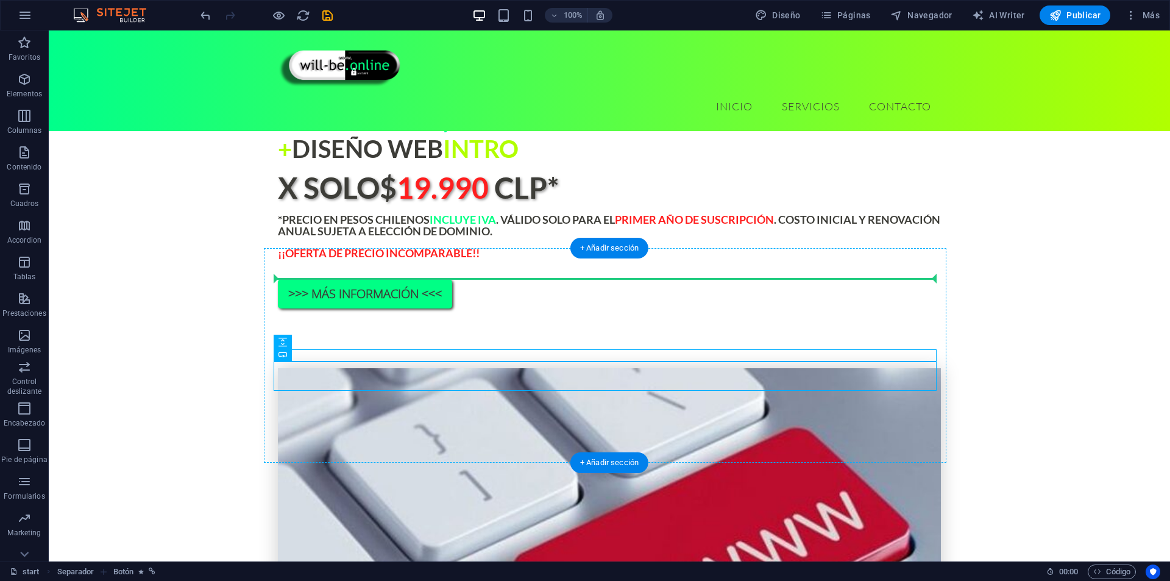
drag, startPoint x: 630, startPoint y: 353, endPoint x: 641, endPoint y: 272, distance: 81.3
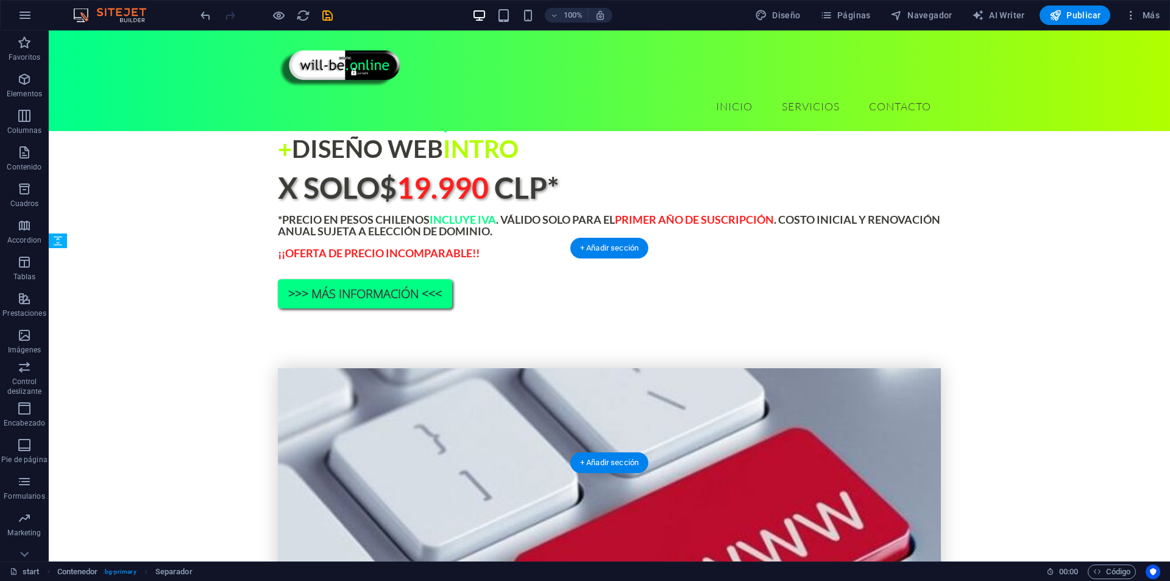
drag, startPoint x: 690, startPoint y: 286, endPoint x: 691, endPoint y: 302, distance: 15.9
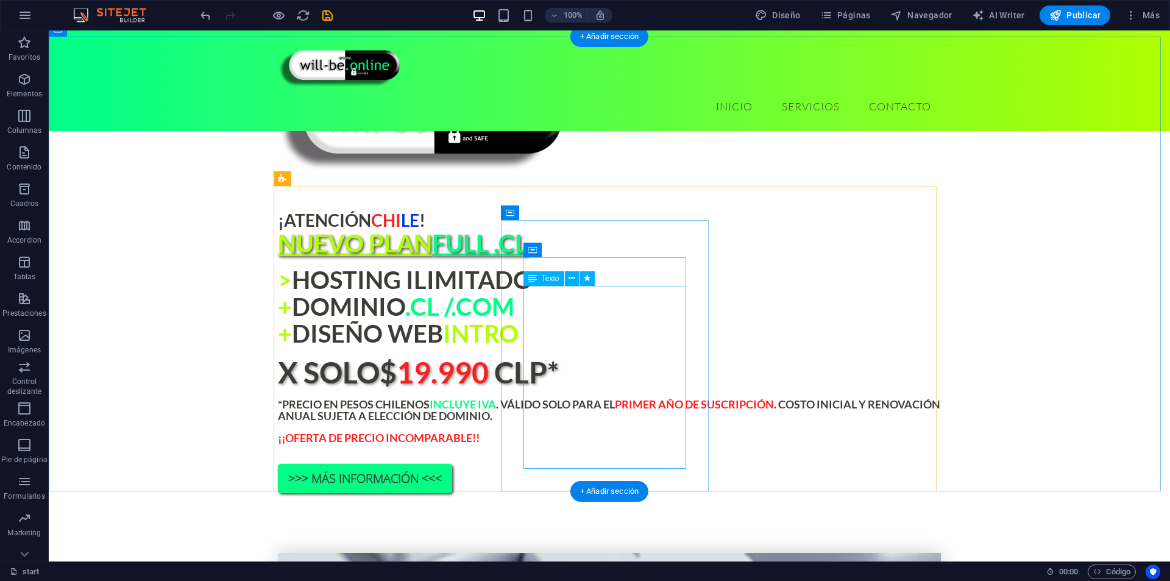
scroll to position [884, 0]
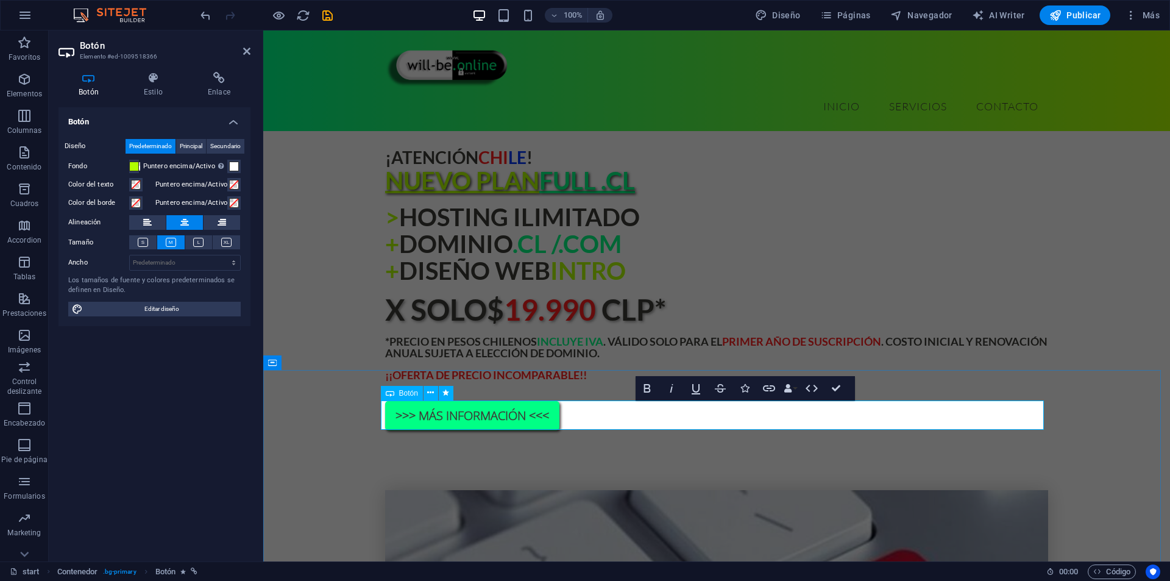
drag, startPoint x: 706, startPoint y: 416, endPoint x: 644, endPoint y: 418, distance: 62.8
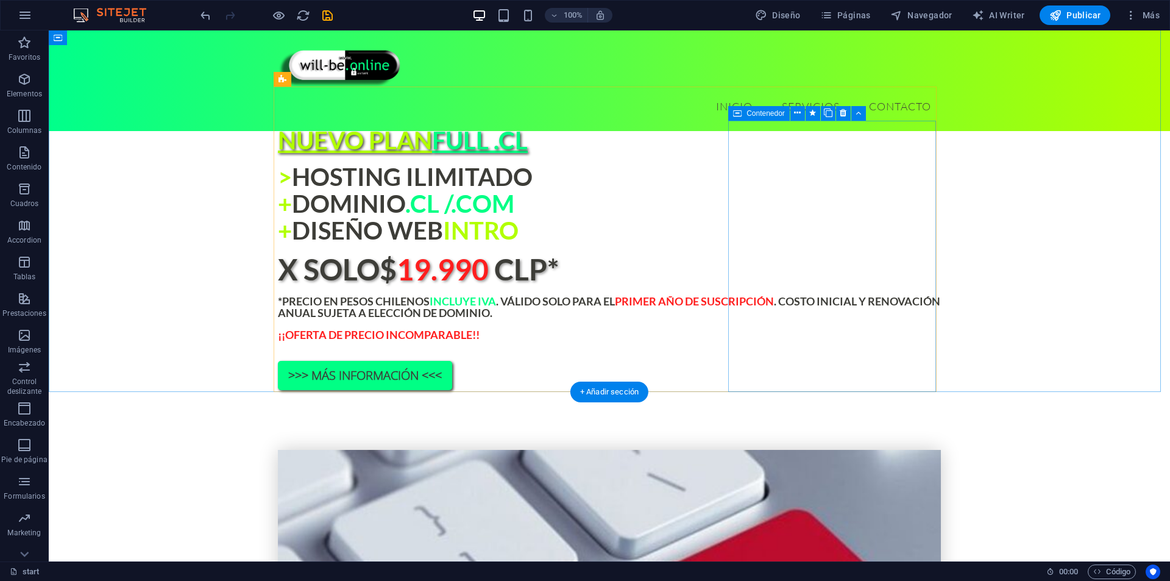
scroll to position [1006, 0]
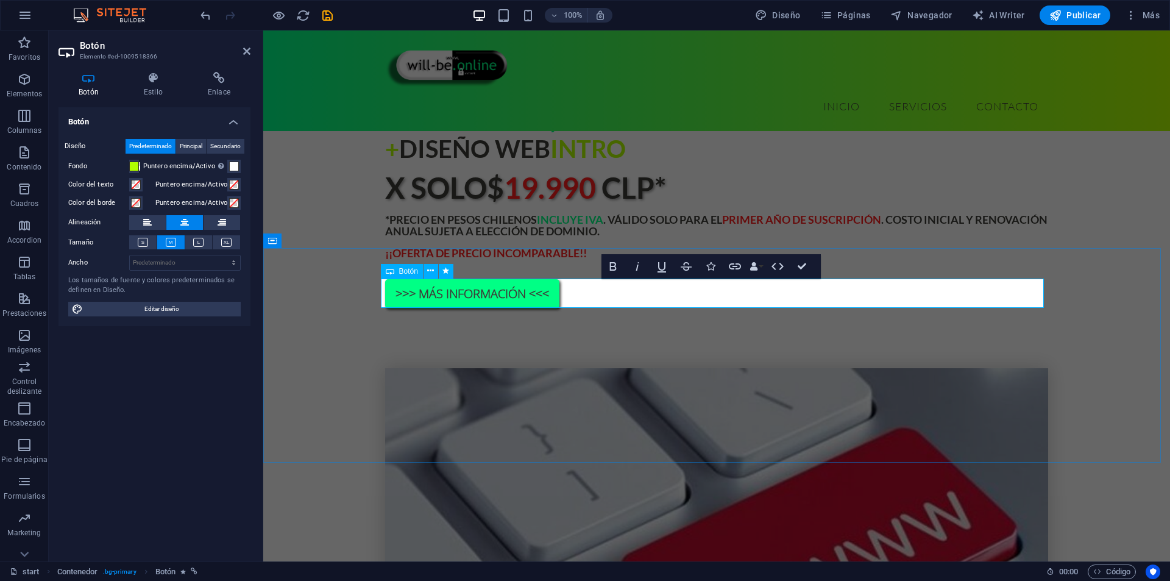
drag, startPoint x: 758, startPoint y: 293, endPoint x: 786, endPoint y: 297, distance: 27.8
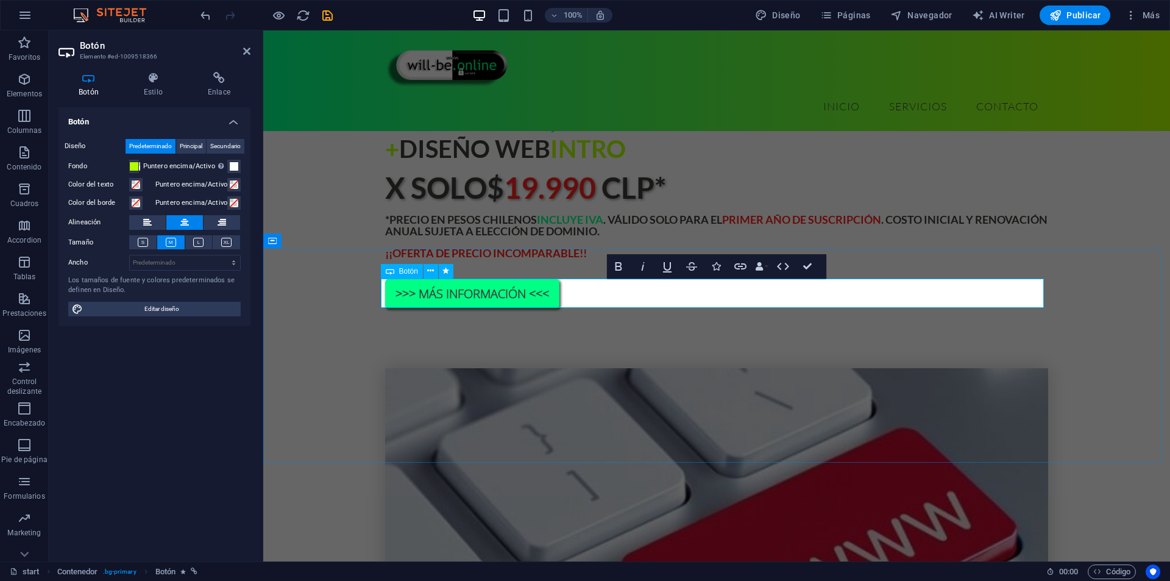
drag, startPoint x: 781, startPoint y: 292, endPoint x: 753, endPoint y: 296, distance: 28.3
click at [670, 272] on icon "button" at bounding box center [671, 266] width 15 height 15
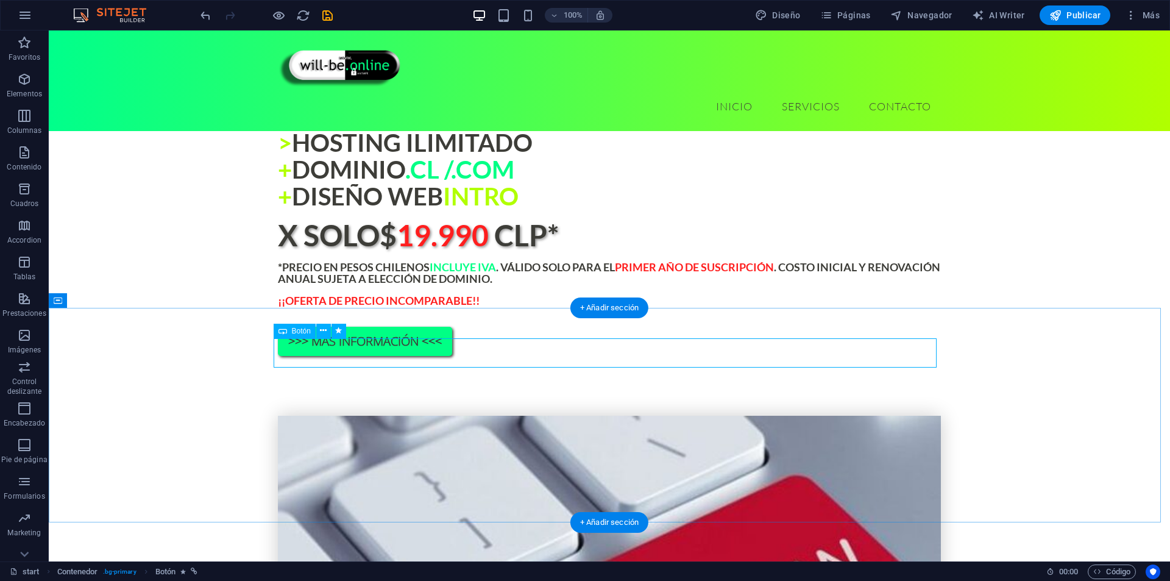
scroll to position [945, 0]
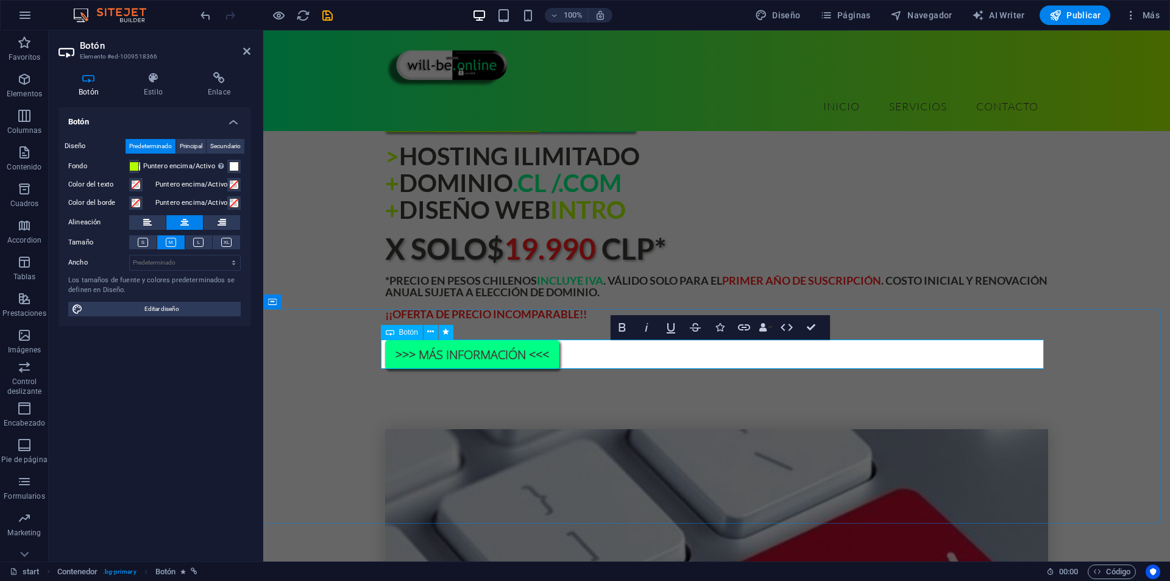
drag, startPoint x: 674, startPoint y: 354, endPoint x: 642, endPoint y: 359, distance: 32.2
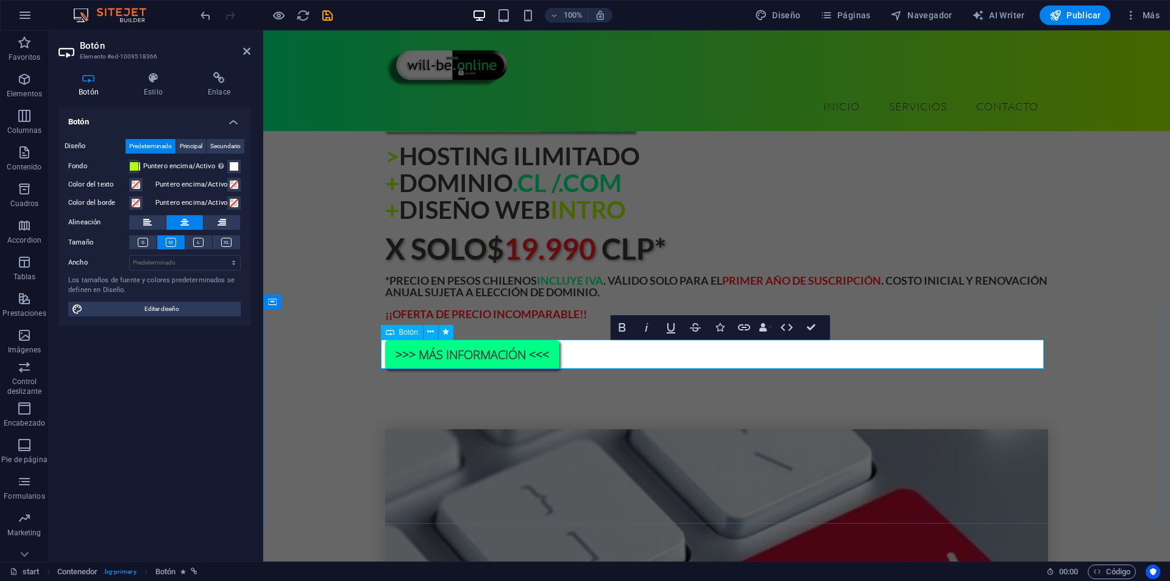
drag, startPoint x: 675, startPoint y: 352, endPoint x: 648, endPoint y: 358, distance: 27.4
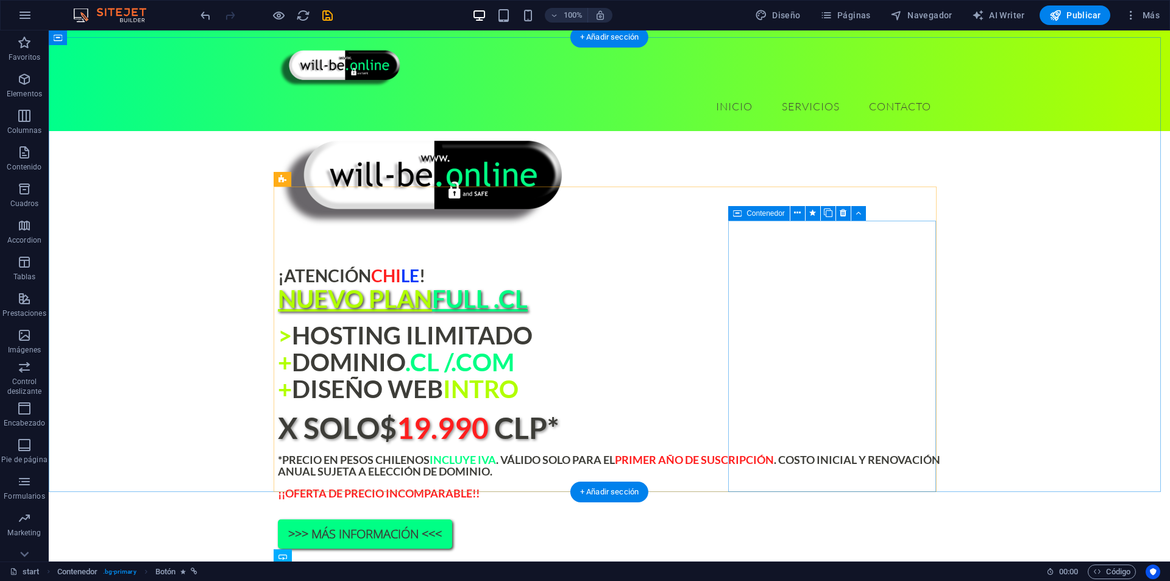
scroll to position [763, 0]
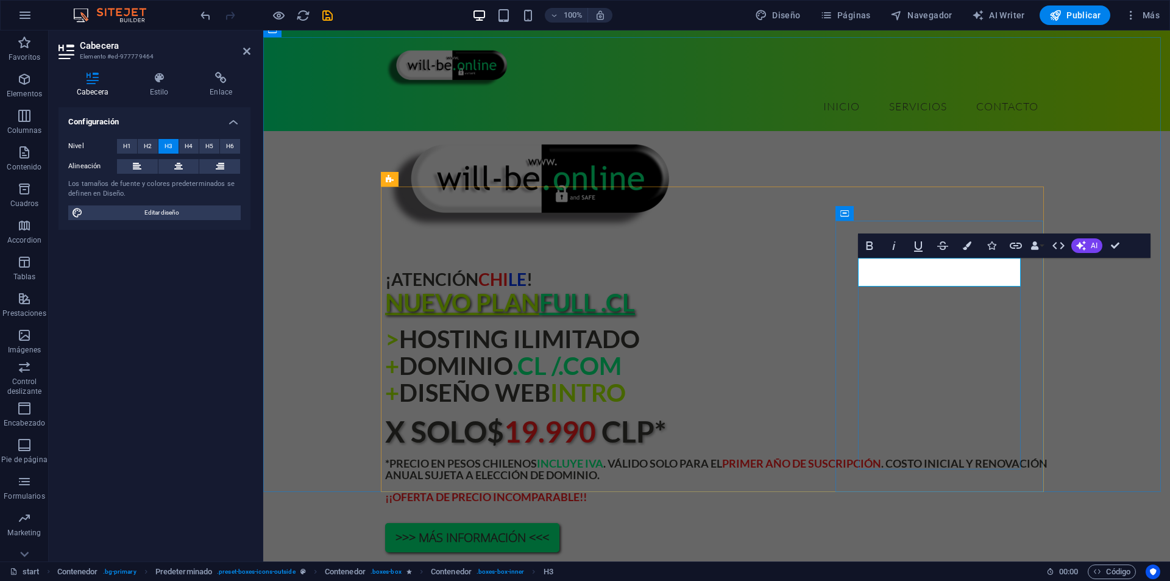
drag, startPoint x: 982, startPoint y: 276, endPoint x: 910, endPoint y: 283, distance: 72.2
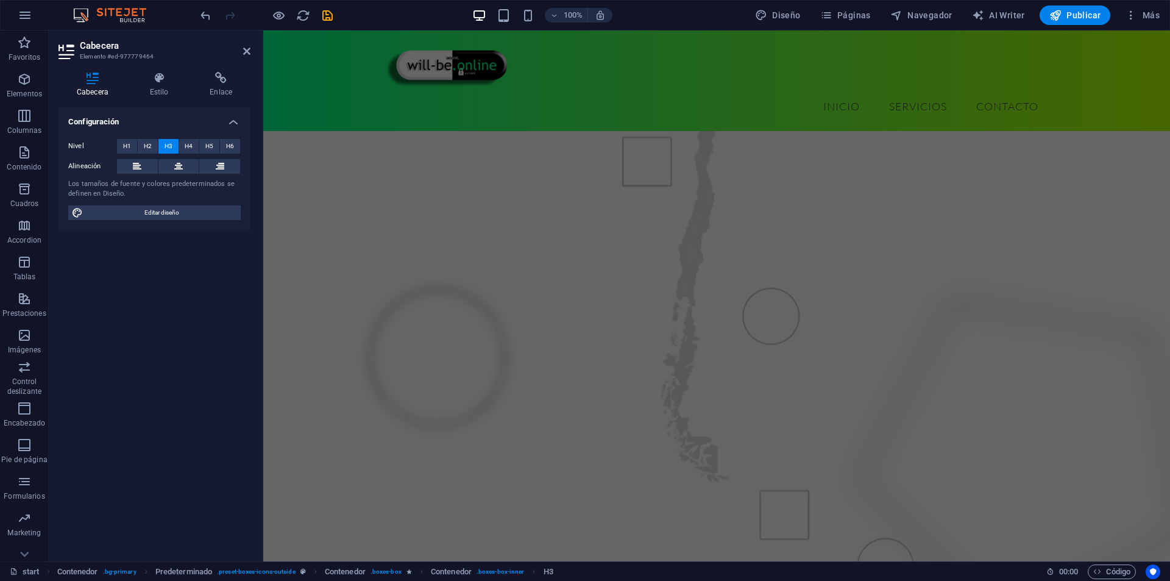
scroll to position [214, 0]
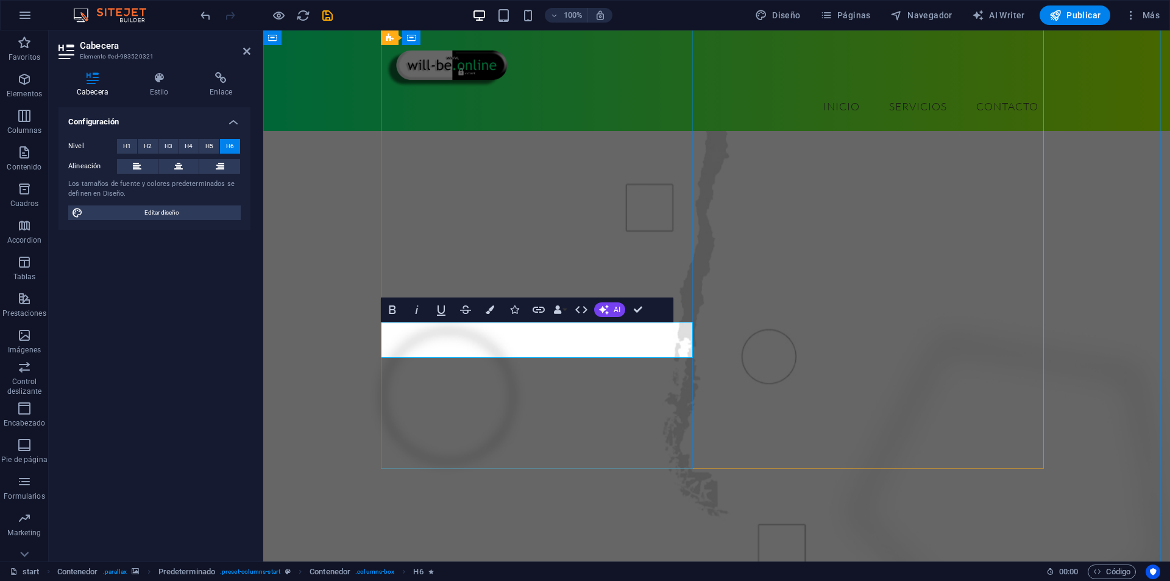
drag, startPoint x: 534, startPoint y: 324, endPoint x: 595, endPoint y: 333, distance: 62.2
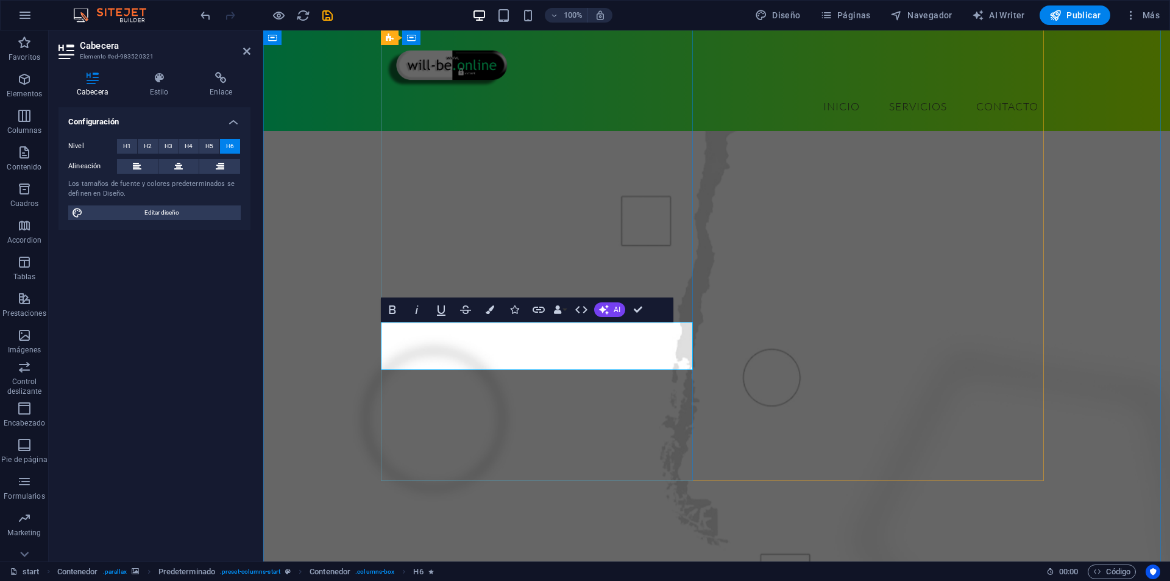
drag, startPoint x: 539, startPoint y: 325, endPoint x: 619, endPoint y: 329, distance: 80.5
drag, startPoint x: 489, startPoint y: 308, endPoint x: 513, endPoint y: 311, distance: 23.4
click at [491, 308] on icon "button" at bounding box center [490, 309] width 9 height 9
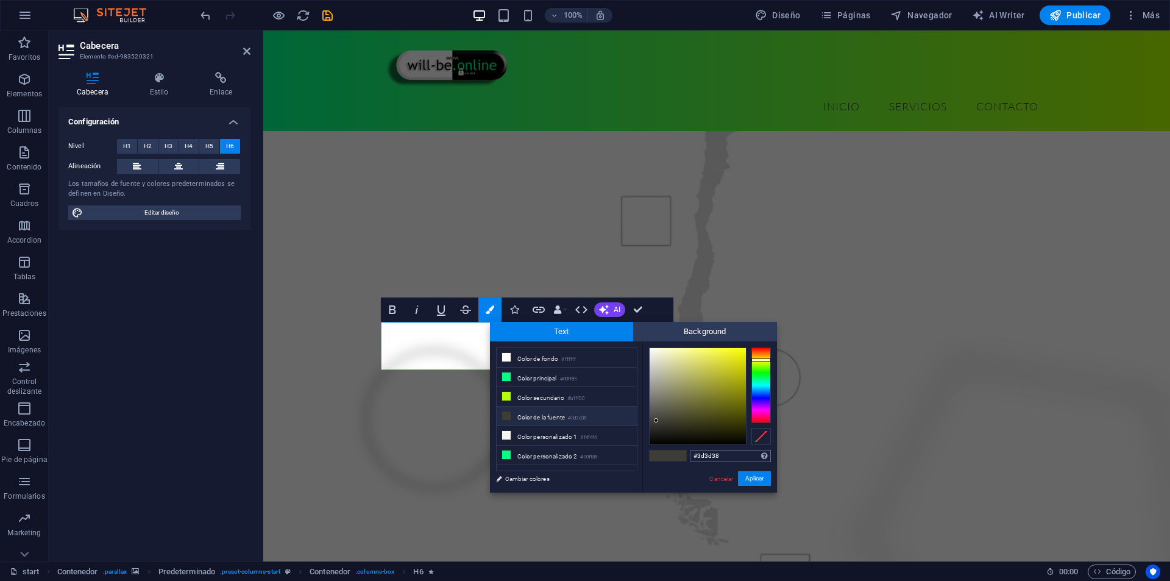
click at [709, 458] on input "#3d3d38" at bounding box center [730, 456] width 81 height 12
click at [723, 480] on link "Cancelar" at bounding box center [721, 478] width 26 height 9
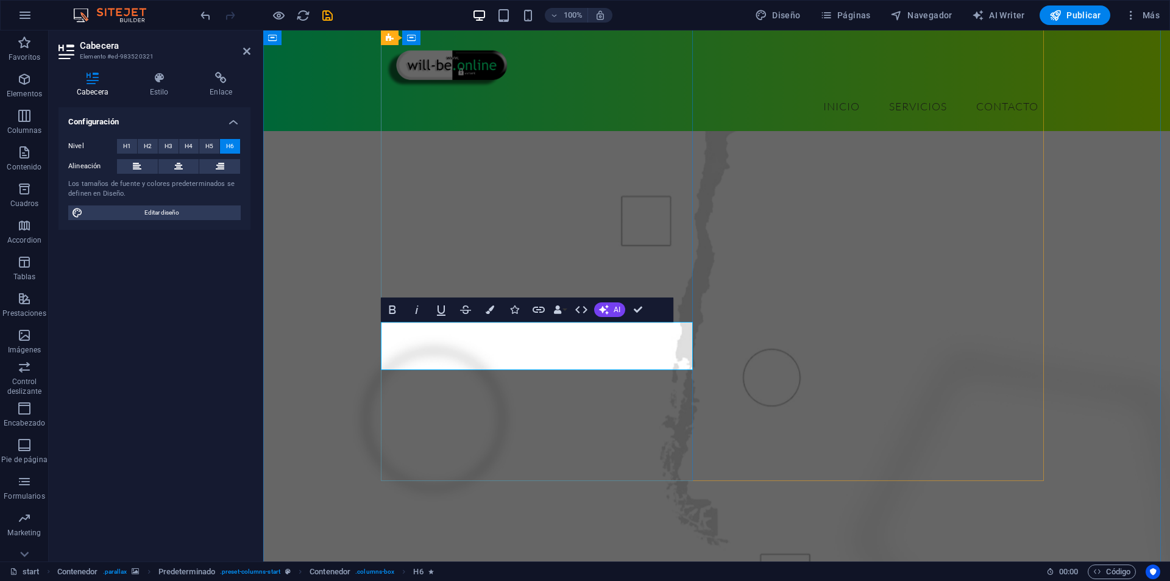
drag, startPoint x: 571, startPoint y: 338, endPoint x: 565, endPoint y: 338, distance: 6.1
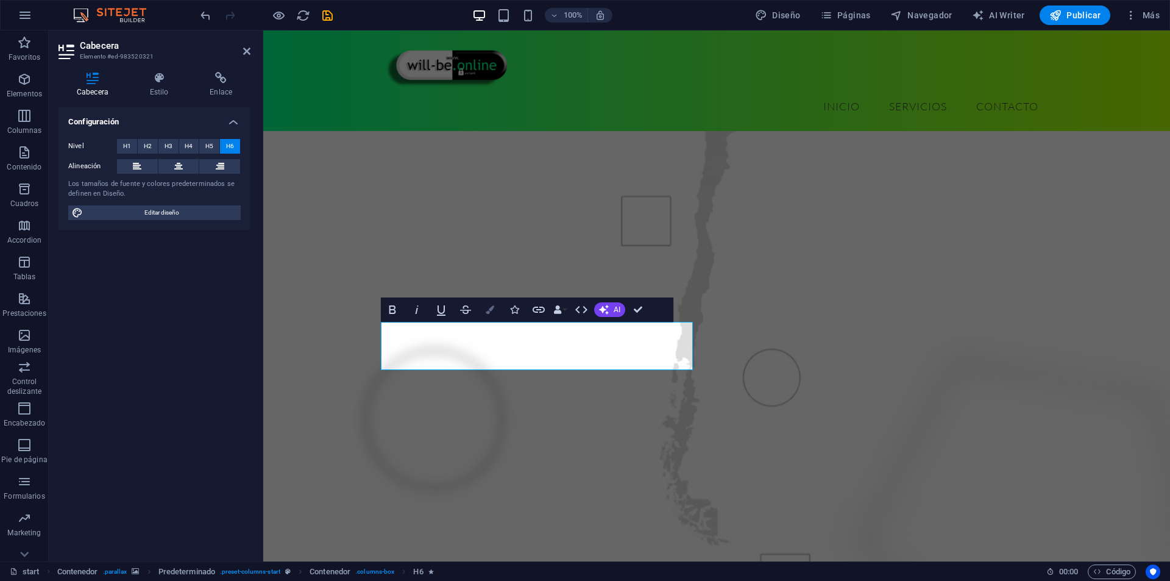
click at [489, 307] on icon "button" at bounding box center [490, 309] width 9 height 9
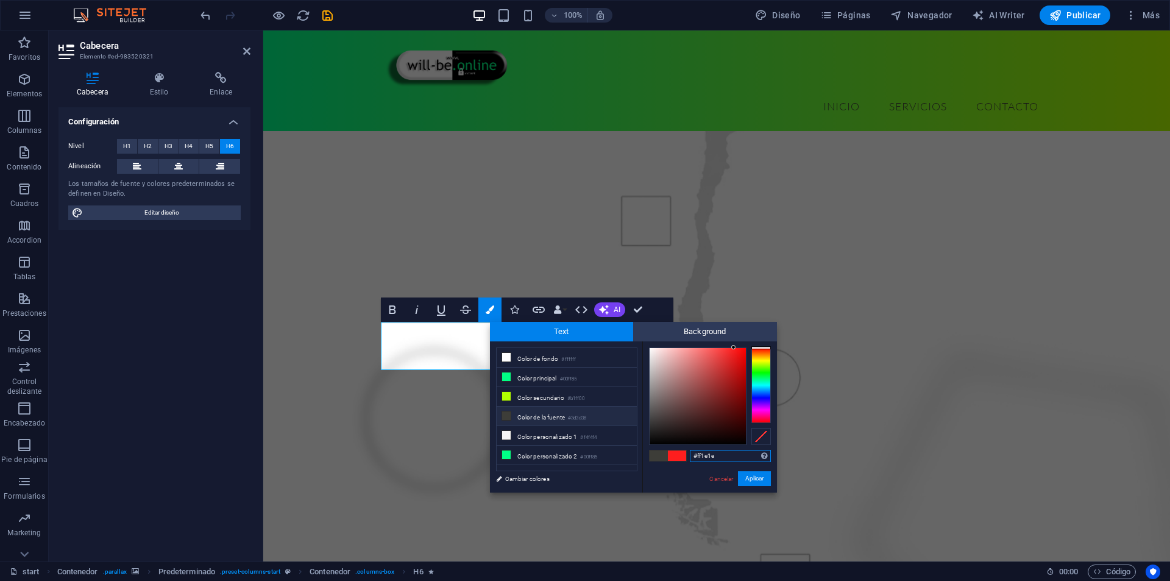
click at [702, 453] on input "#ff1e1e" at bounding box center [730, 456] width 81 height 12
click at [744, 475] on button "Aplicar" at bounding box center [754, 478] width 33 height 15
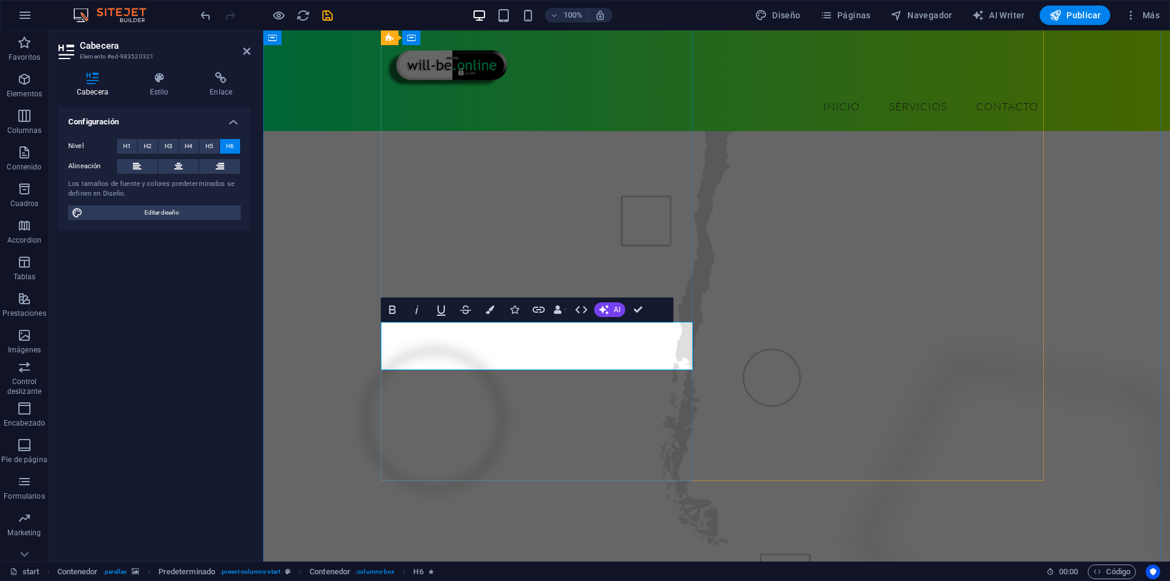
drag, startPoint x: 541, startPoint y: 327, endPoint x: 619, endPoint y: 330, distance: 78.1
click at [494, 311] on button "Colors" at bounding box center [489, 309] width 23 height 24
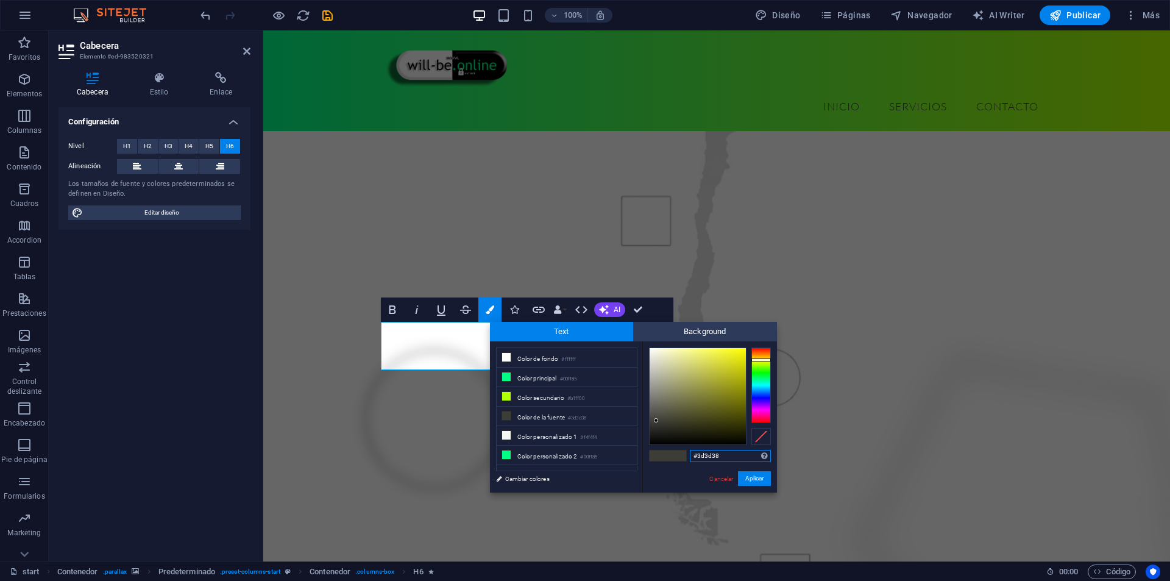
click at [702, 453] on input "#3d3d38" at bounding box center [730, 456] width 81 height 12
click at [700, 453] on input "#3d3d38" at bounding box center [730, 456] width 81 height 12
click at [731, 457] on input "#3#ff1e1ed3d38" at bounding box center [730, 456] width 81 height 12
click at [732, 457] on input "#3#ff1e1ed3d38" at bounding box center [730, 456] width 81 height 12
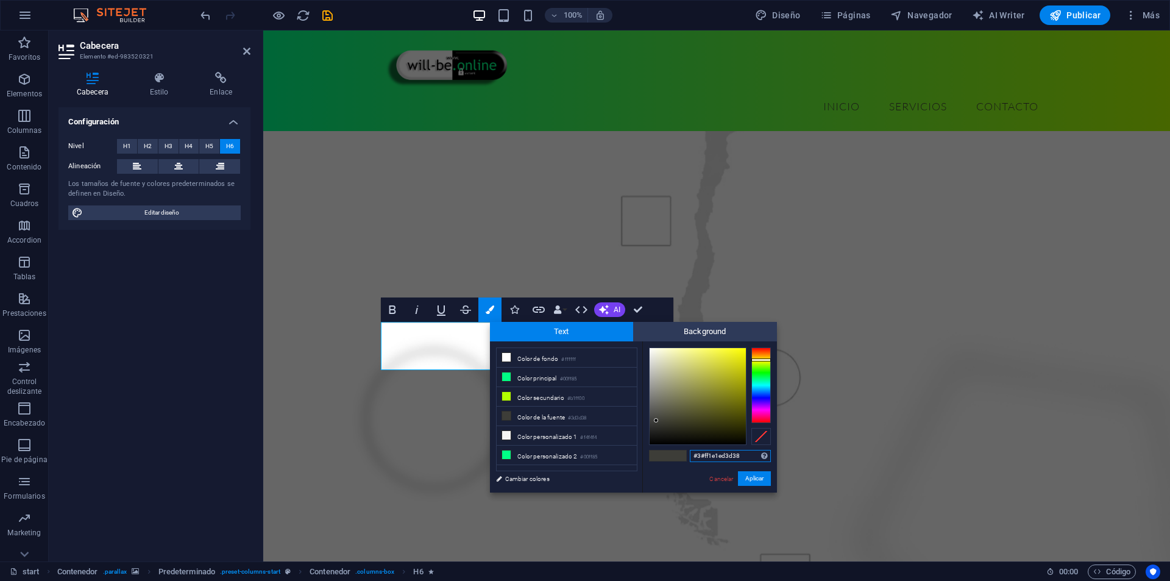
click at [732, 457] on input "#3#ff1e1ed3d38" at bounding box center [730, 456] width 81 height 12
type input "#ff1e1e"
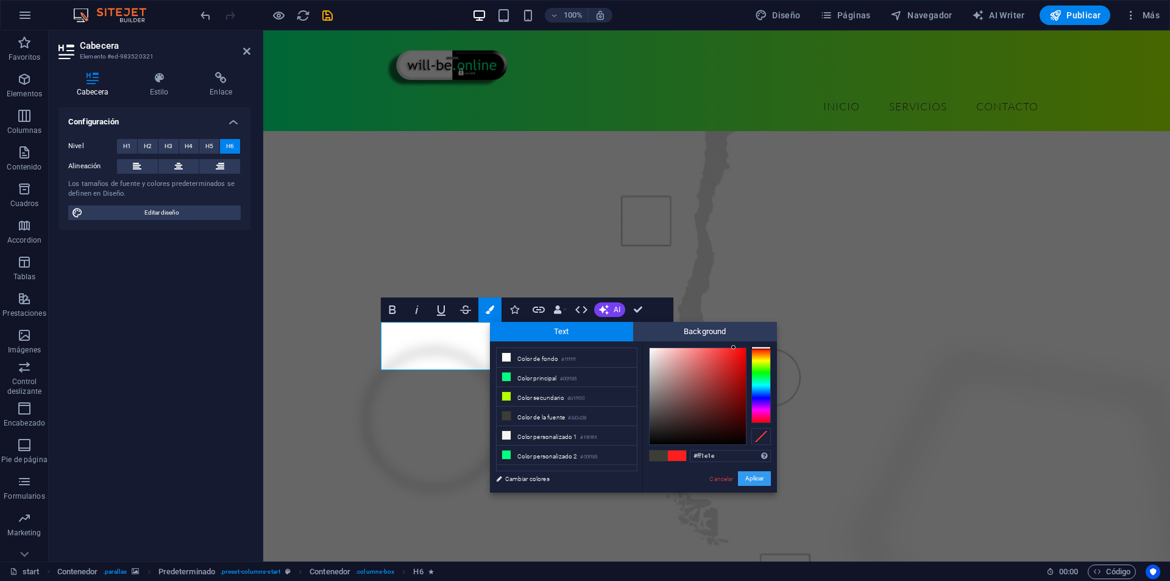
click at [761, 479] on button "Aplicar" at bounding box center [754, 478] width 33 height 15
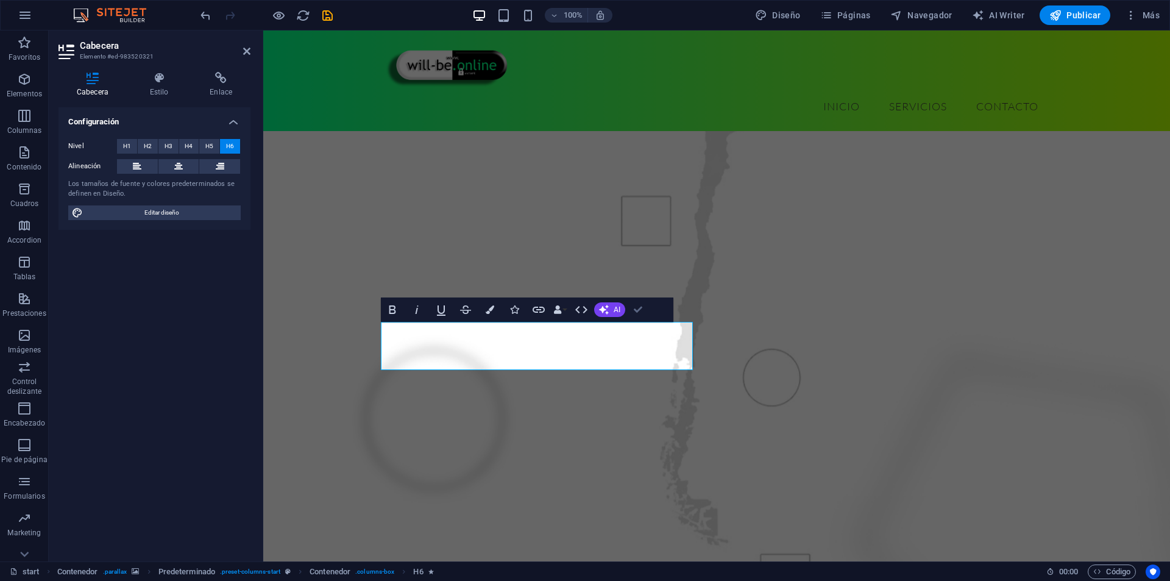
drag, startPoint x: 640, startPoint y: 309, endPoint x: 397, endPoint y: 296, distance: 243.5
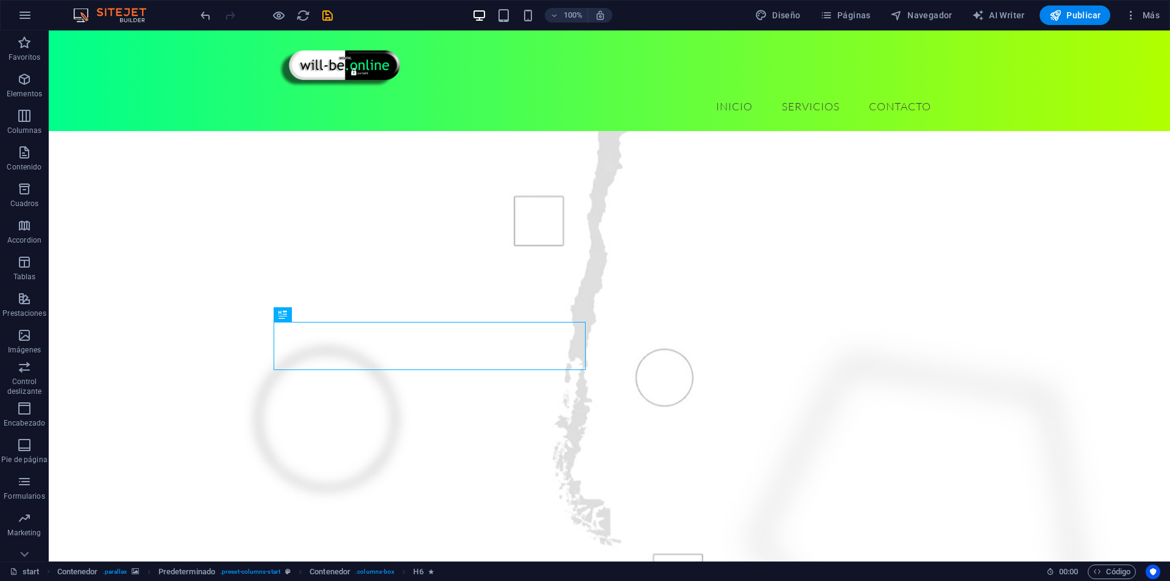
click at [169, 351] on figure at bounding box center [610, 297] width 1122 height 693
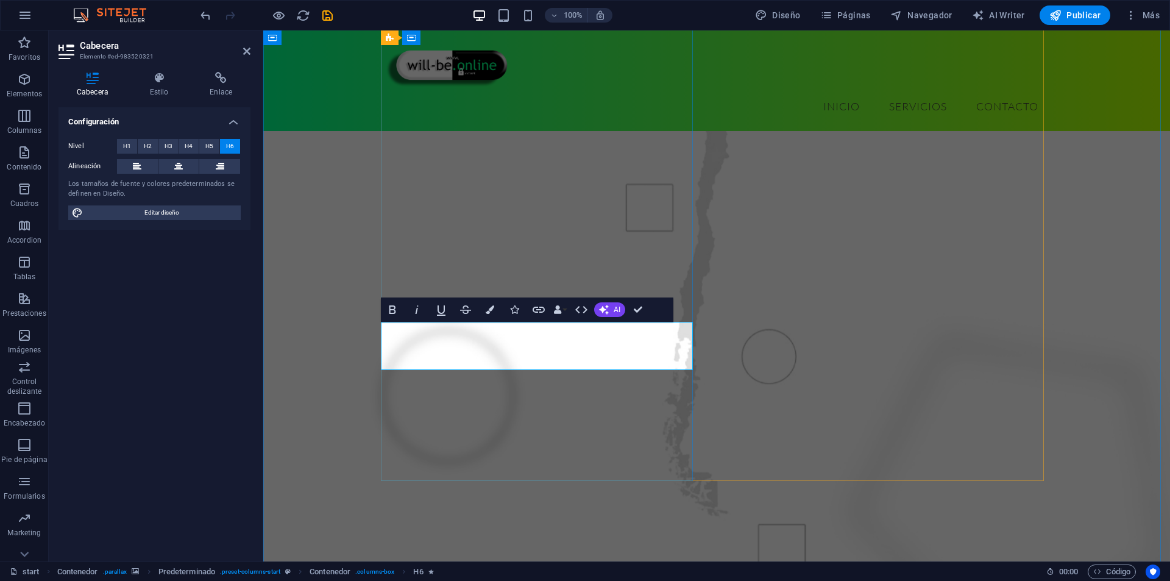
drag, startPoint x: 551, startPoint y: 327, endPoint x: 538, endPoint y: 330, distance: 13.8
click at [440, 315] on icon "button" at bounding box center [441, 310] width 9 height 10
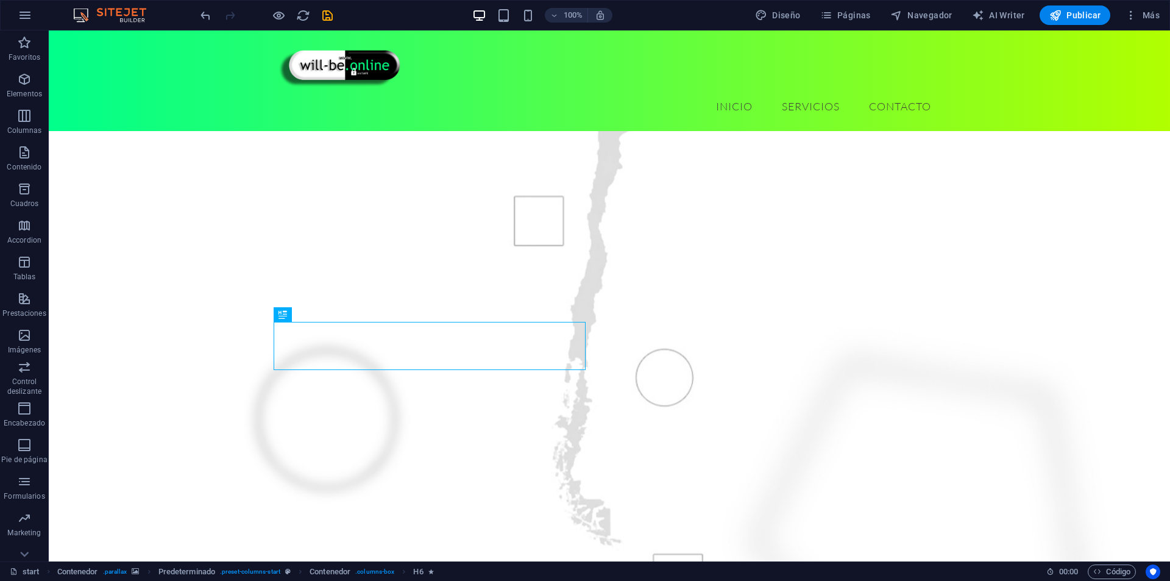
click at [204, 322] on figure at bounding box center [610, 297] width 1122 height 693
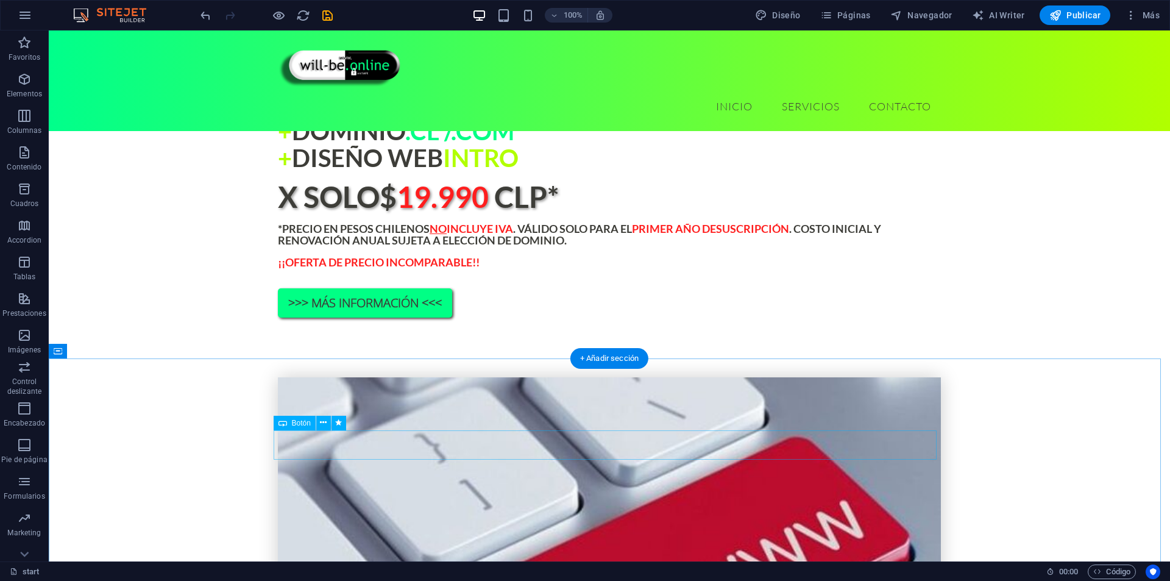
scroll to position [1006, 0]
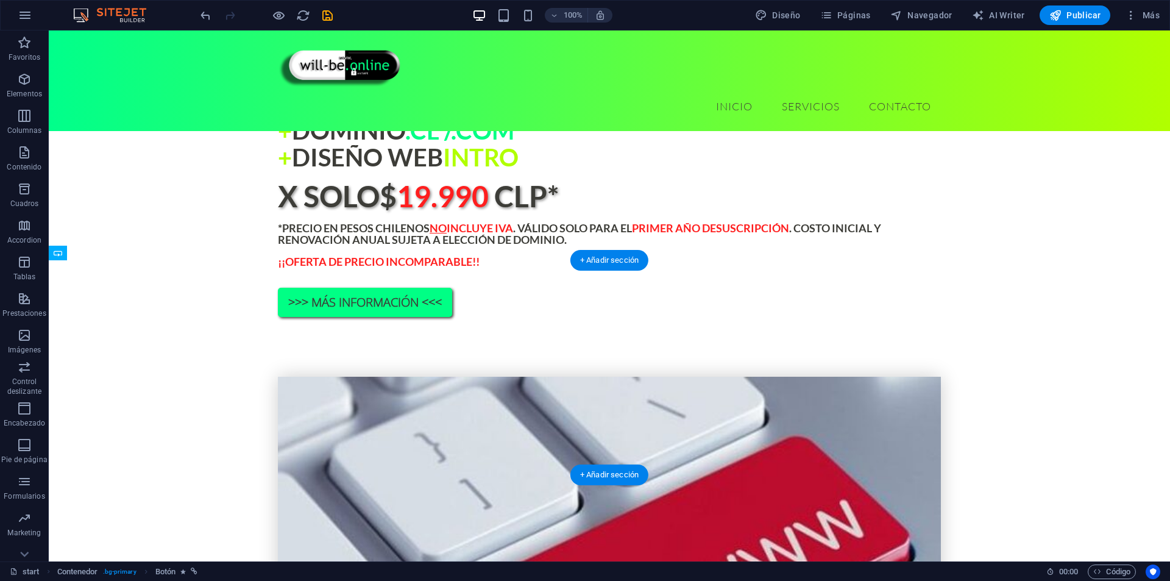
drag, startPoint x: 700, startPoint y: 433, endPoint x: 716, endPoint y: 336, distance: 97.6
drag, startPoint x: 670, startPoint y: 437, endPoint x: 688, endPoint y: 369, distance: 69.8
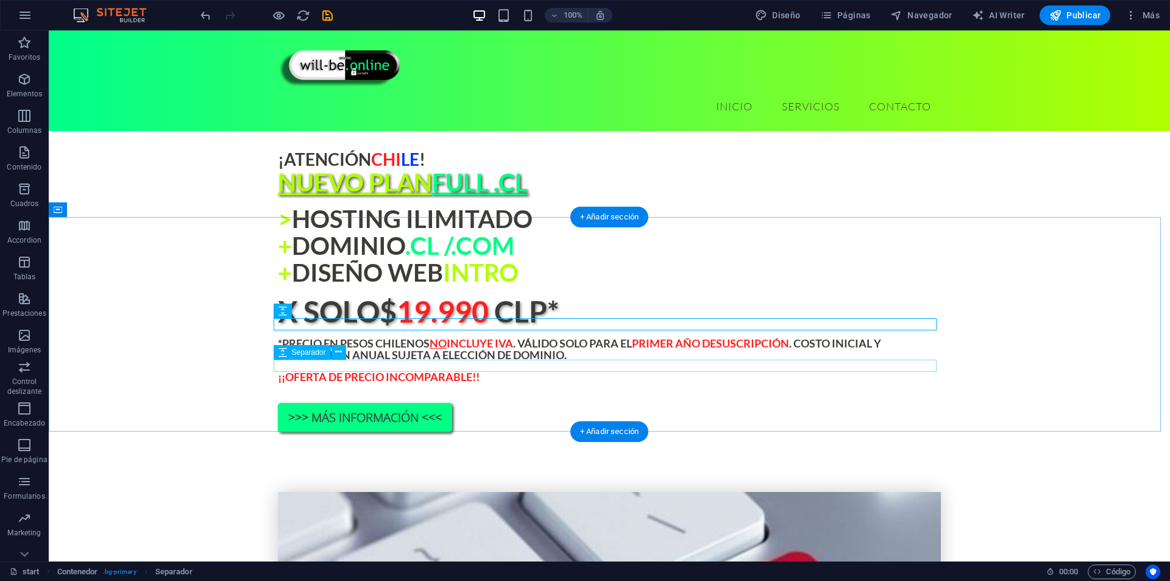
scroll to position [884, 0]
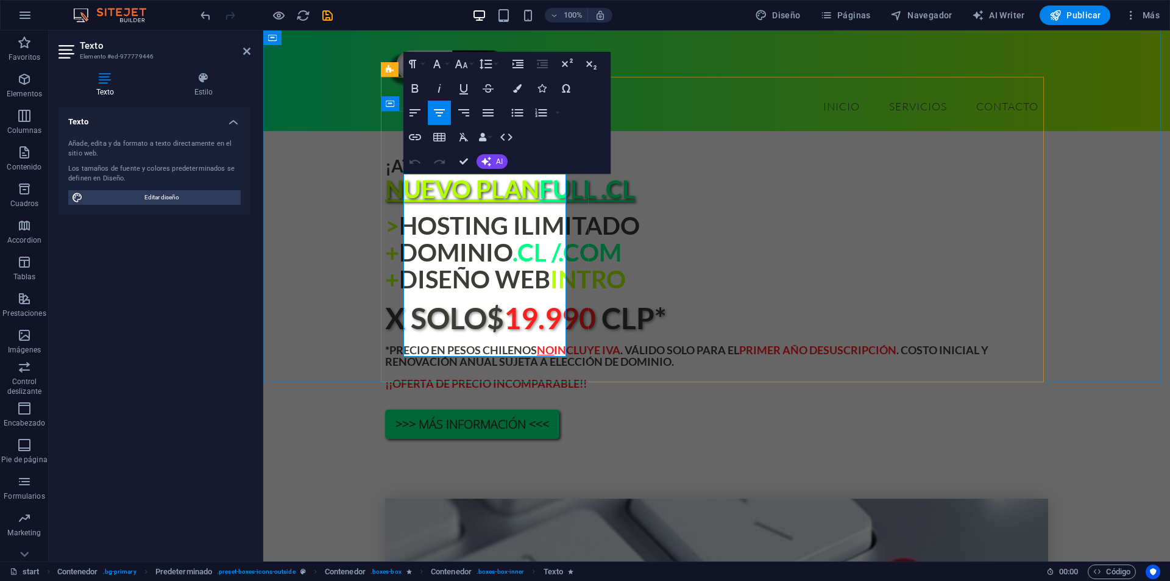
drag, startPoint x: 527, startPoint y: 344, endPoint x: 493, endPoint y: 350, distance: 34.0
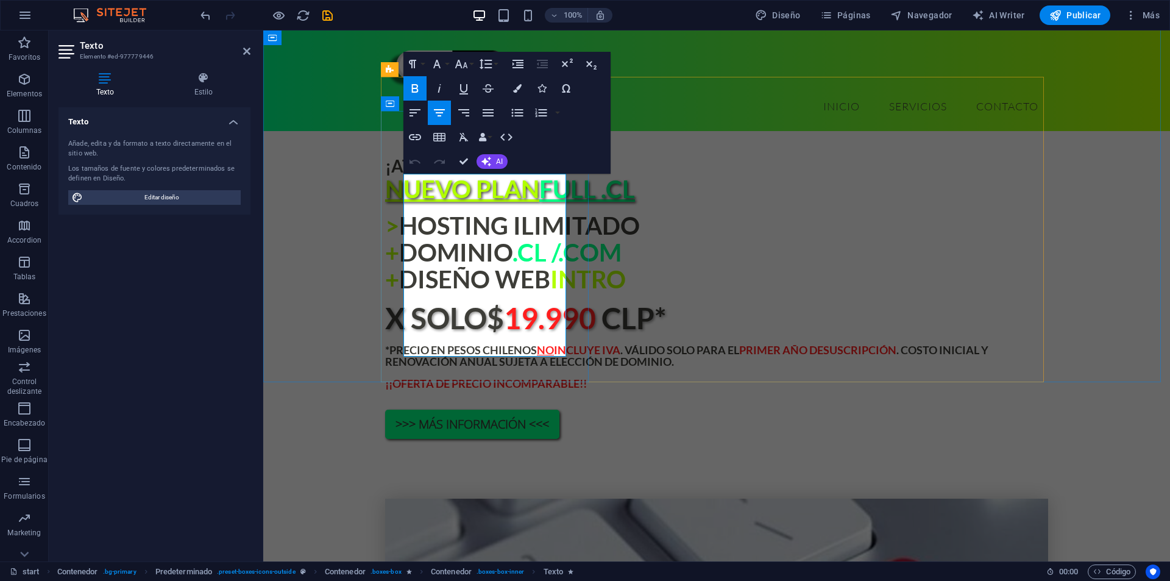
drag, startPoint x: 554, startPoint y: 346, endPoint x: 505, endPoint y: 351, distance: 49.1
drag, startPoint x: 462, startPoint y: 345, endPoint x: 558, endPoint y: 347, distance: 96.3
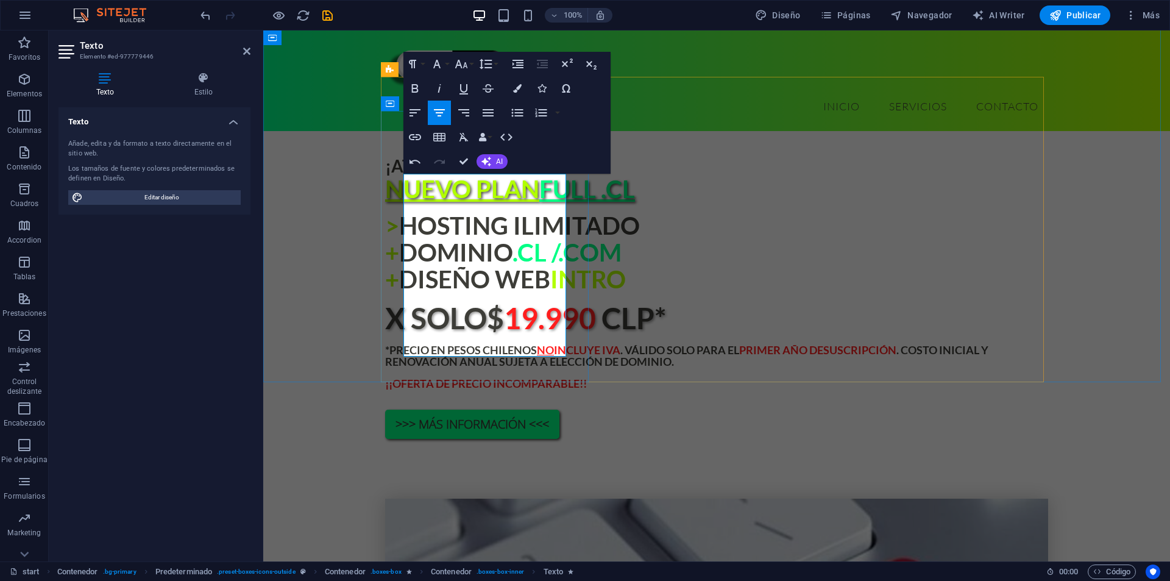
click at [422, 90] on button "Bold" at bounding box center [414, 88] width 23 height 24
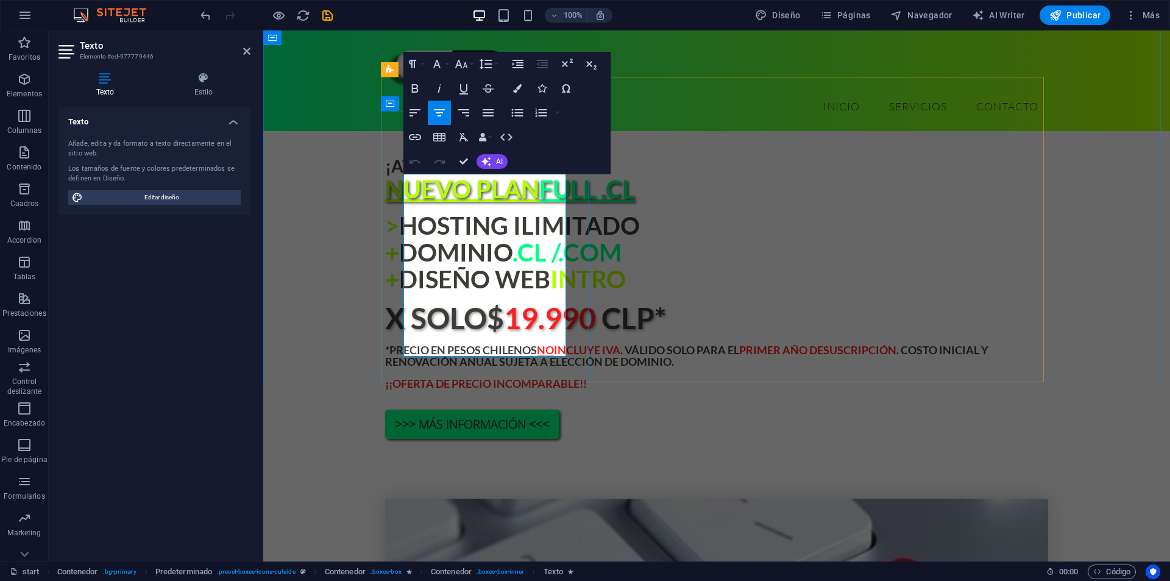
drag, startPoint x: 459, startPoint y: 346, endPoint x: 559, endPoint y: 345, distance: 100.0
click at [464, 92] on icon "button" at bounding box center [464, 89] width 9 height 10
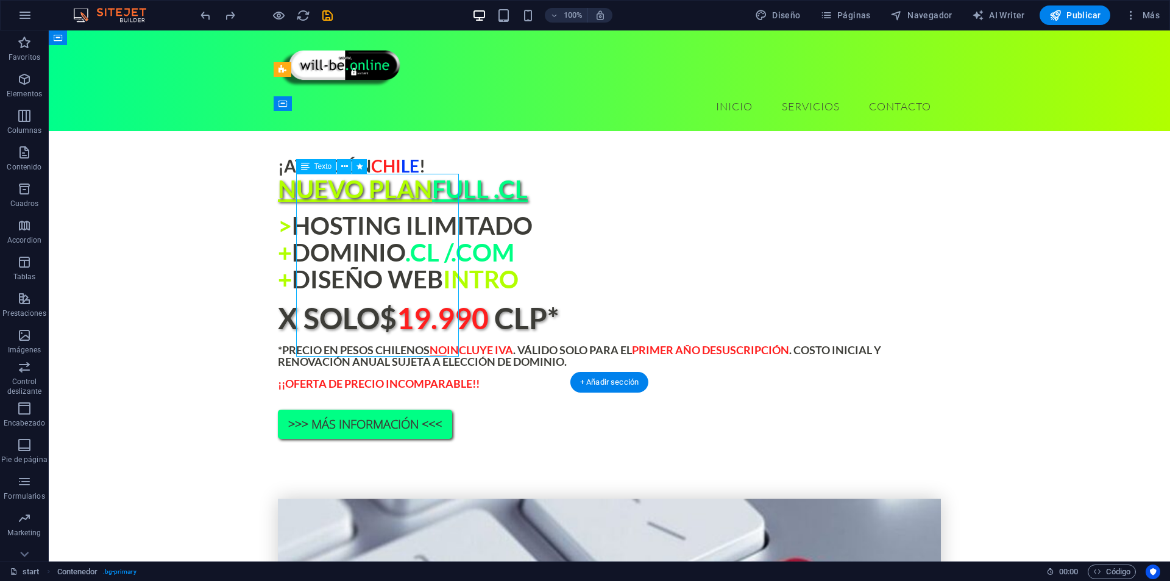
drag, startPoint x: 388, startPoint y: 346, endPoint x: 179, endPoint y: 349, distance: 208.5
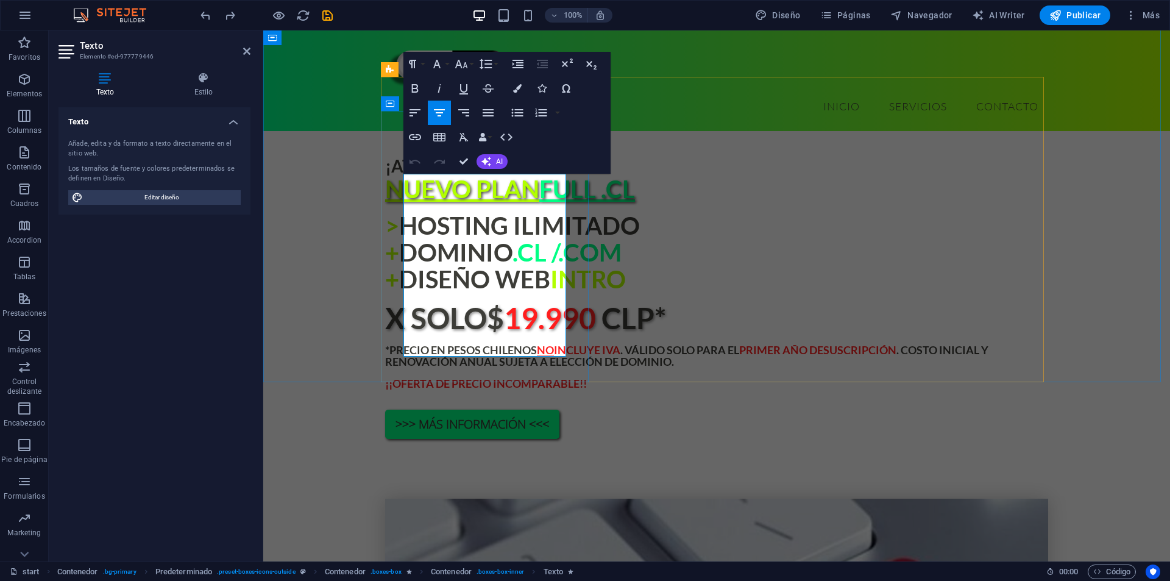
drag, startPoint x: 460, startPoint y: 350, endPoint x: 499, endPoint y: 354, distance: 38.6
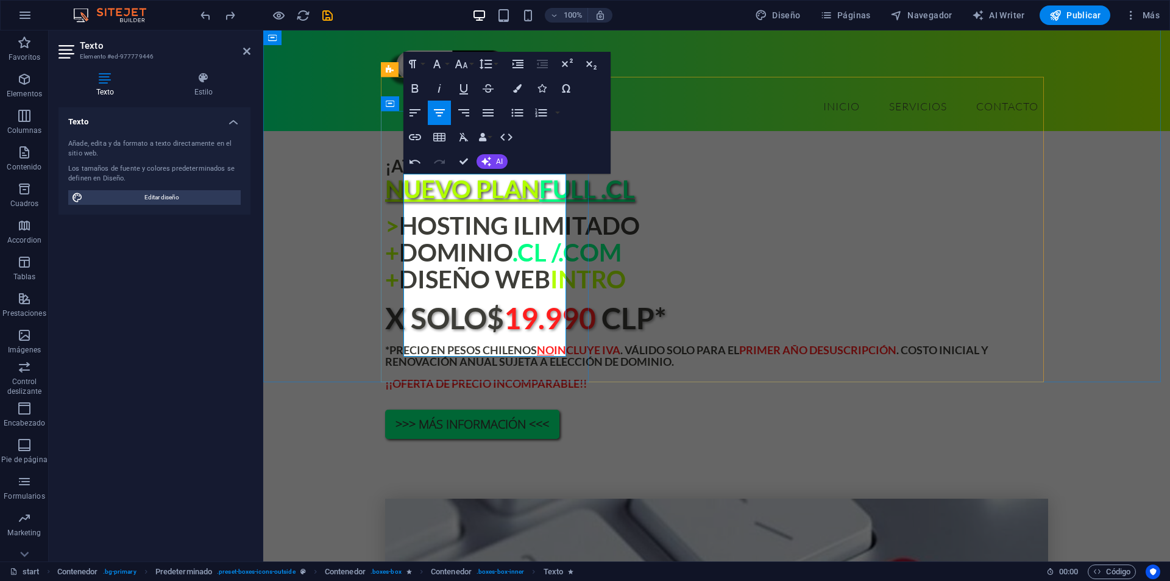
drag, startPoint x: 463, startPoint y: 349, endPoint x: 494, endPoint y: 350, distance: 31.1
click at [419, 90] on icon "button" at bounding box center [415, 88] width 15 height 15
drag, startPoint x: 467, startPoint y: 158, endPoint x: 283, endPoint y: 302, distance: 233.2
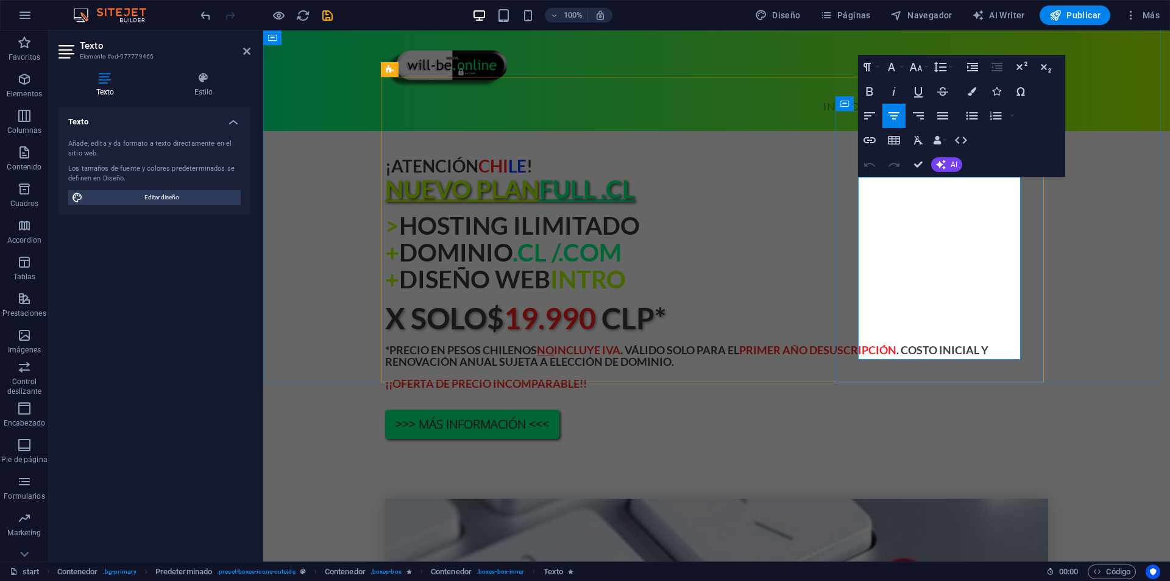
drag, startPoint x: 945, startPoint y: 205, endPoint x: 953, endPoint y: 206, distance: 7.4
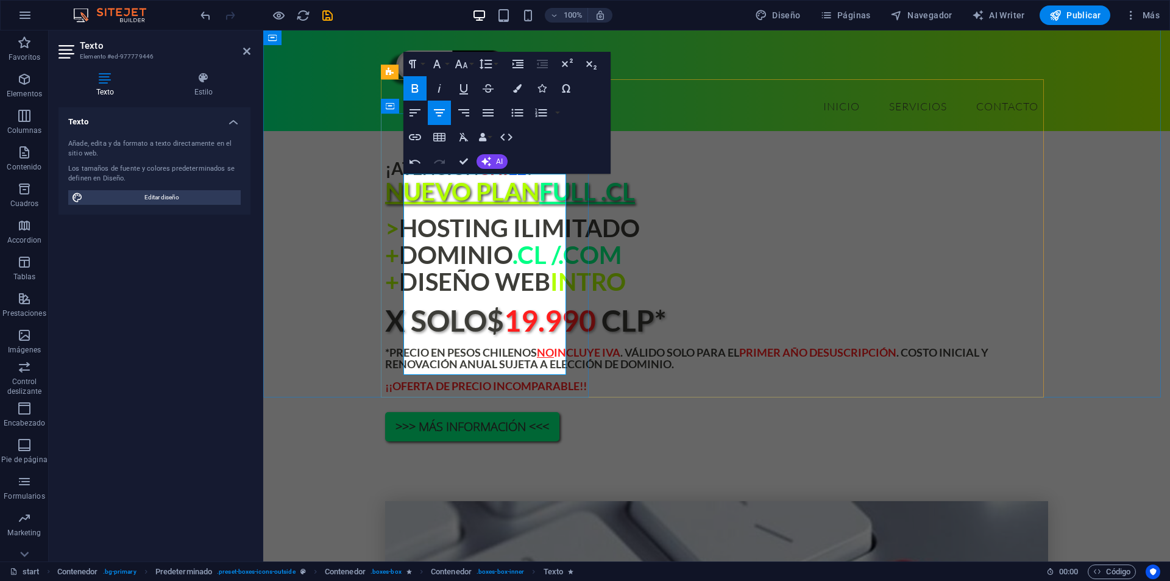
drag, startPoint x: 513, startPoint y: 347, endPoint x: 503, endPoint y: 350, distance: 10.2
click at [414, 93] on icon "button" at bounding box center [415, 88] width 15 height 15
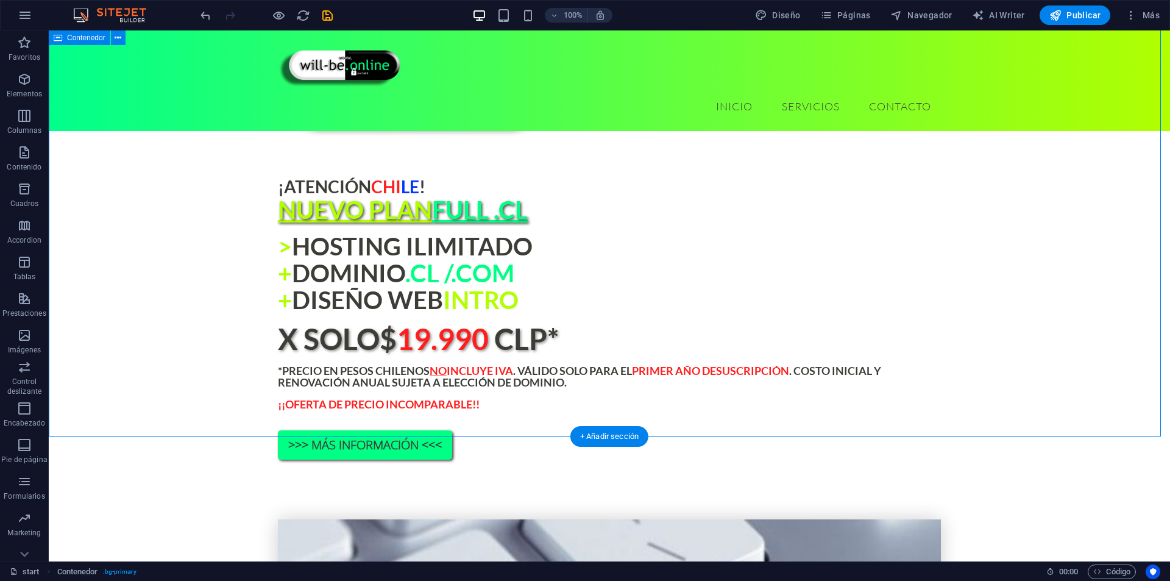
scroll to position [823, 0]
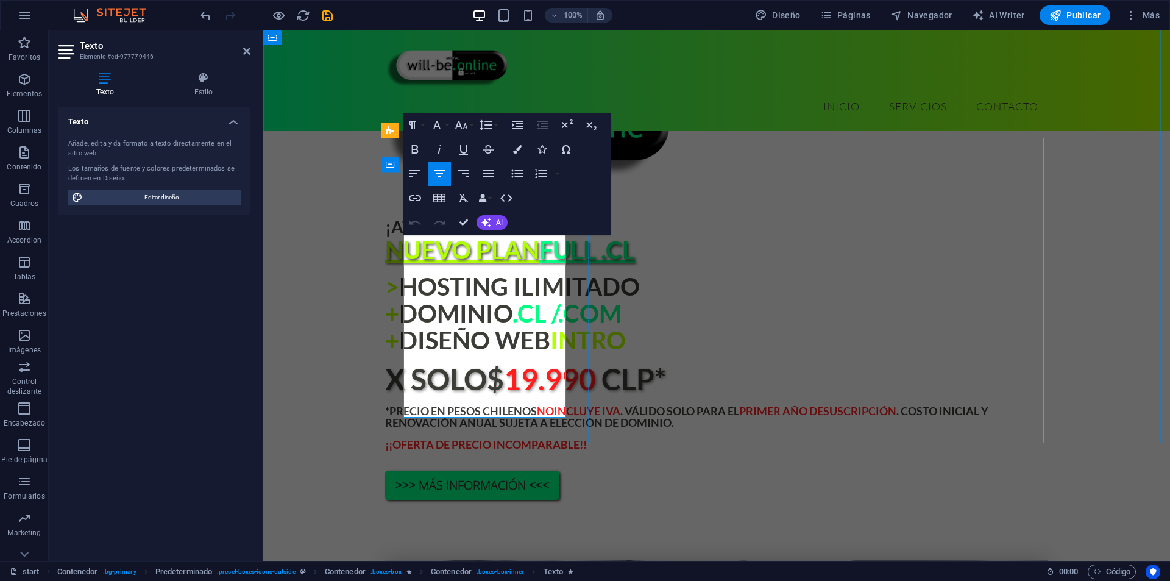
drag, startPoint x: 435, startPoint y: 411, endPoint x: 472, endPoint y: 418, distance: 37.7
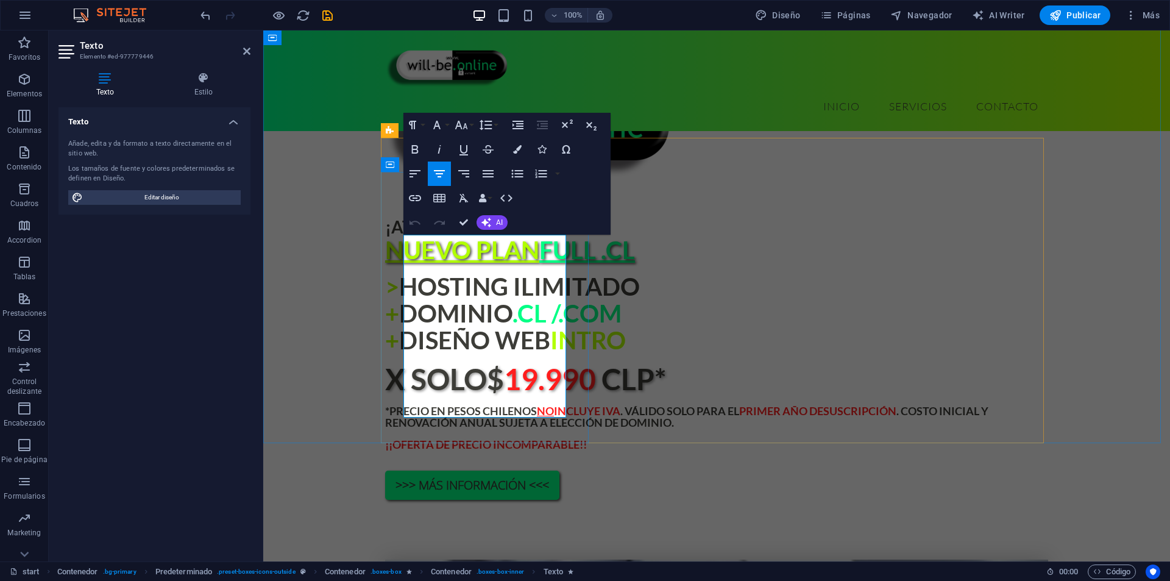
click at [422, 150] on icon "button" at bounding box center [415, 149] width 15 height 15
drag, startPoint x: 472, startPoint y: 411, endPoint x: 435, endPoint y: 410, distance: 36.6
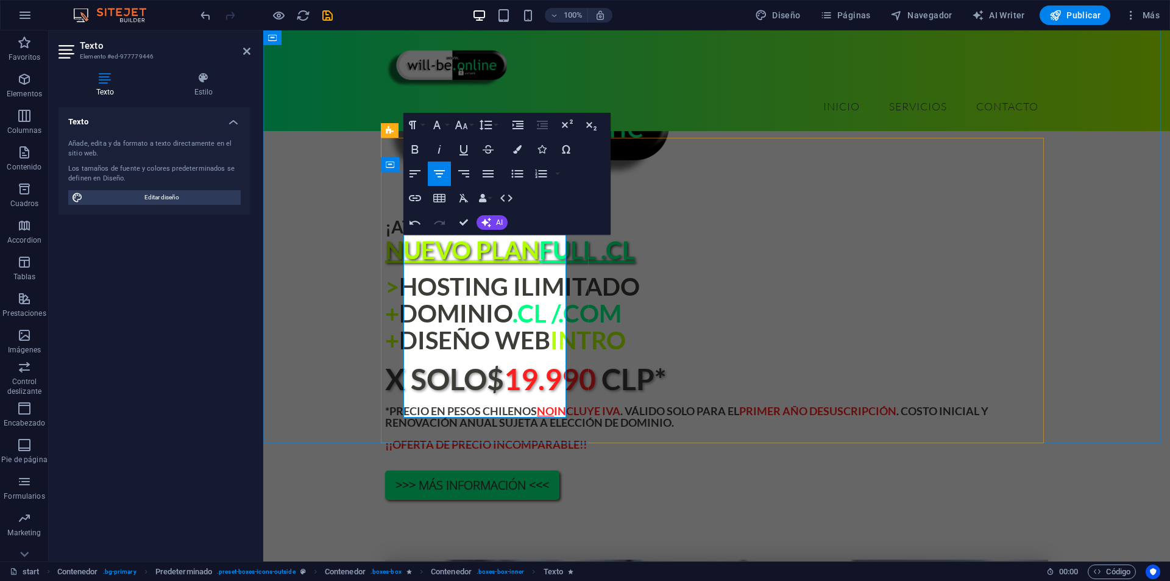
click at [412, 157] on button "Bold" at bounding box center [414, 149] width 23 height 24
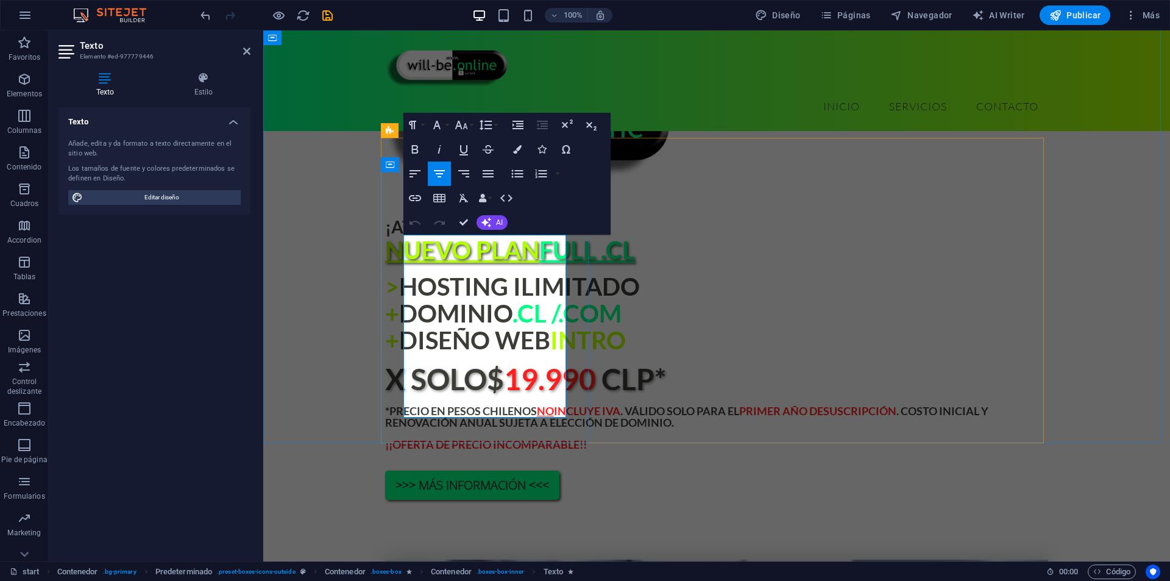
drag, startPoint x: 414, startPoint y: 191, endPoint x: 463, endPoint y: 222, distance: 58.0
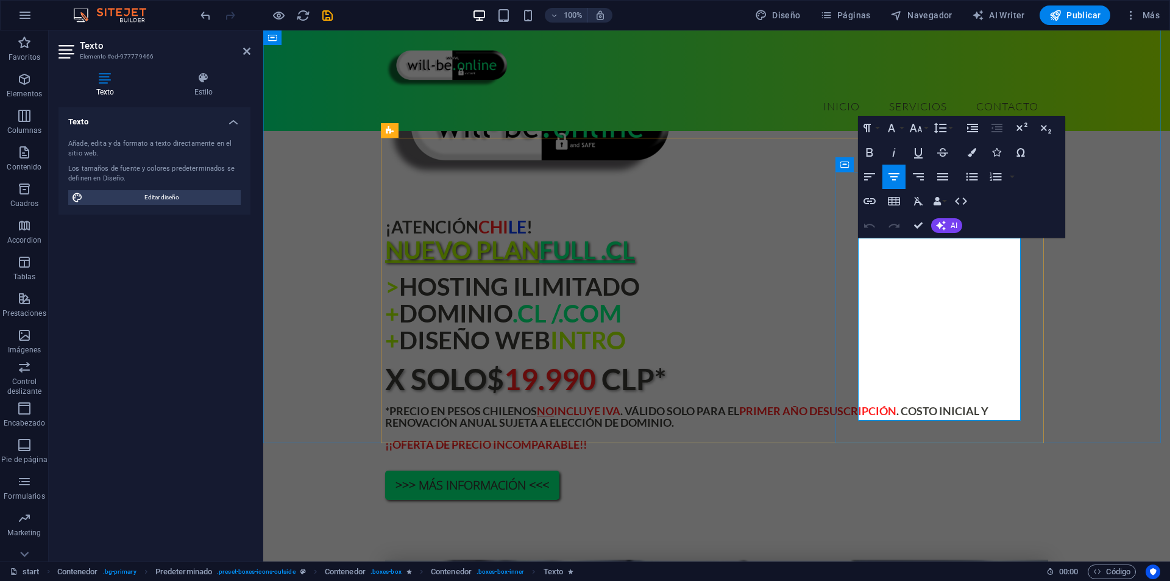
drag, startPoint x: 923, startPoint y: 227, endPoint x: 426, endPoint y: 266, distance: 498.9
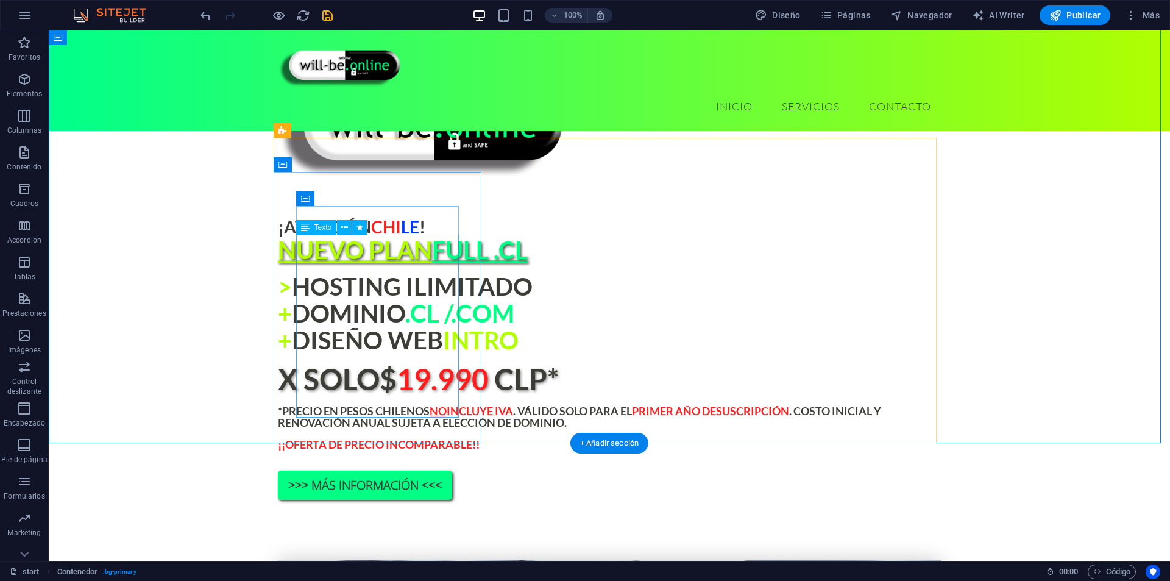
drag, startPoint x: 390, startPoint y: 375, endPoint x: 184, endPoint y: 374, distance: 206.0
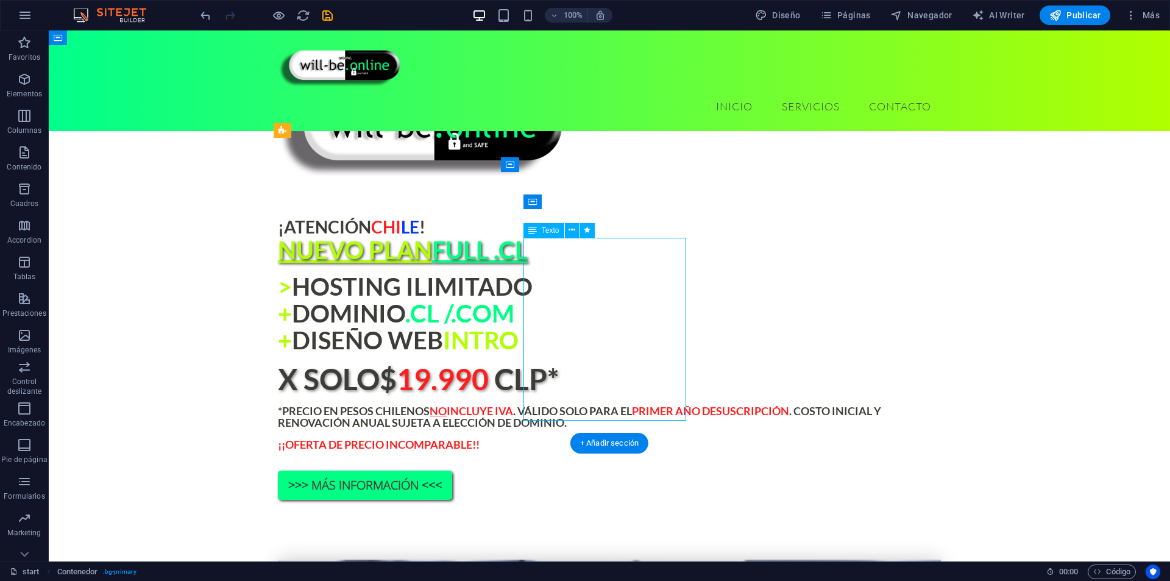
drag, startPoint x: 551, startPoint y: 283, endPoint x: 337, endPoint y: 283, distance: 213.9
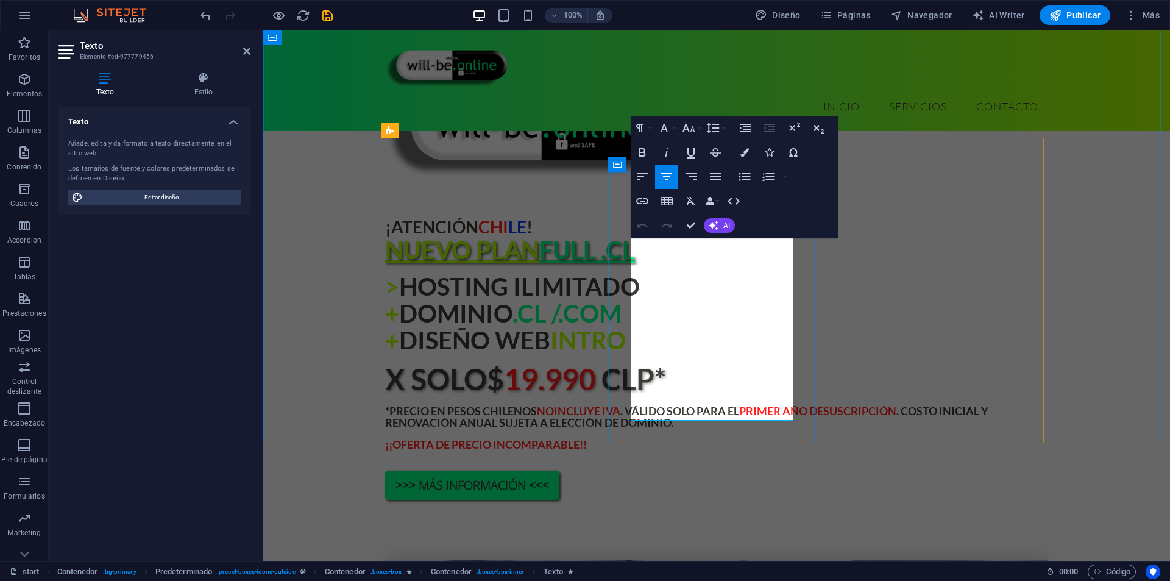
drag, startPoint x: 674, startPoint y: 283, endPoint x: 639, endPoint y: 292, distance: 36.5
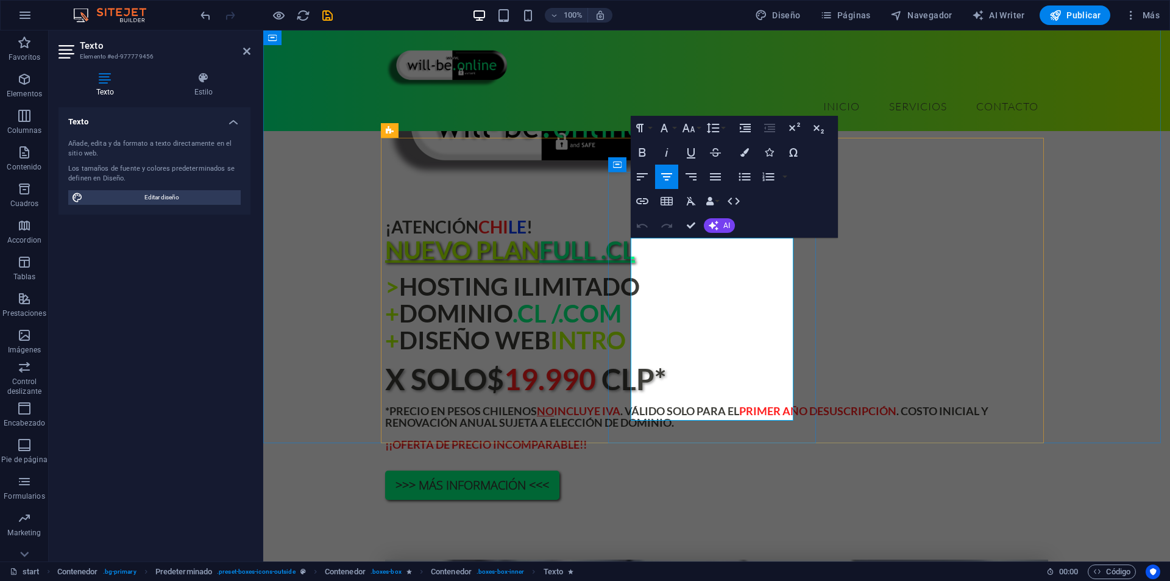
drag, startPoint x: 647, startPoint y: 354, endPoint x: 770, endPoint y: 372, distance: 123.8
click at [647, 158] on icon "button" at bounding box center [642, 152] width 15 height 15
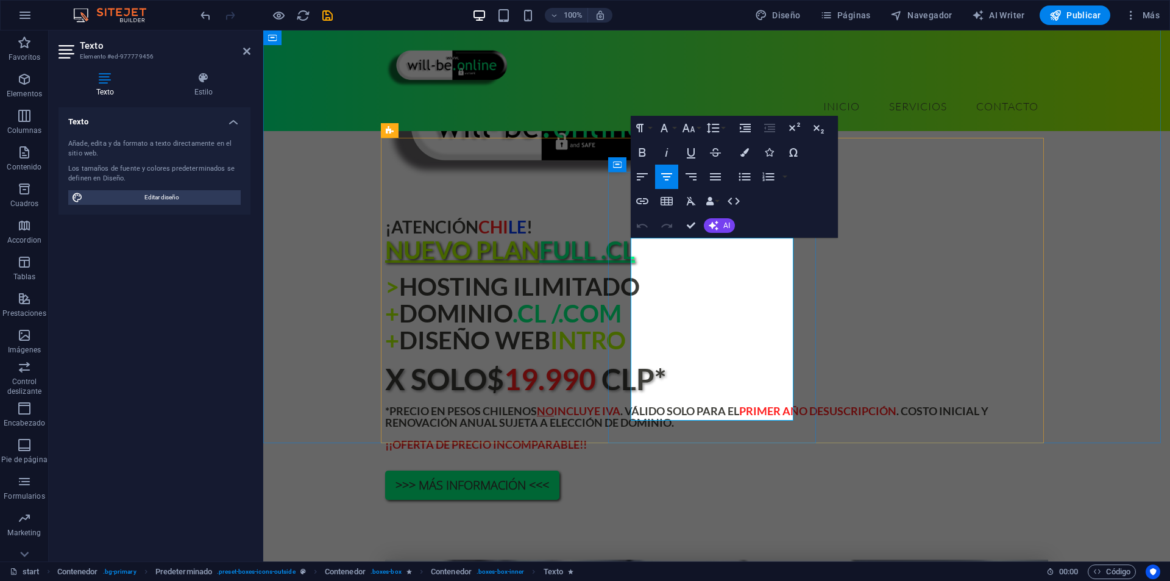
drag, startPoint x: 680, startPoint y: 408, endPoint x: 639, endPoint y: 422, distance: 43.8
click at [640, 154] on icon "button" at bounding box center [642, 152] width 7 height 9
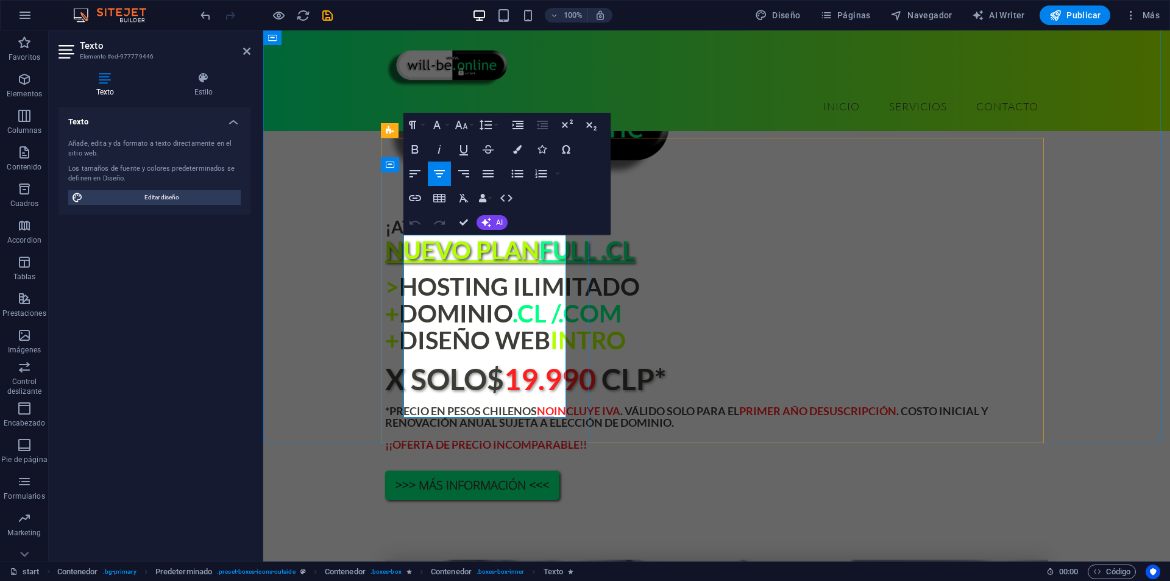
drag, startPoint x: 521, startPoint y: 393, endPoint x: 500, endPoint y: 369, distance: 31.5
click at [412, 148] on icon "button" at bounding box center [414, 149] width 7 height 9
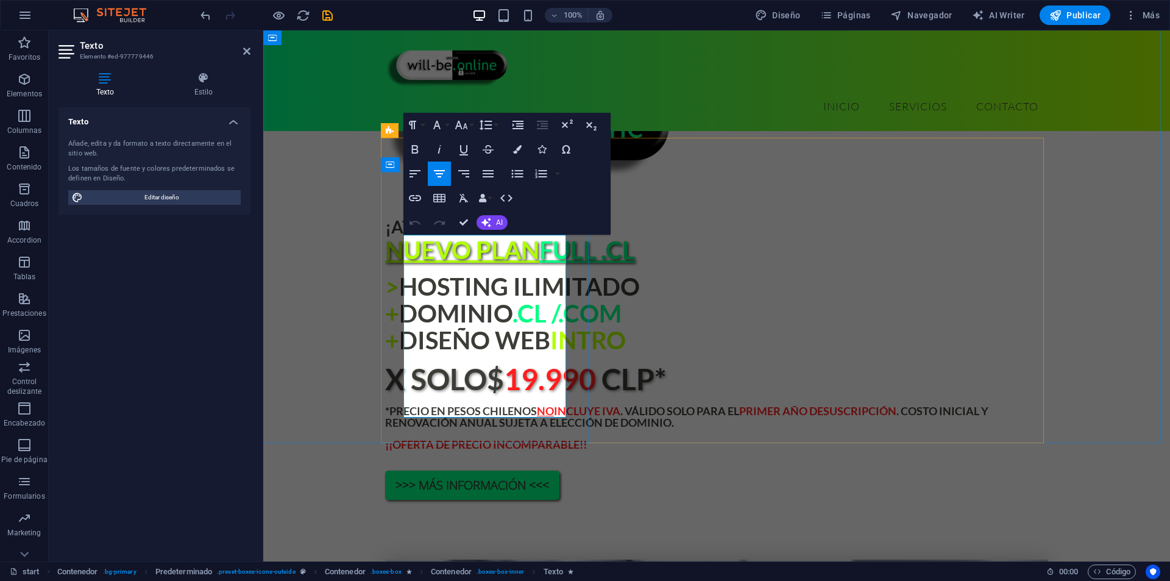
drag, startPoint x: 502, startPoint y: 410, endPoint x: 554, endPoint y: 409, distance: 52.4
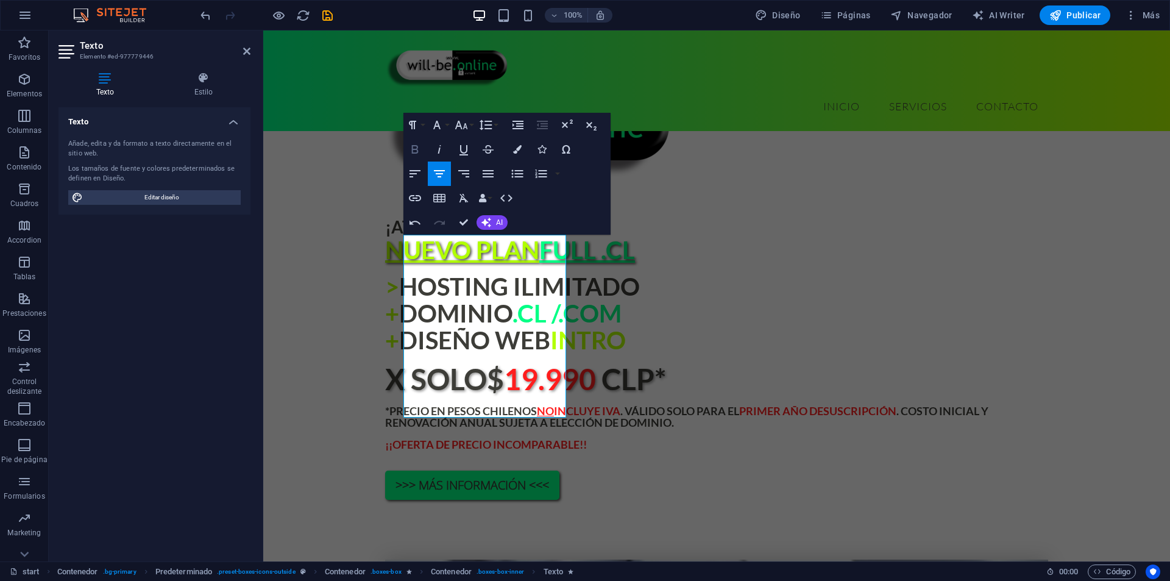
click at [412, 146] on icon "button" at bounding box center [414, 149] width 7 height 9
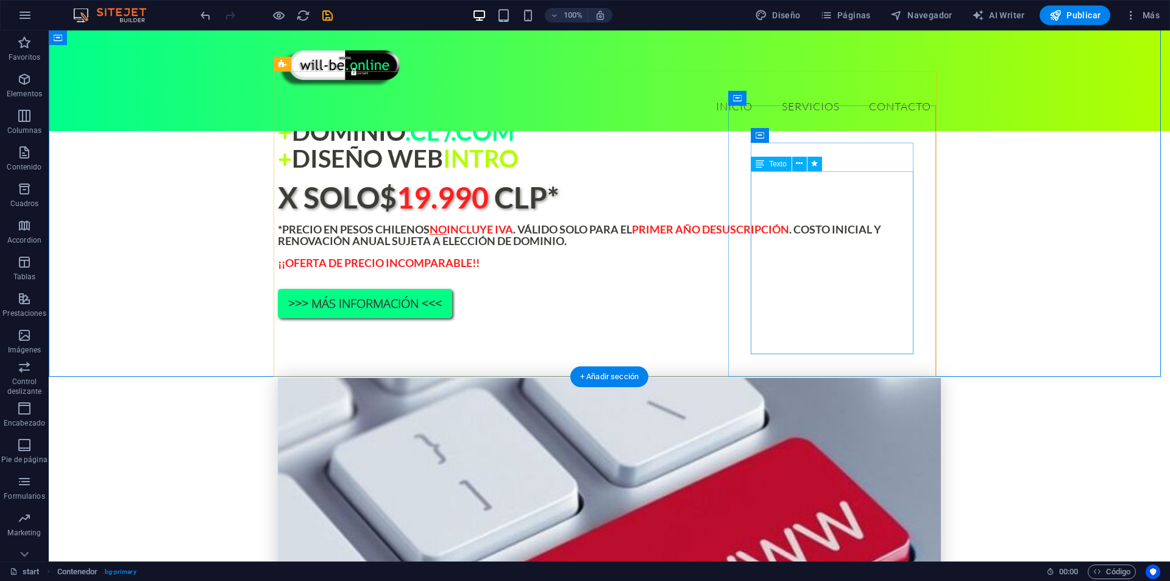
scroll to position [1006, 0]
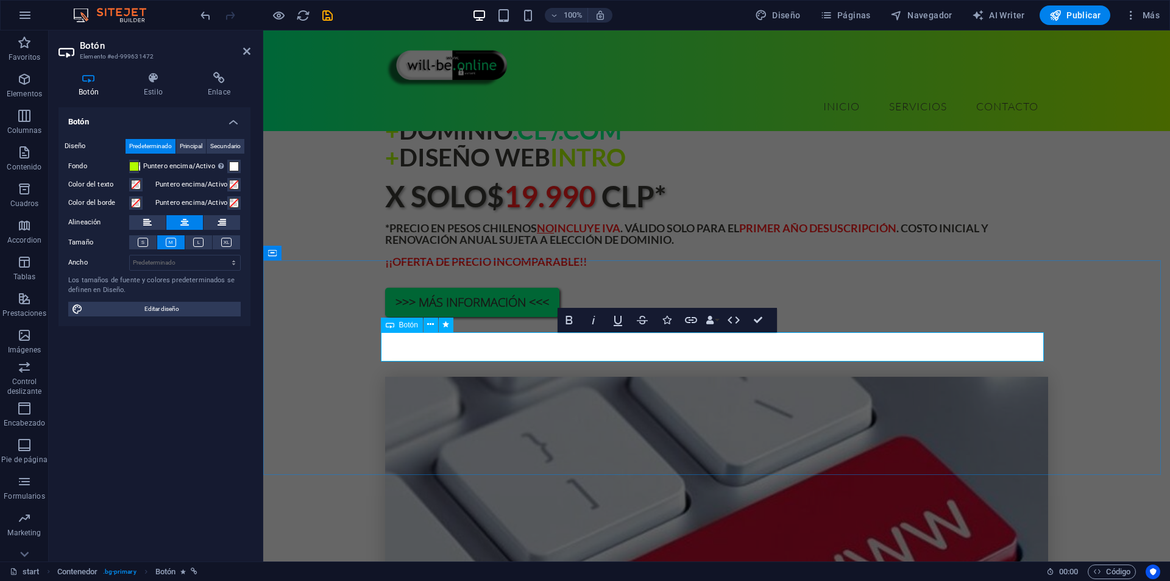
drag, startPoint x: 872, startPoint y: 345, endPoint x: 848, endPoint y: 347, distance: 24.5
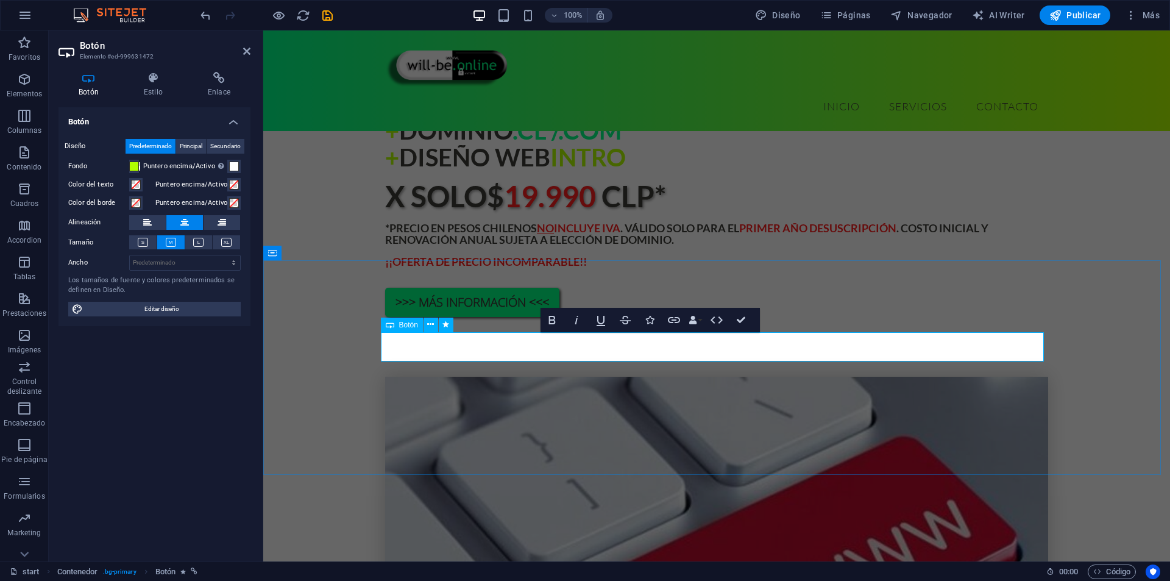
click at [601, 327] on button "Underline" at bounding box center [600, 320] width 23 height 24
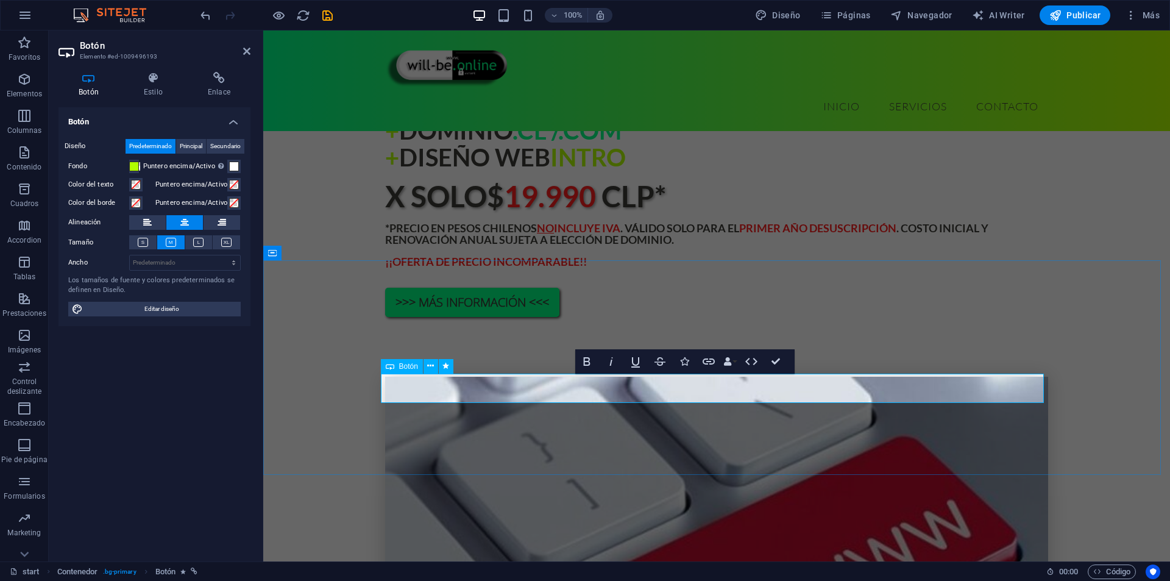
drag, startPoint x: 828, startPoint y: 386, endPoint x: 856, endPoint y: 388, distance: 28.1
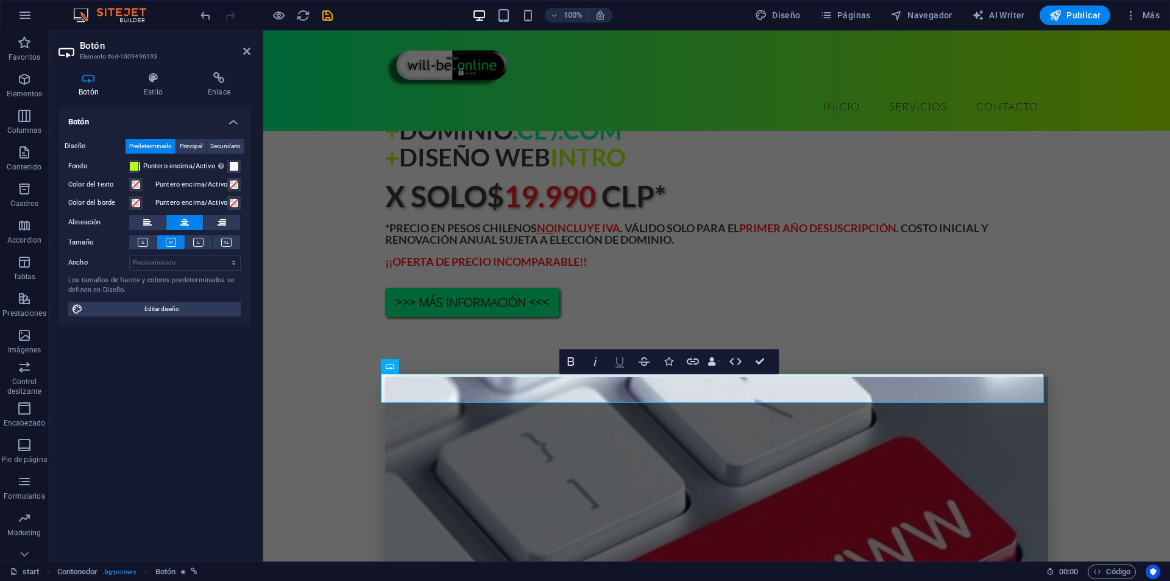
click at [622, 363] on icon "button" at bounding box center [620, 361] width 15 height 15
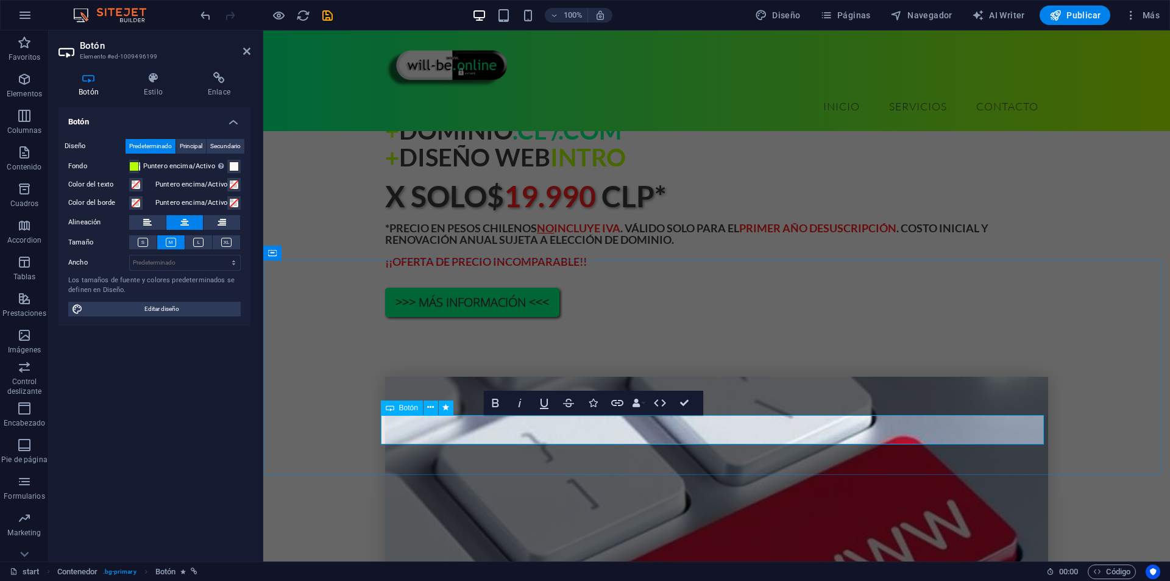
drag, startPoint x: 845, startPoint y: 432, endPoint x: 752, endPoint y: 438, distance: 92.8
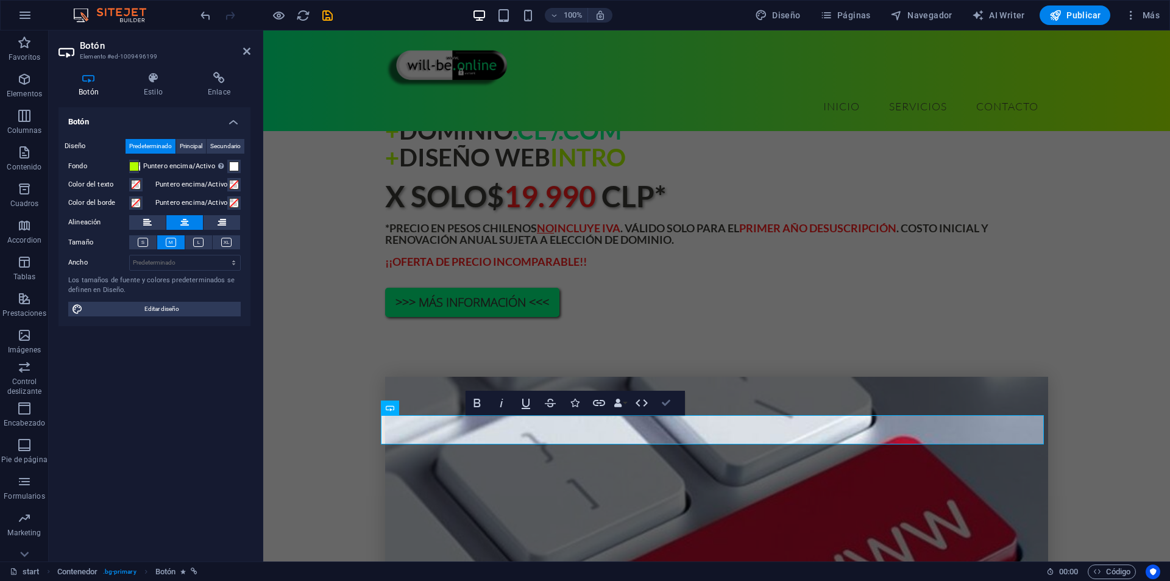
drag, startPoint x: 663, startPoint y: 399, endPoint x: 614, endPoint y: 369, distance: 57.2
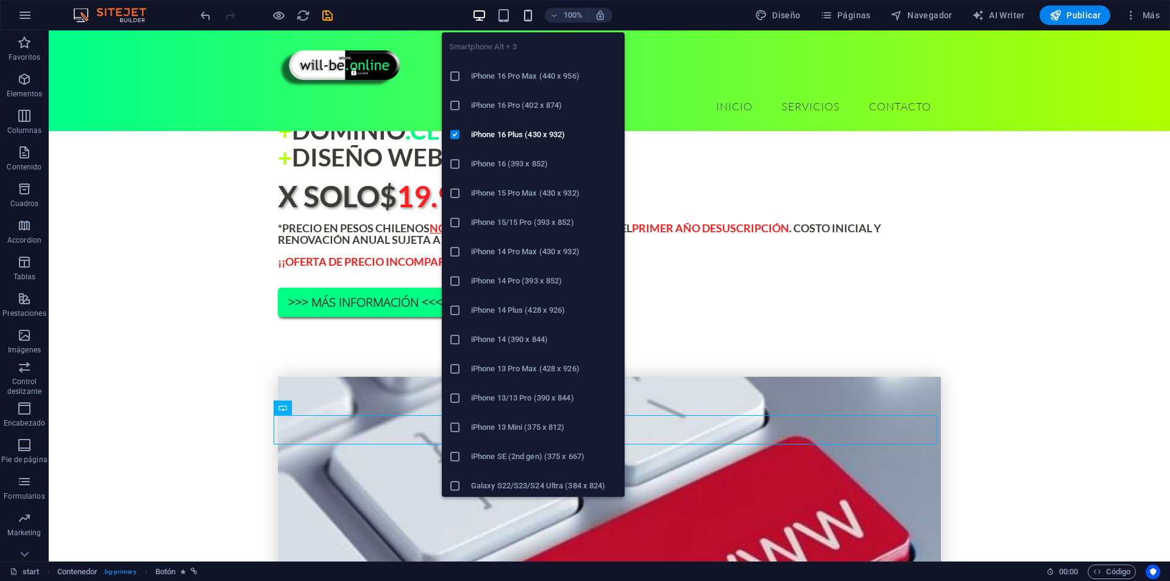
click at [528, 12] on icon "button" at bounding box center [528, 16] width 14 height 14
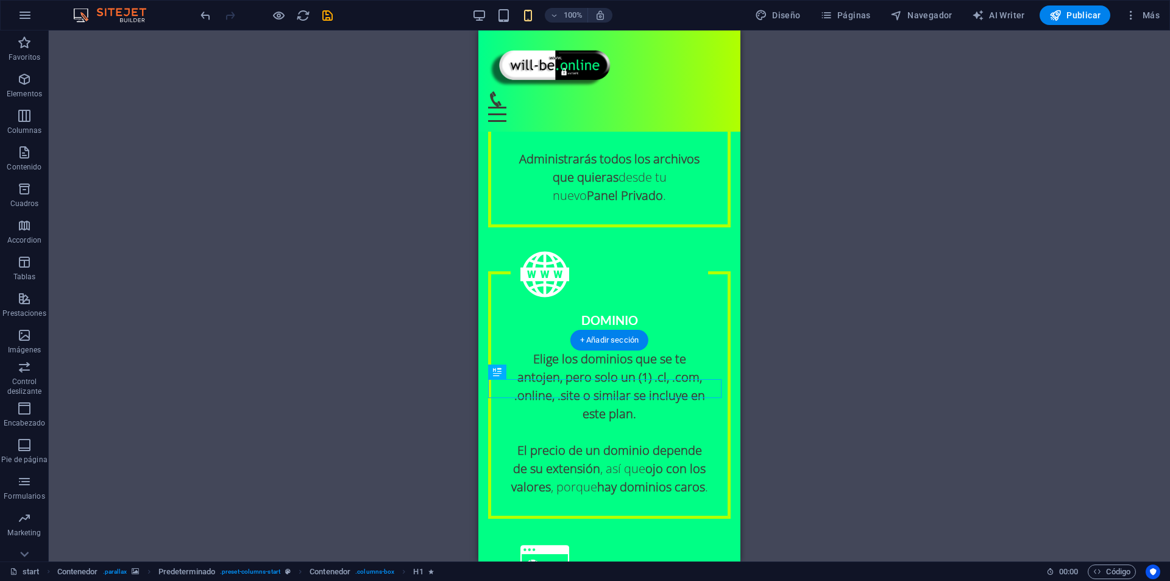
scroll to position [1681, 0]
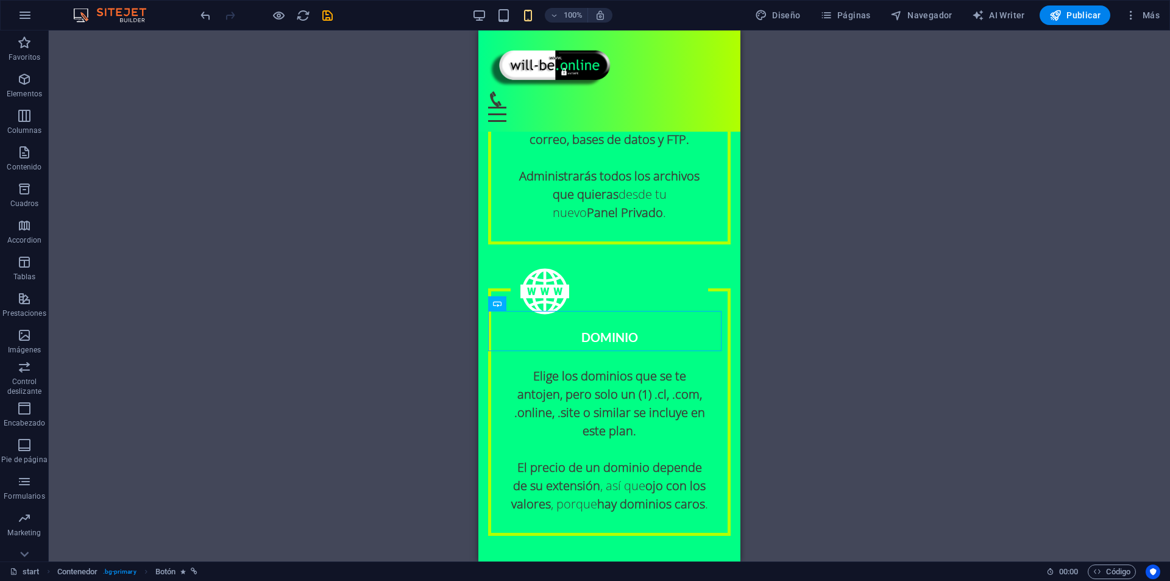
click at [148, 310] on div "H3 Contenedor Predeterminado Predeterminado Contenedor Contenedor Imagen Predet…" at bounding box center [610, 295] width 1122 height 531
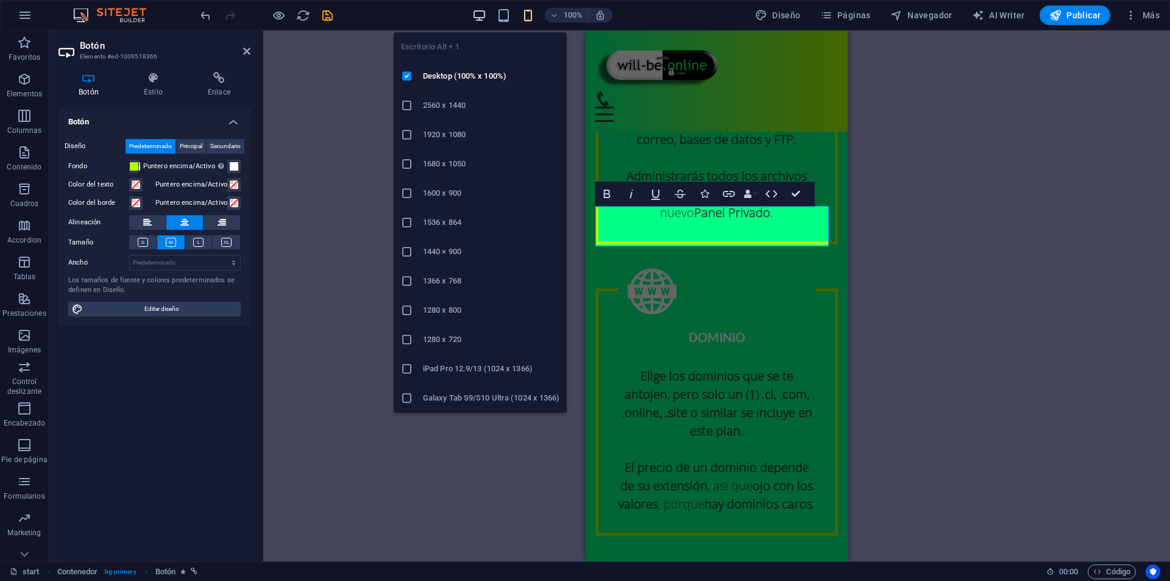
click at [474, 16] on icon "button" at bounding box center [479, 16] width 14 height 14
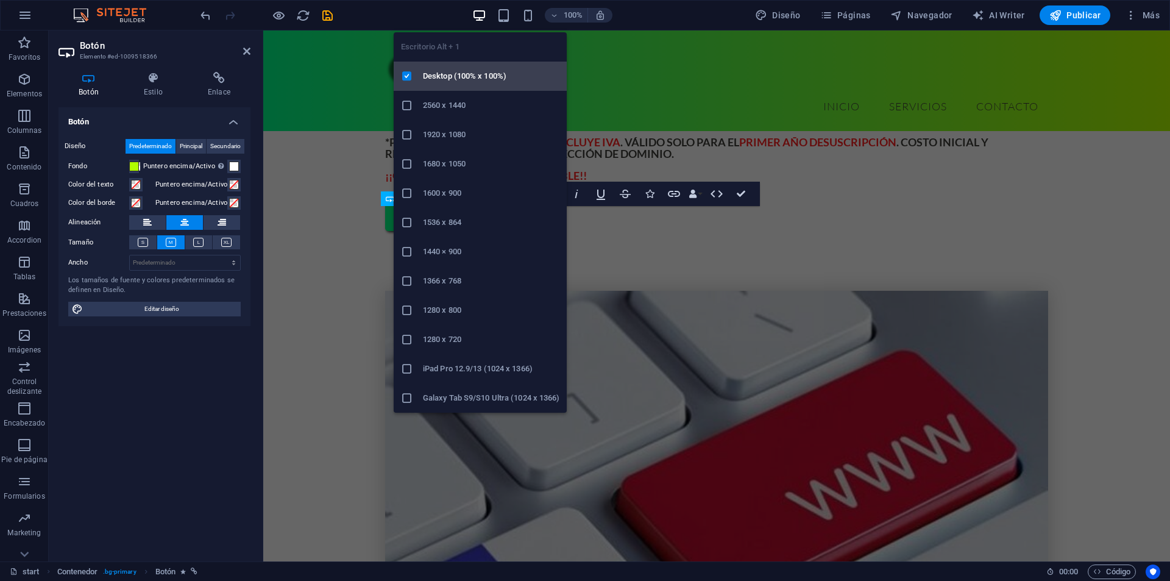
scroll to position [1091, 0]
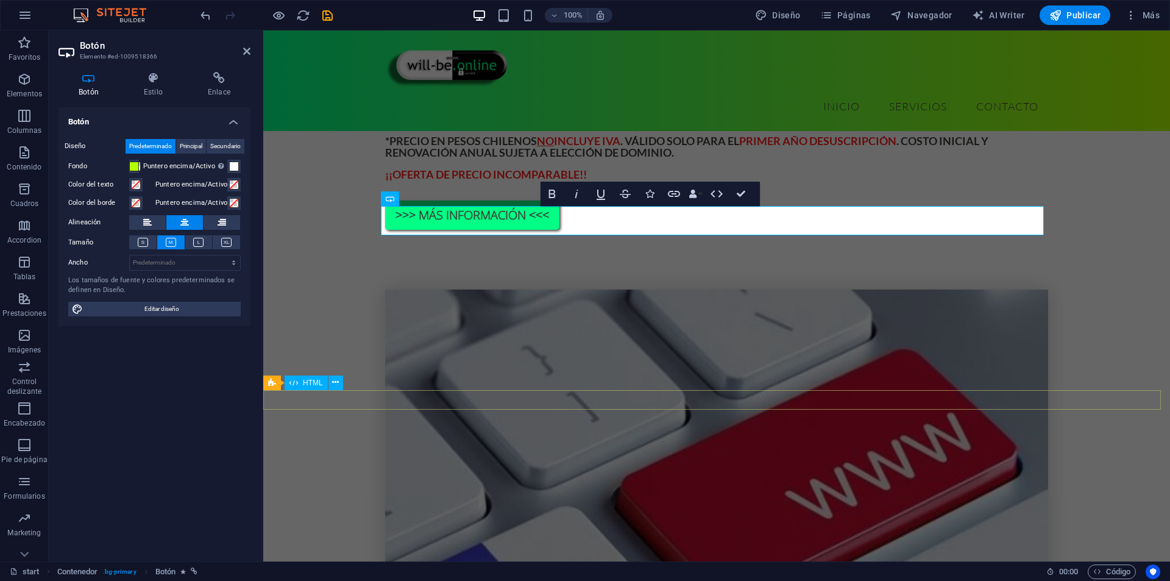
drag, startPoint x: 896, startPoint y: 393, endPoint x: 1112, endPoint y: 393, distance: 216.4
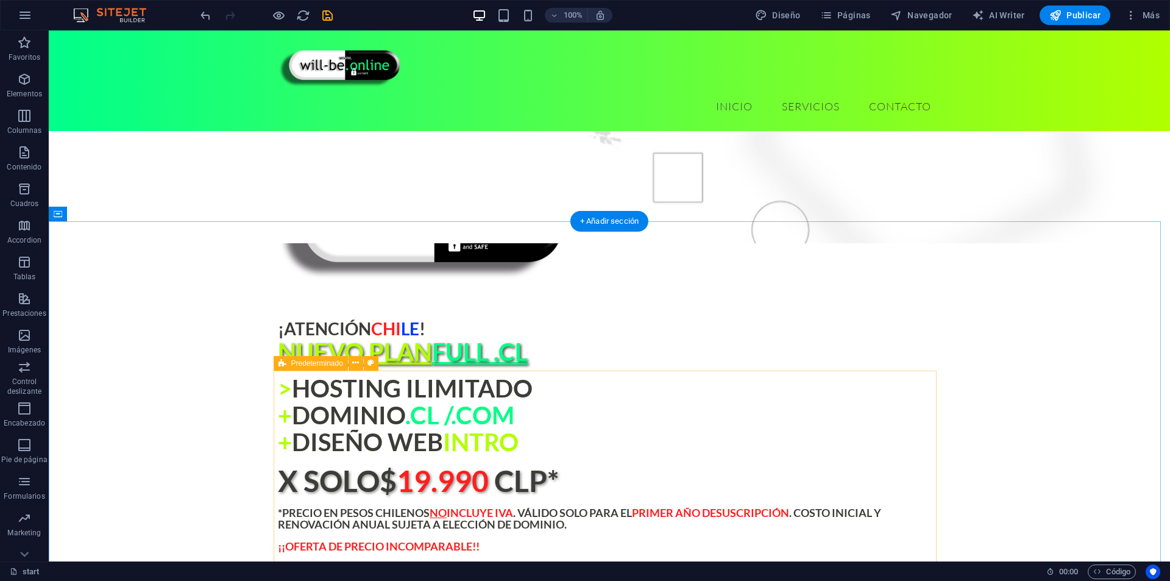
scroll to position [725, 0]
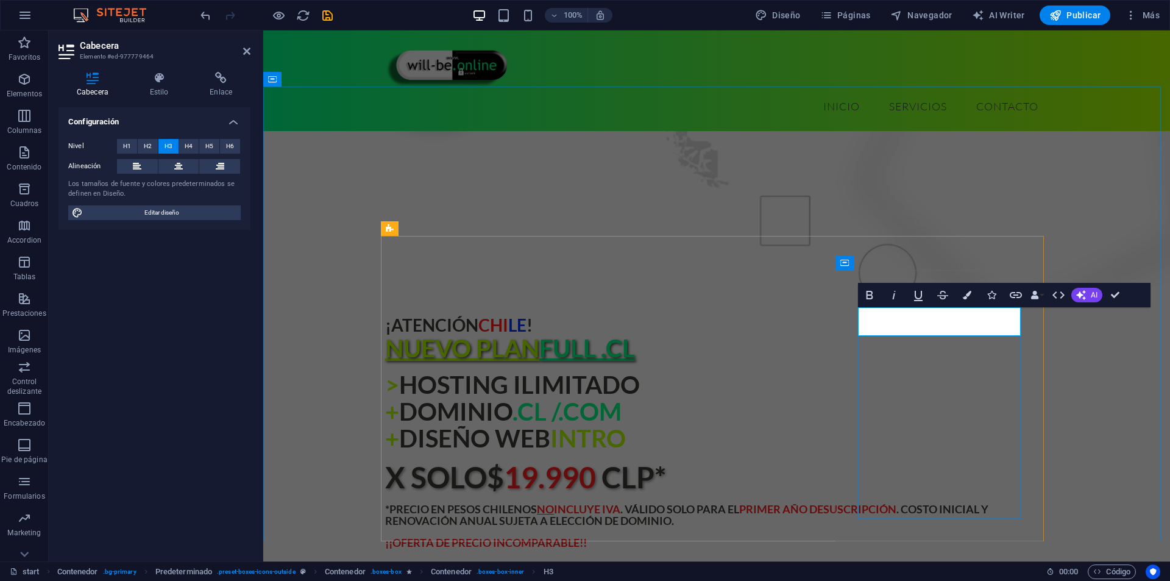
drag, startPoint x: 940, startPoint y: 321, endPoint x: 898, endPoint y: 324, distance: 42.2
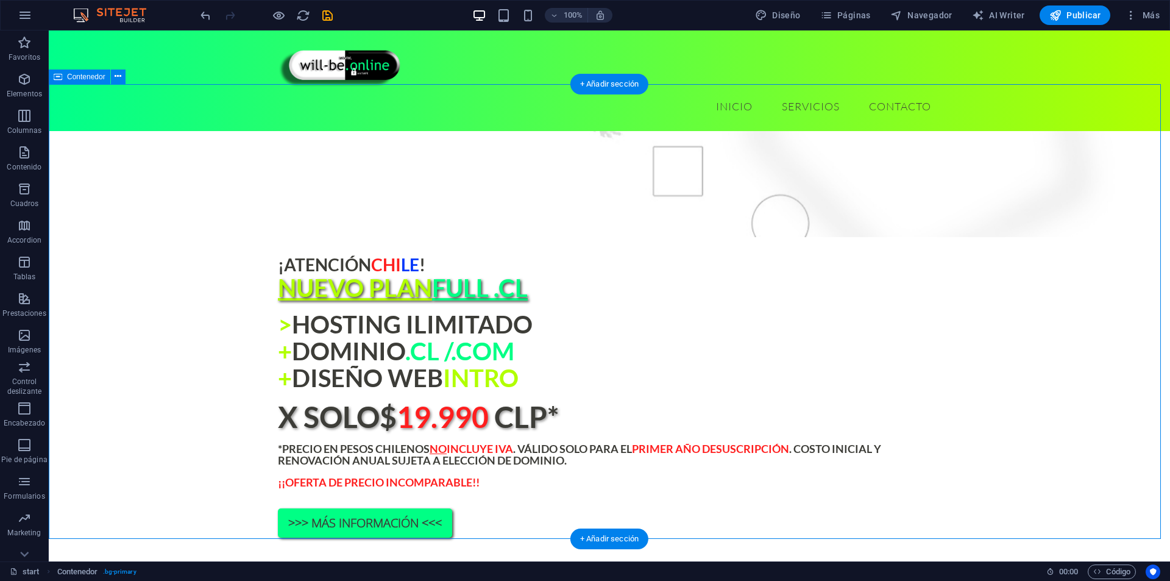
scroll to position [786, 0]
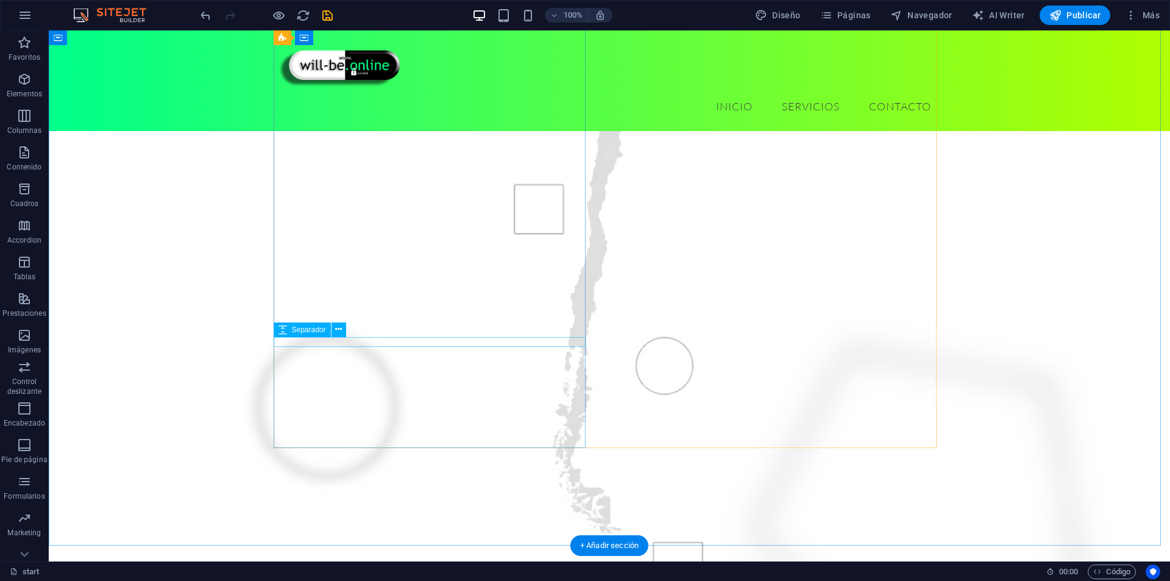
scroll to position [238, 0]
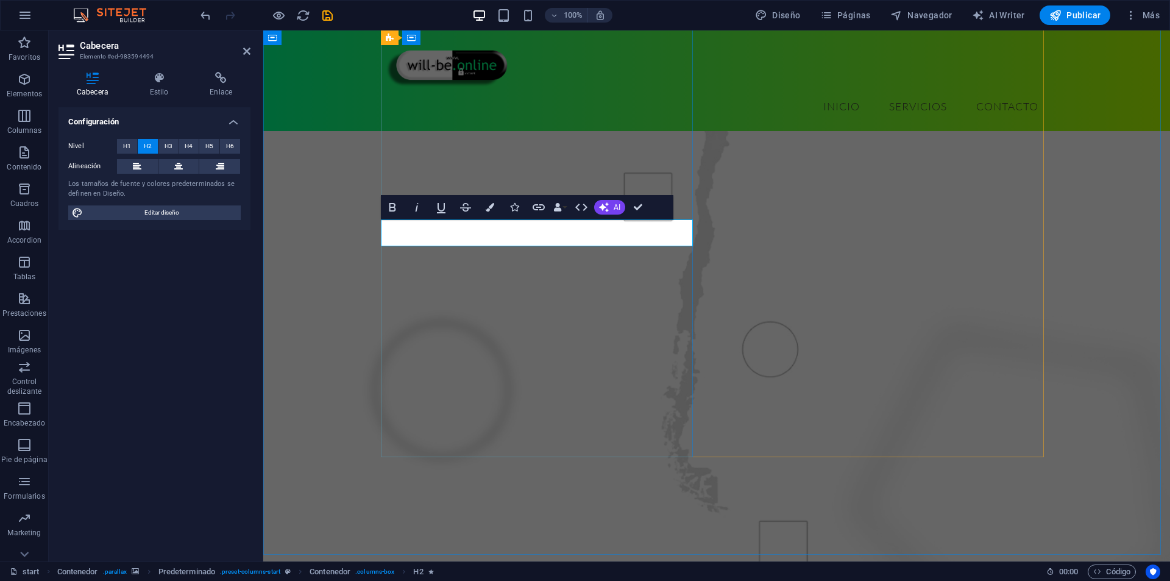
drag, startPoint x: 557, startPoint y: 238, endPoint x: 403, endPoint y: 242, distance: 154.3
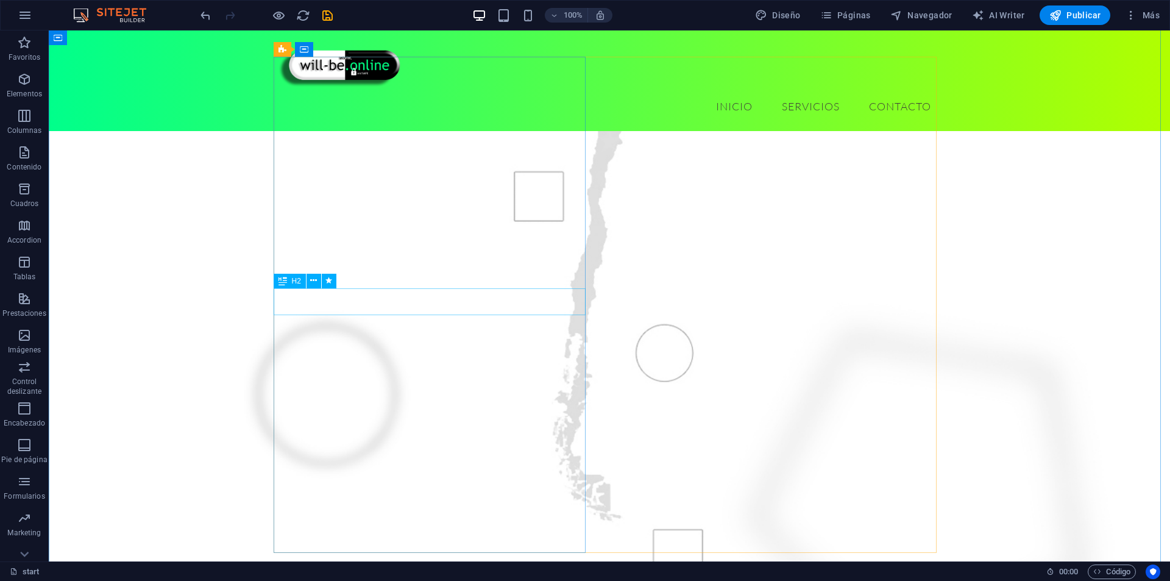
scroll to position [116, 0]
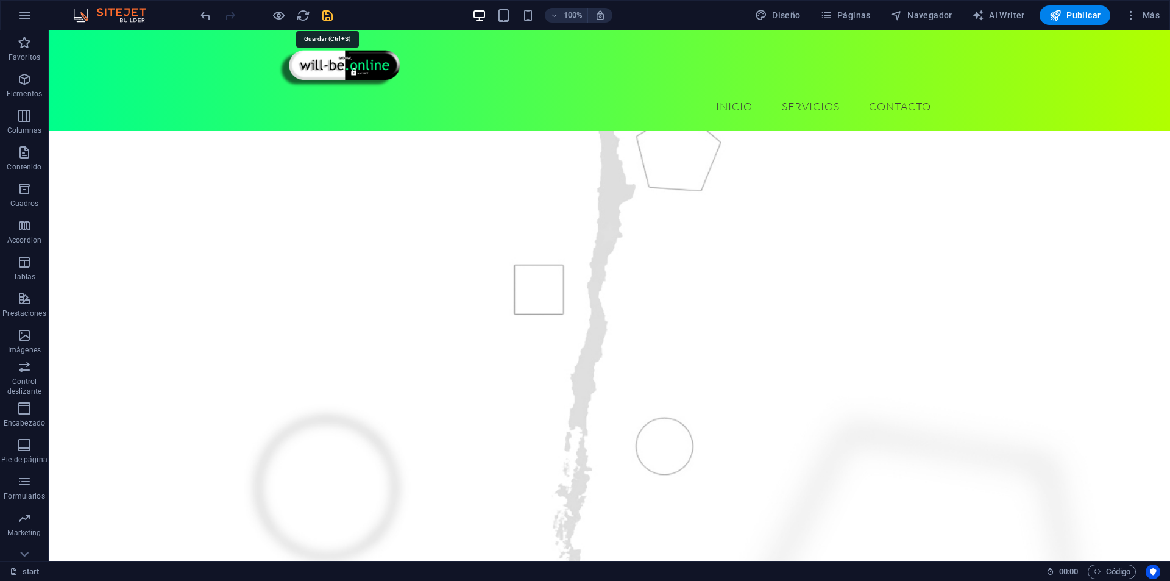
click at [321, 15] on icon "save" at bounding box center [328, 16] width 14 height 14
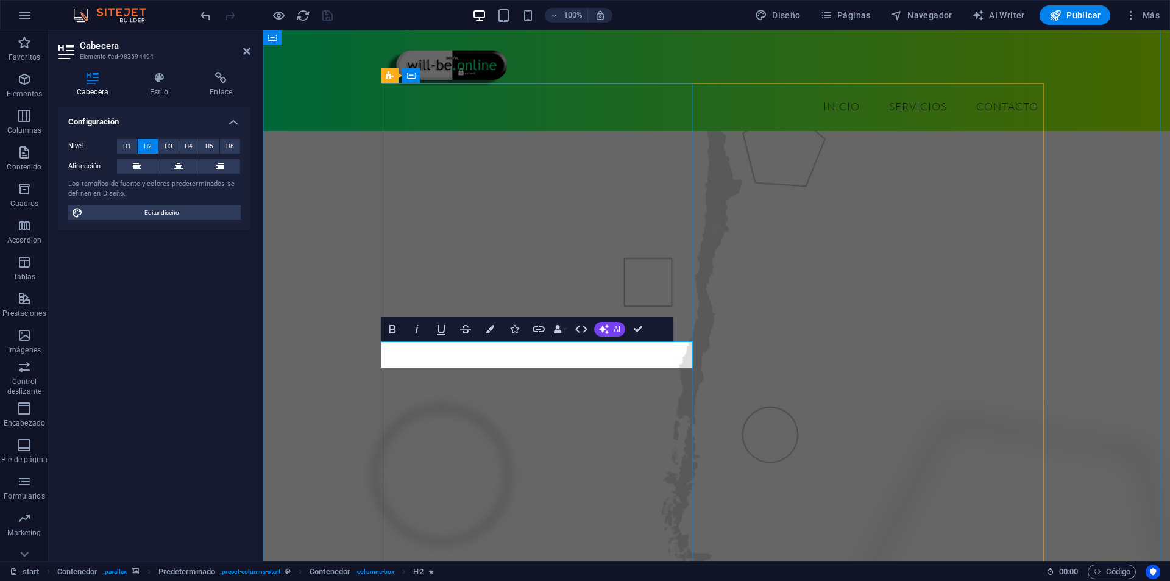
drag, startPoint x: 497, startPoint y: 356, endPoint x: 554, endPoint y: 355, distance: 57.3
click at [496, 331] on button "Colors" at bounding box center [489, 329] width 23 height 24
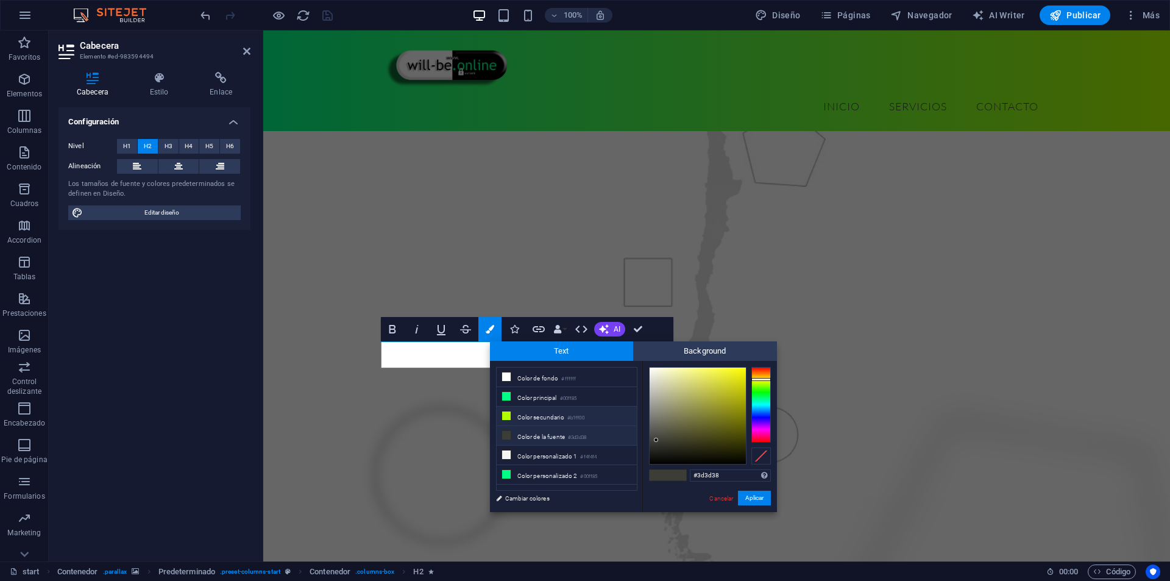
click at [534, 416] on li "Color secundario #b1ff00" at bounding box center [567, 417] width 140 height 20
type input "#b1ff00"
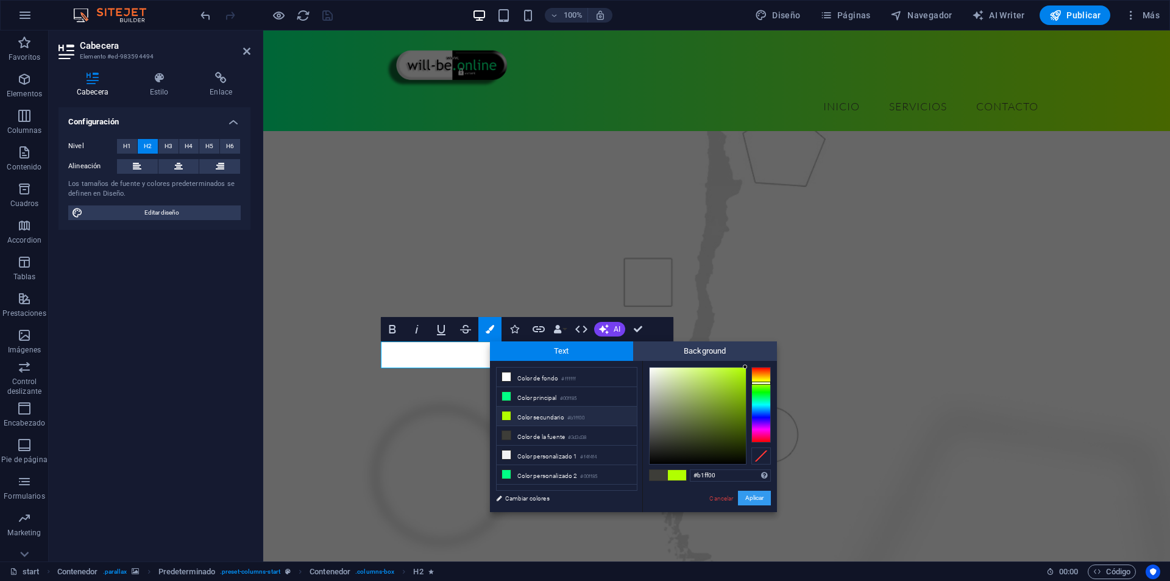
click at [752, 495] on button "Aplicar" at bounding box center [754, 498] width 33 height 15
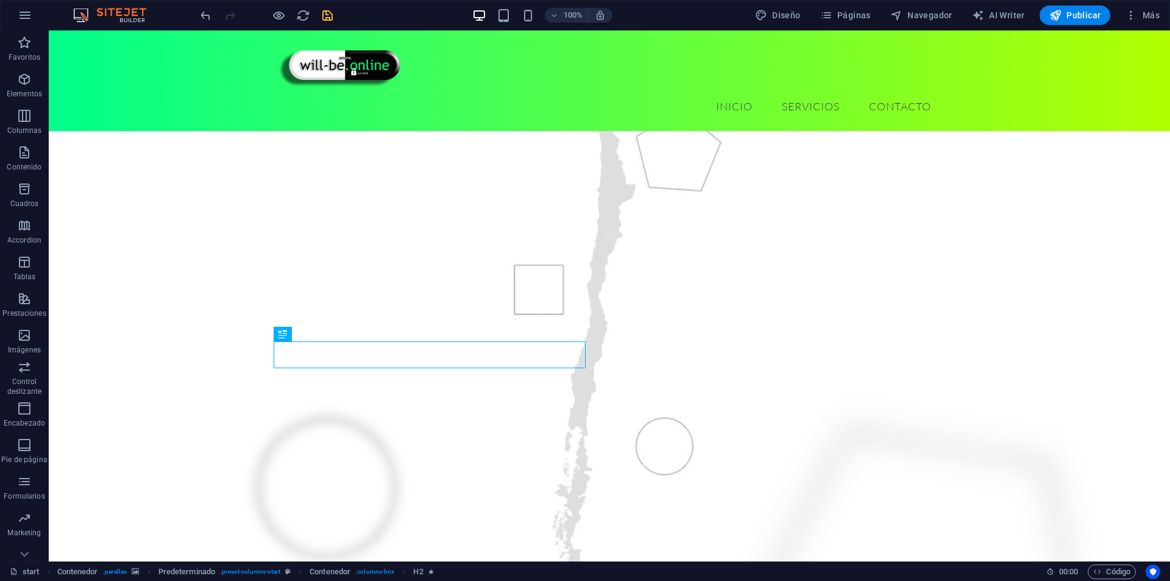
click at [196, 368] on figure at bounding box center [610, 366] width 1122 height 693
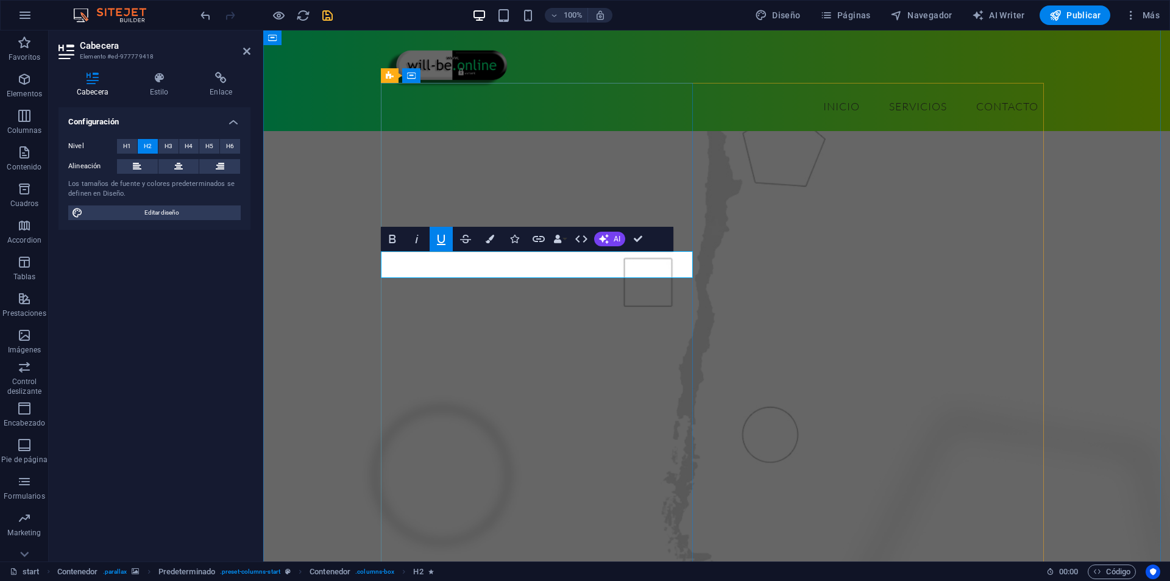
drag, startPoint x: 641, startPoint y: 269, endPoint x: 603, endPoint y: 275, distance: 37.7
drag, startPoint x: 472, startPoint y: 265, endPoint x: 583, endPoint y: 261, distance: 111.6
click at [398, 242] on icon "button" at bounding box center [392, 239] width 15 height 15
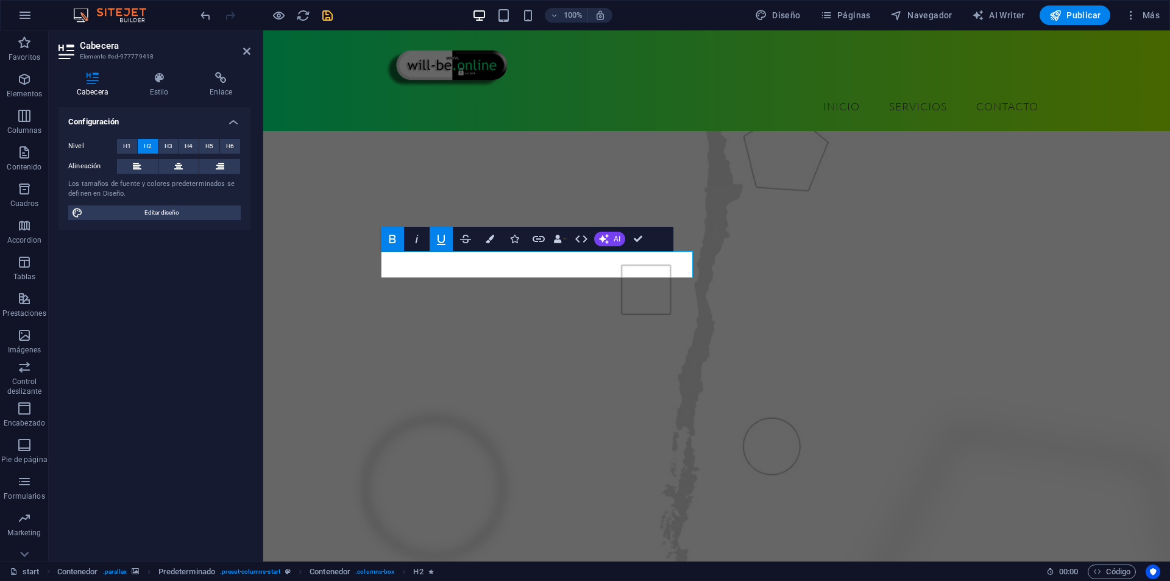
click at [393, 235] on icon "button" at bounding box center [392, 239] width 7 height 9
click at [399, 235] on icon "button" at bounding box center [392, 239] width 15 height 15
click at [503, 236] on button "Icons" at bounding box center [514, 239] width 23 height 24
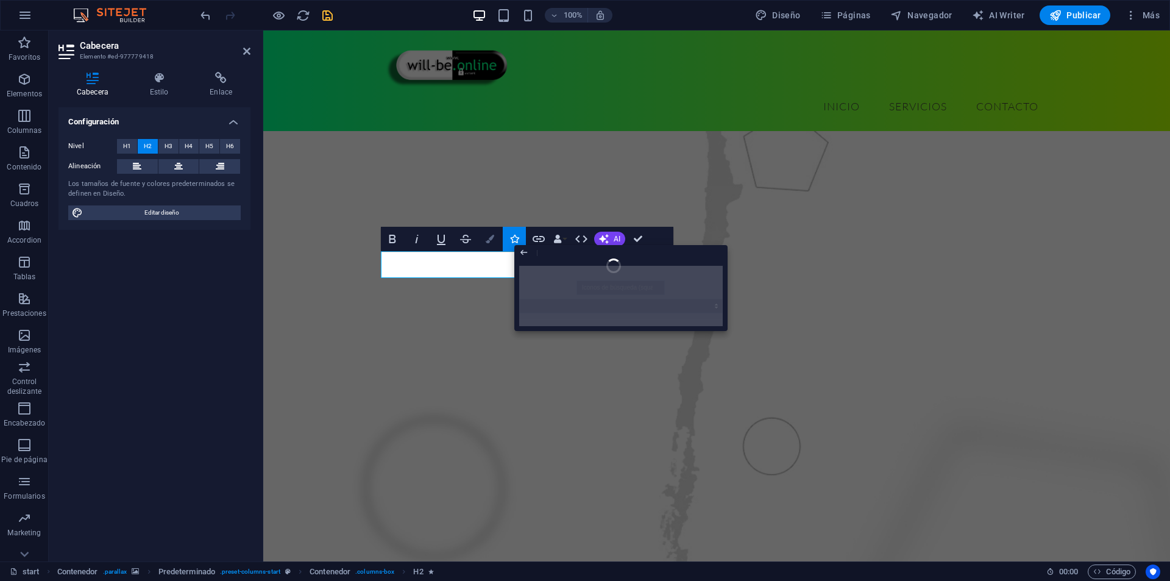
click at [492, 236] on icon "button" at bounding box center [490, 239] width 9 height 9
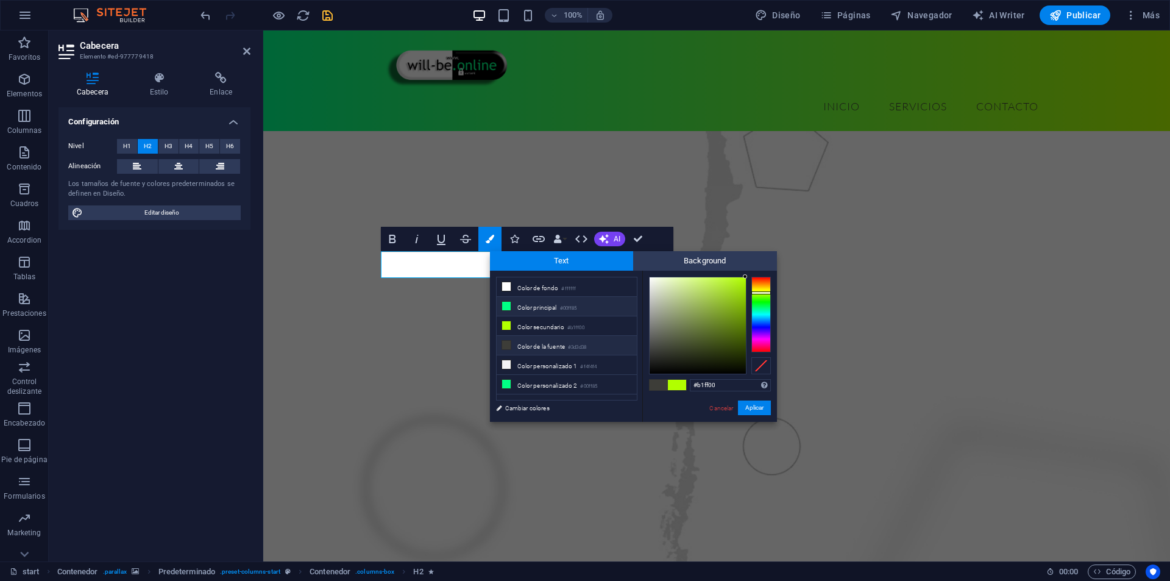
click at [521, 305] on li "Color principal #00ff85" at bounding box center [567, 307] width 140 height 20
type input "#00ff85"
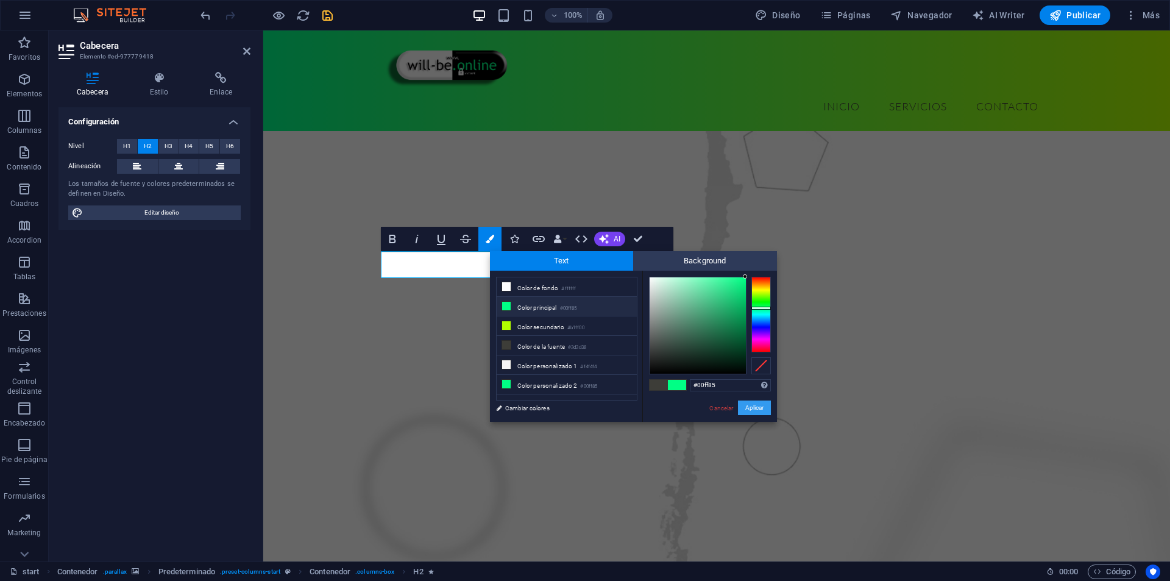
click at [747, 407] on button "Aplicar" at bounding box center [754, 407] width 33 height 15
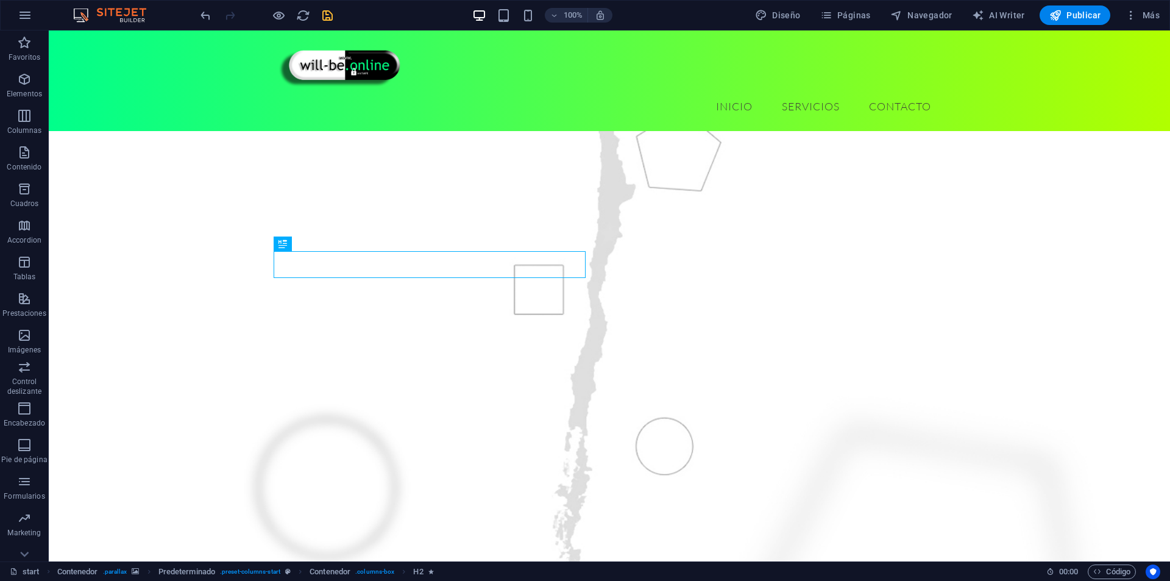
click at [212, 240] on figure at bounding box center [610, 366] width 1122 height 693
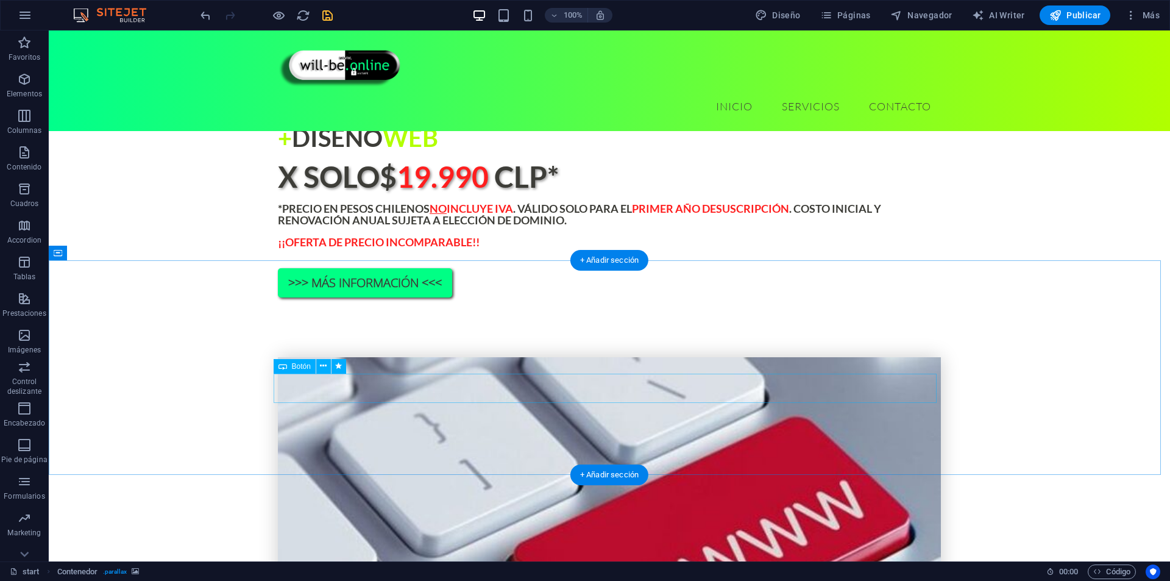
scroll to position [1030, 0]
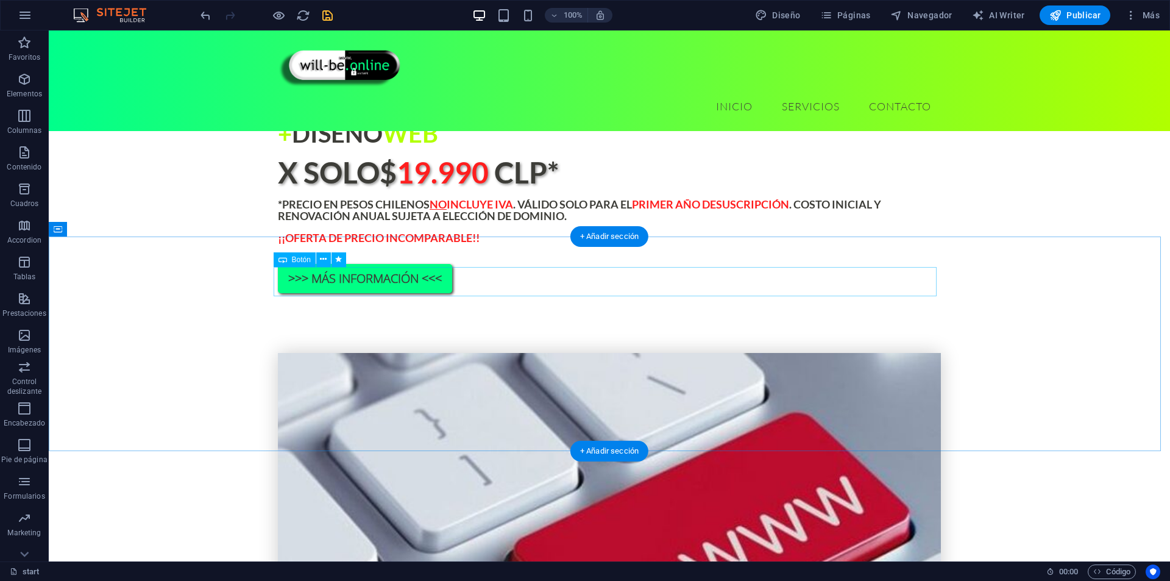
drag, startPoint x: 641, startPoint y: 285, endPoint x: 427, endPoint y: 284, distance: 213.9
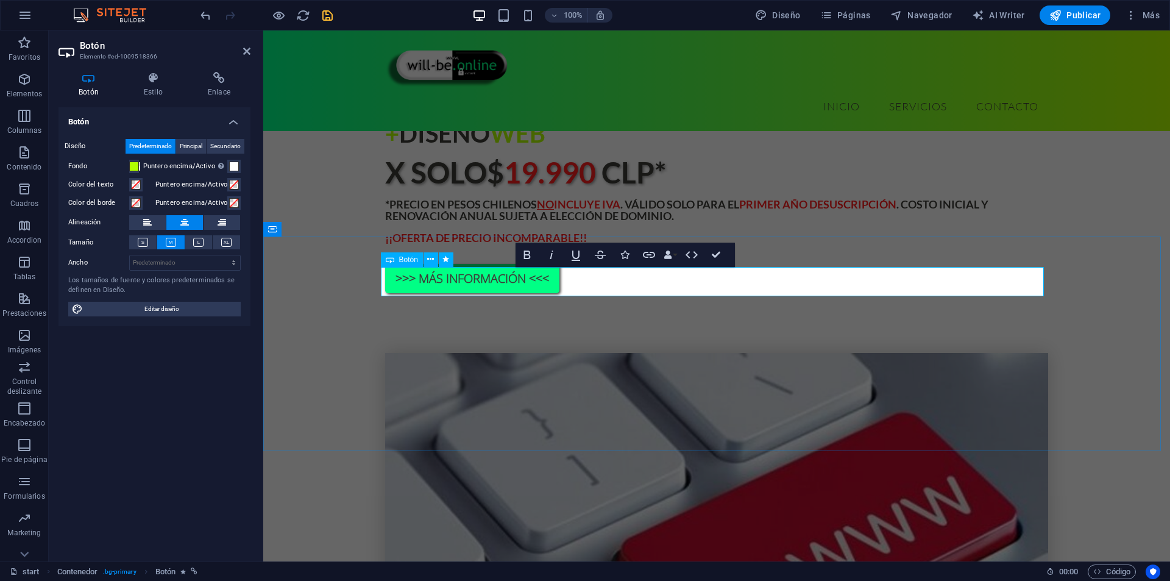
drag, startPoint x: 738, startPoint y: 286, endPoint x: 692, endPoint y: 290, distance: 45.3
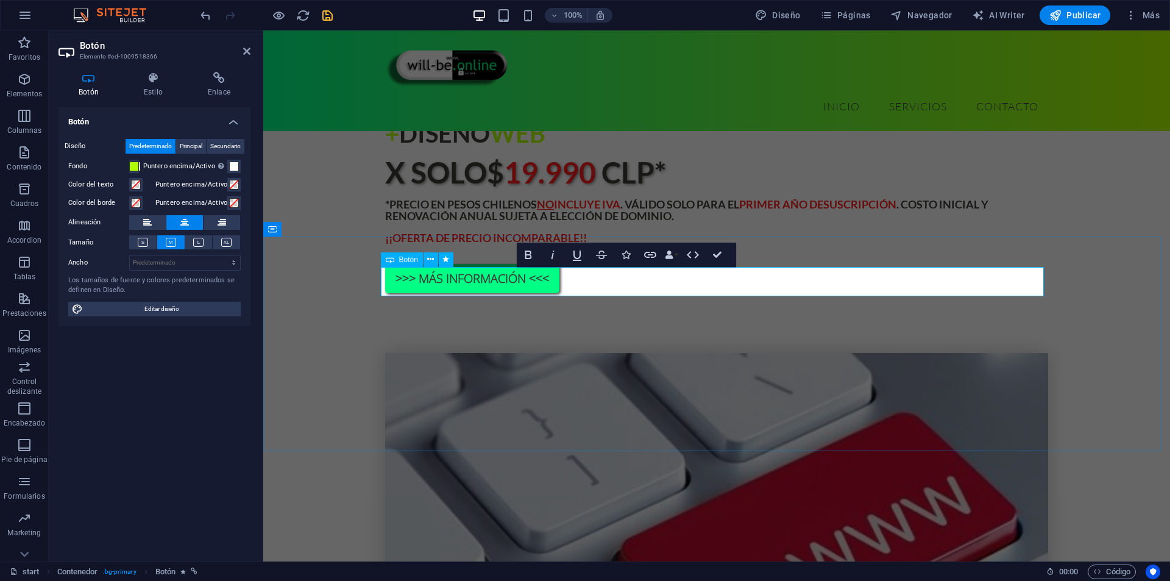
drag, startPoint x: 719, startPoint y: 257, endPoint x: 664, endPoint y: 243, distance: 57.4
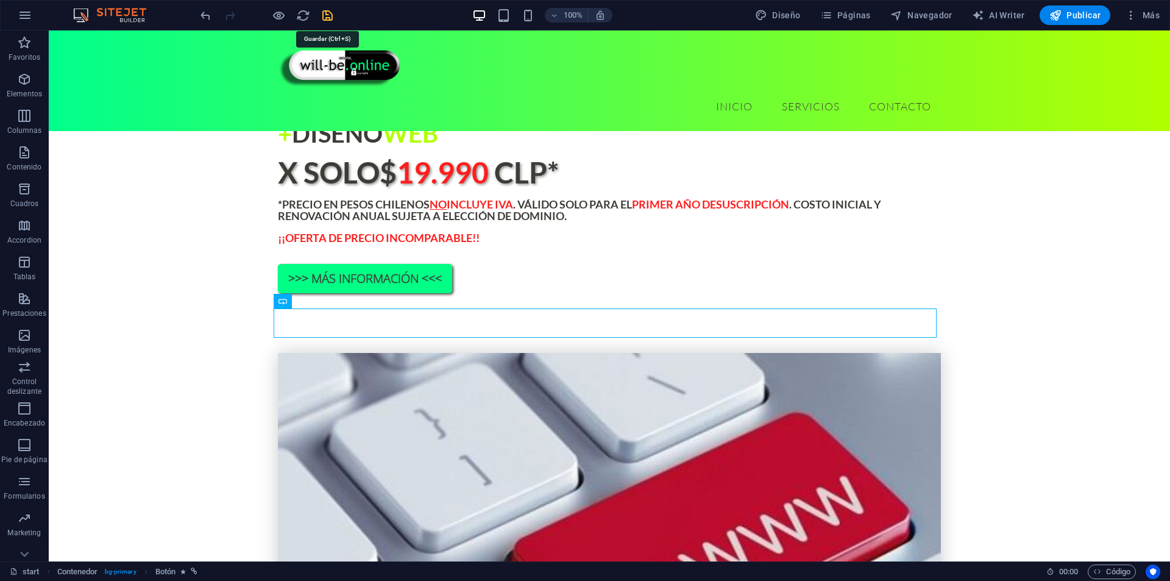
click at [333, 19] on icon "save" at bounding box center [328, 16] width 14 height 14
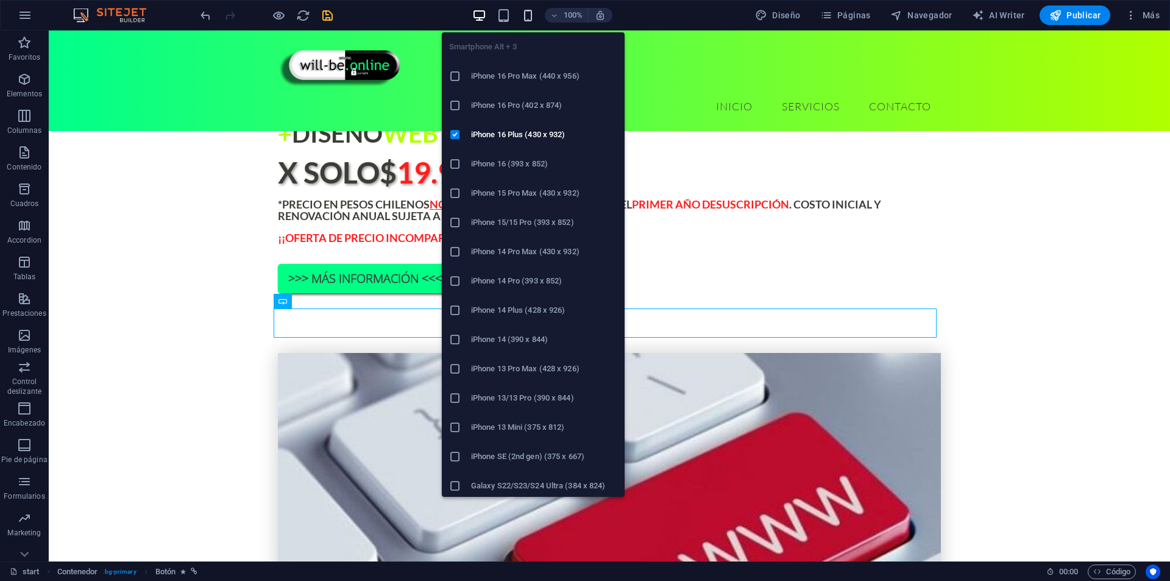
click at [533, 21] on icon "button" at bounding box center [528, 16] width 14 height 14
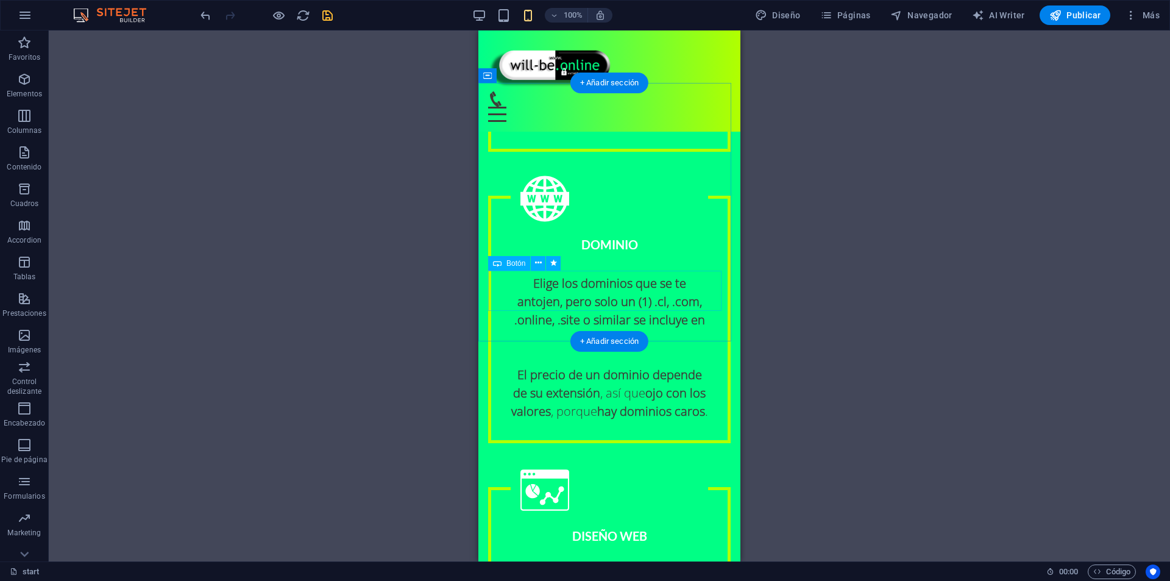
scroll to position [1712, 0]
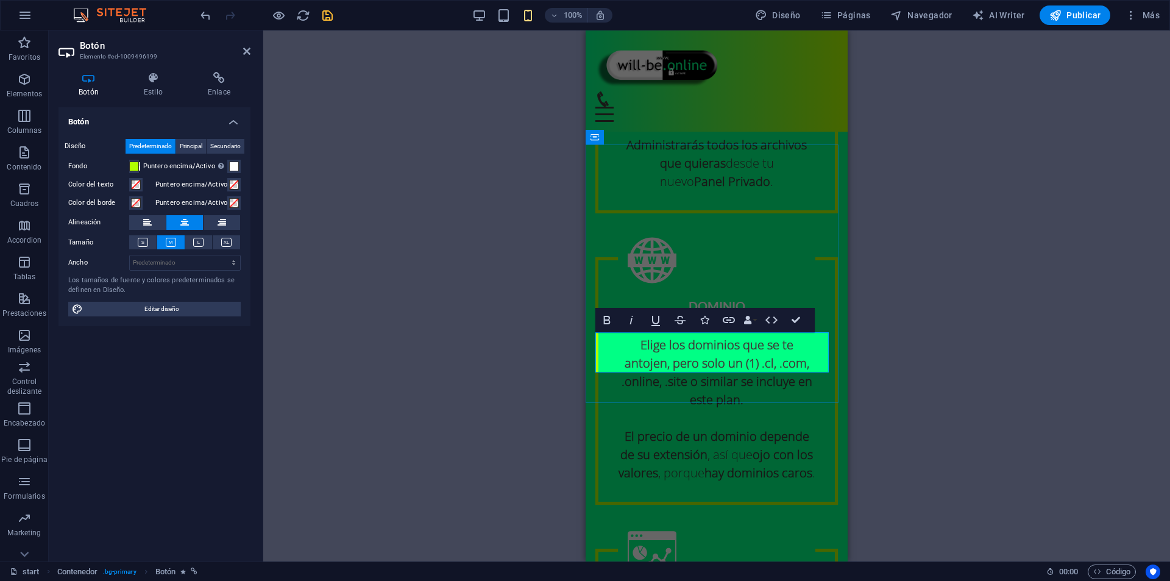
drag, startPoint x: 783, startPoint y: 360, endPoint x: 724, endPoint y: 366, distance: 59.4
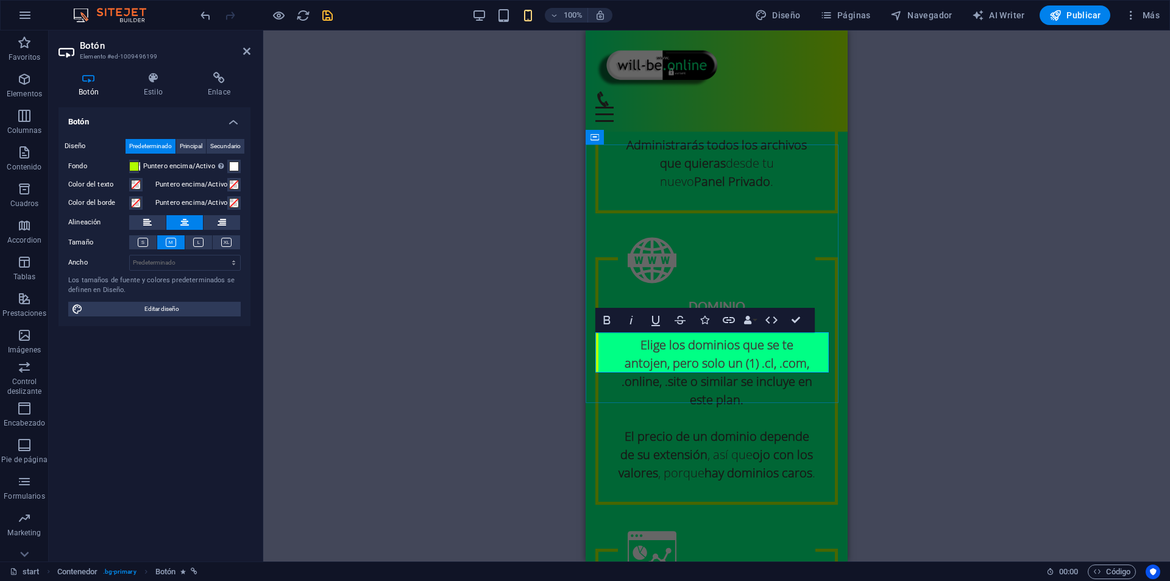
drag, startPoint x: 780, startPoint y: 361, endPoint x: 756, endPoint y: 368, distance: 25.1
click at [659, 322] on icon "button" at bounding box center [656, 321] width 9 height 10
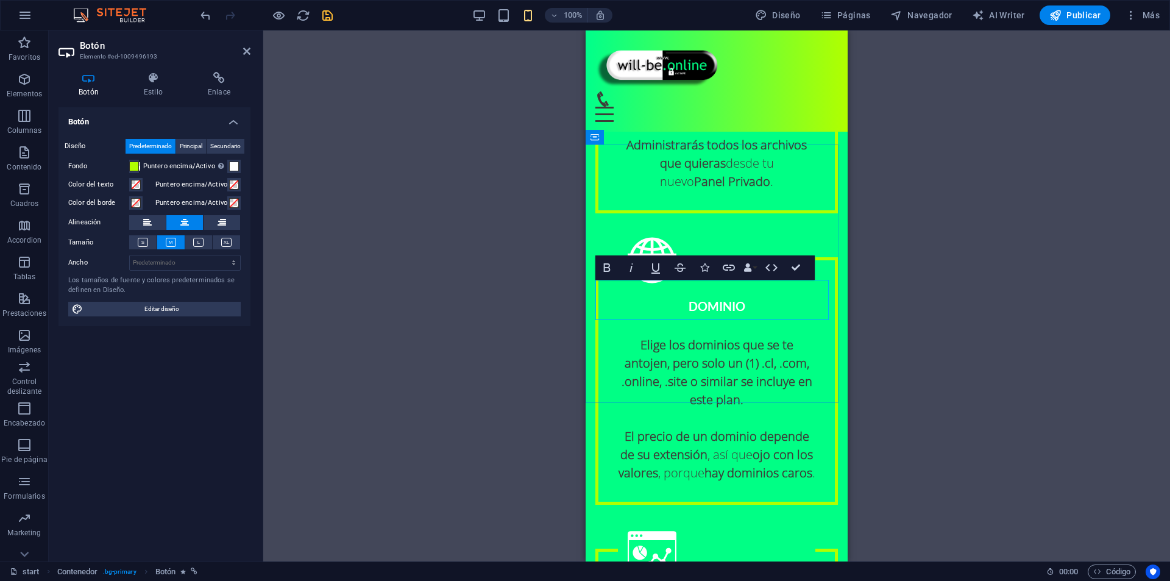
drag, startPoint x: 733, startPoint y: 291, endPoint x: 741, endPoint y: 293, distance: 7.5
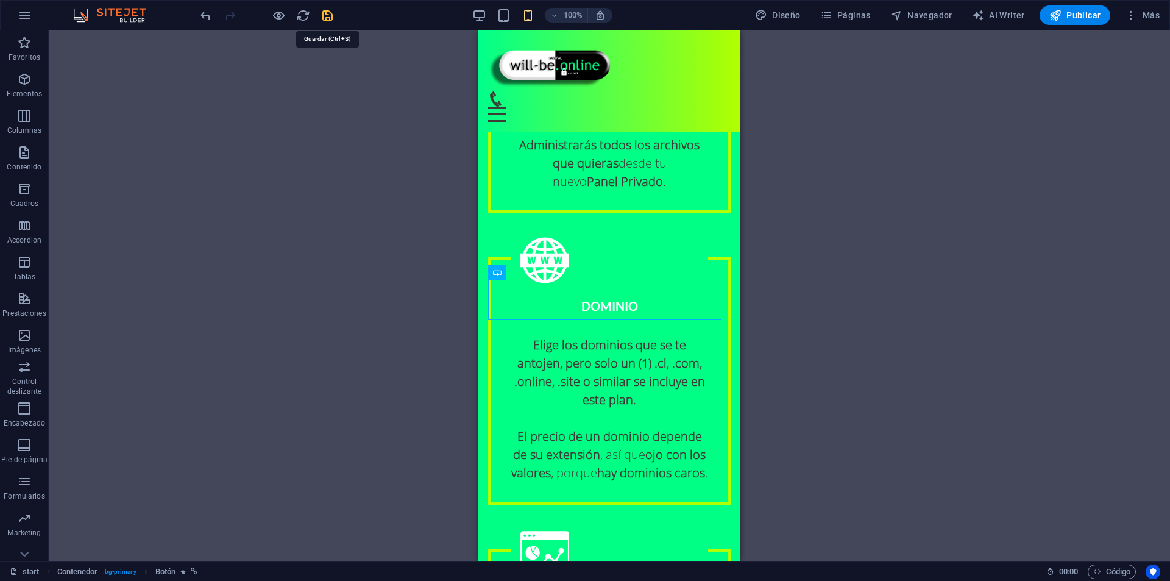
click at [330, 16] on icon "save" at bounding box center [328, 16] width 14 height 14
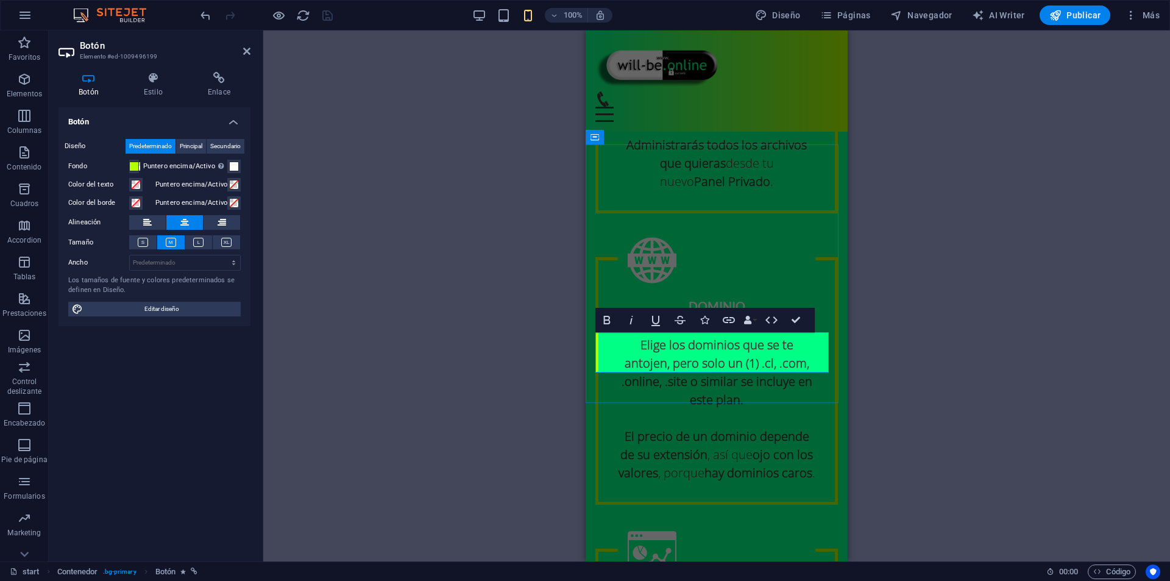
drag, startPoint x: 766, startPoint y: 347, endPoint x: 739, endPoint y: 344, distance: 27.5
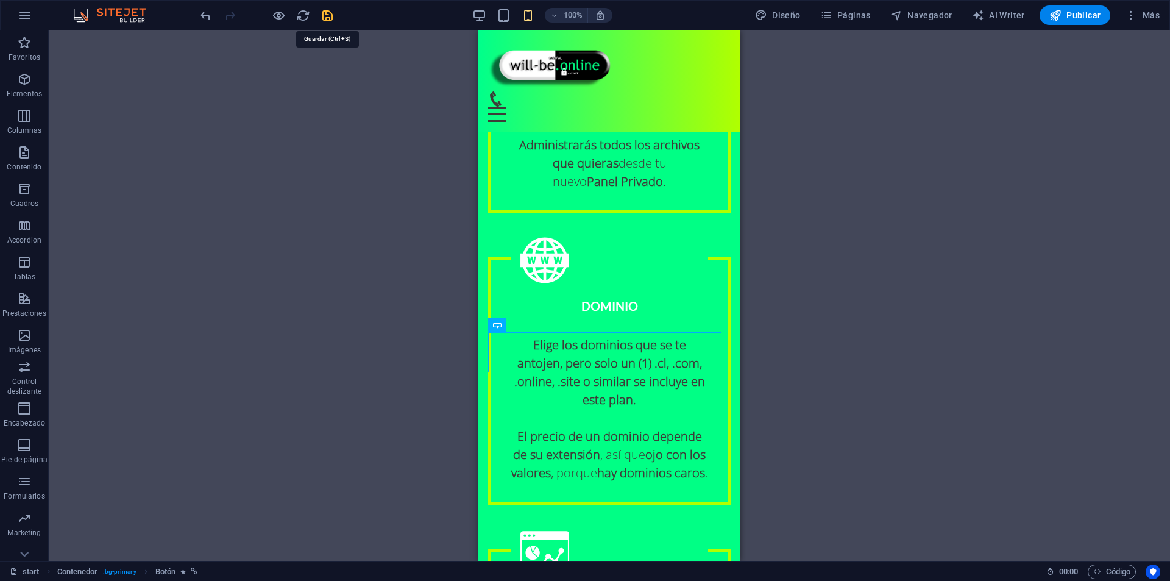
click at [328, 16] on icon "save" at bounding box center [328, 16] width 14 height 14
click at [1089, 21] on span "Publicar" at bounding box center [1076, 15] width 52 height 12
